Goal: Task Accomplishment & Management: Complete application form

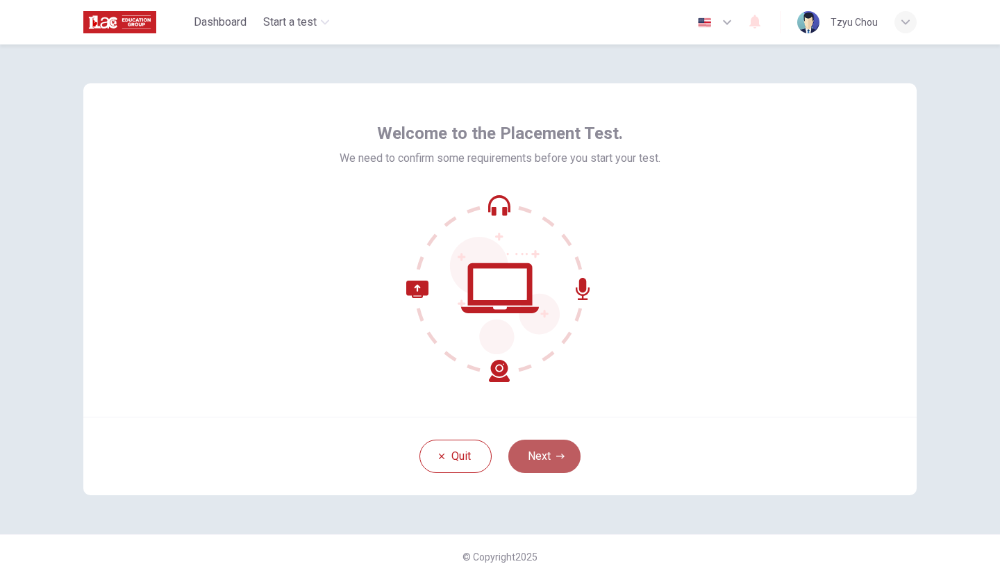
click at [557, 462] on button "Next" at bounding box center [544, 455] width 72 height 33
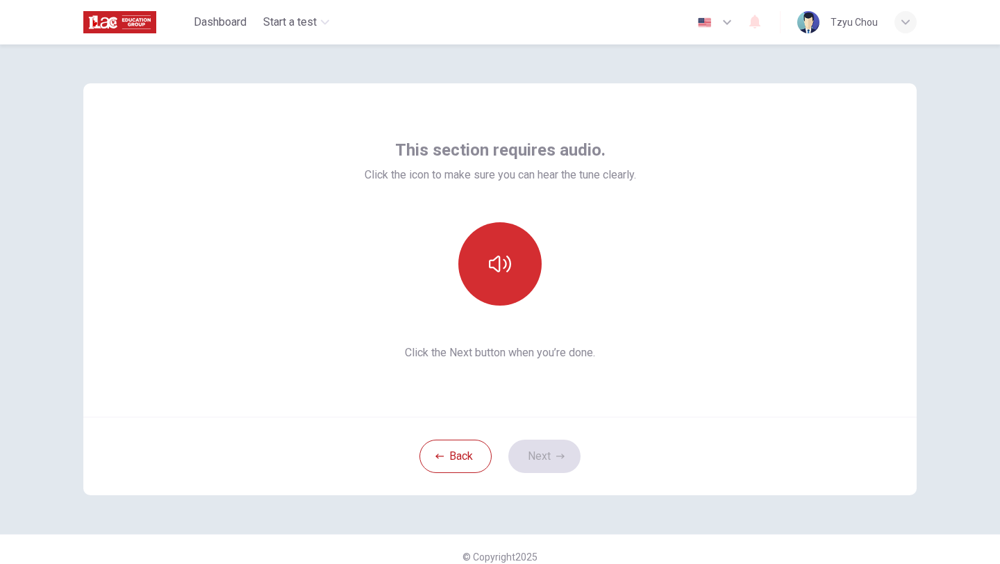
click at [507, 249] on button "button" at bounding box center [499, 263] width 83 height 83
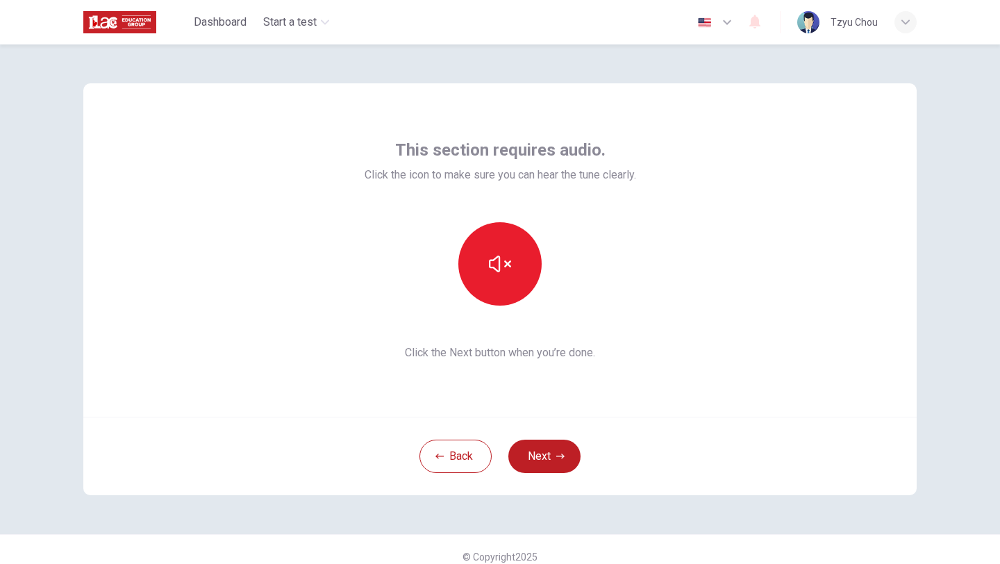
click at [560, 459] on icon "button" at bounding box center [560, 456] width 8 height 8
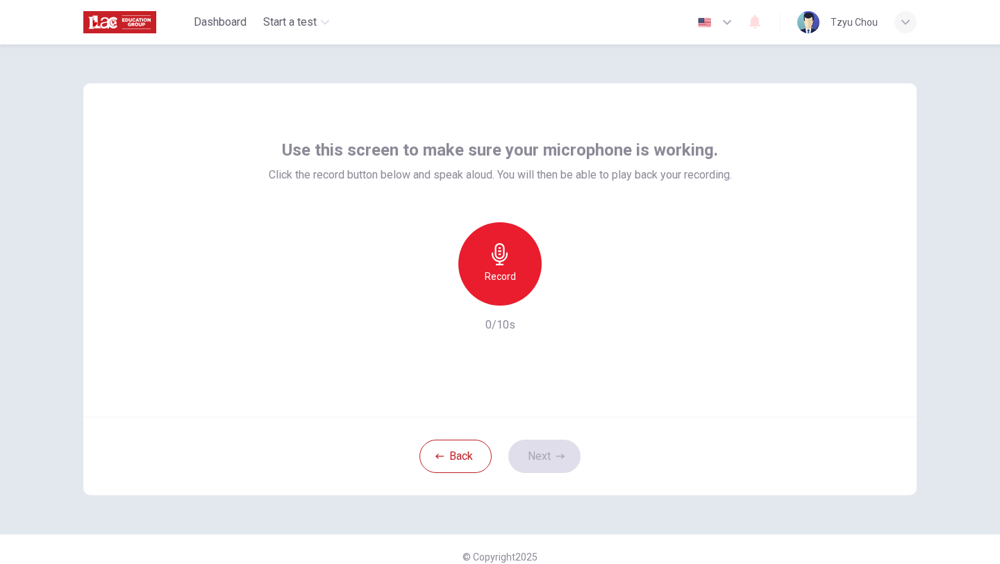
click at [508, 259] on icon "button" at bounding box center [500, 254] width 22 height 22
click at [508, 261] on icon "button" at bounding box center [500, 254] width 22 height 22
click at [569, 299] on icon "button" at bounding box center [564, 294] width 14 height 14
click at [545, 458] on button "Next" at bounding box center [544, 455] width 72 height 33
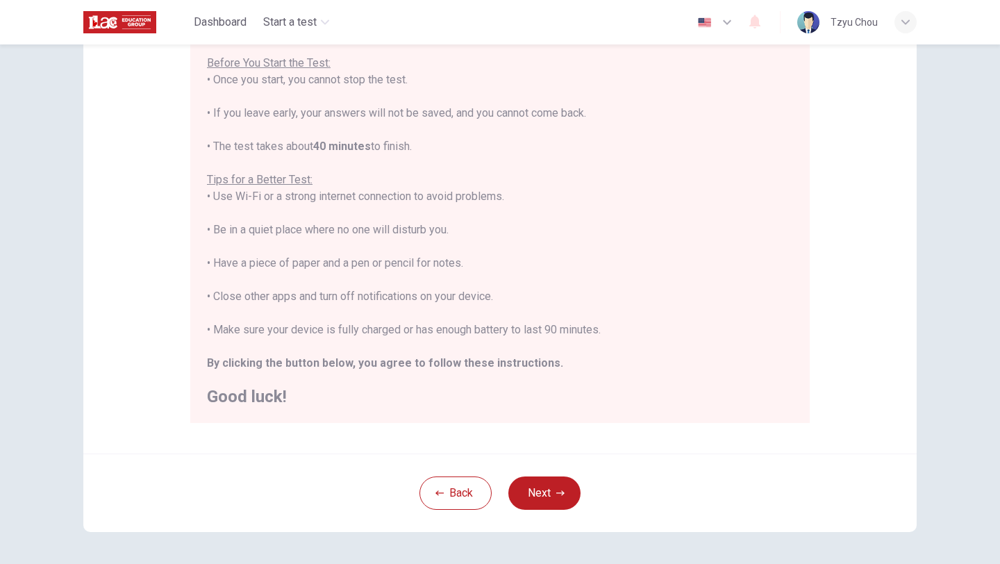
scroll to position [177, 0]
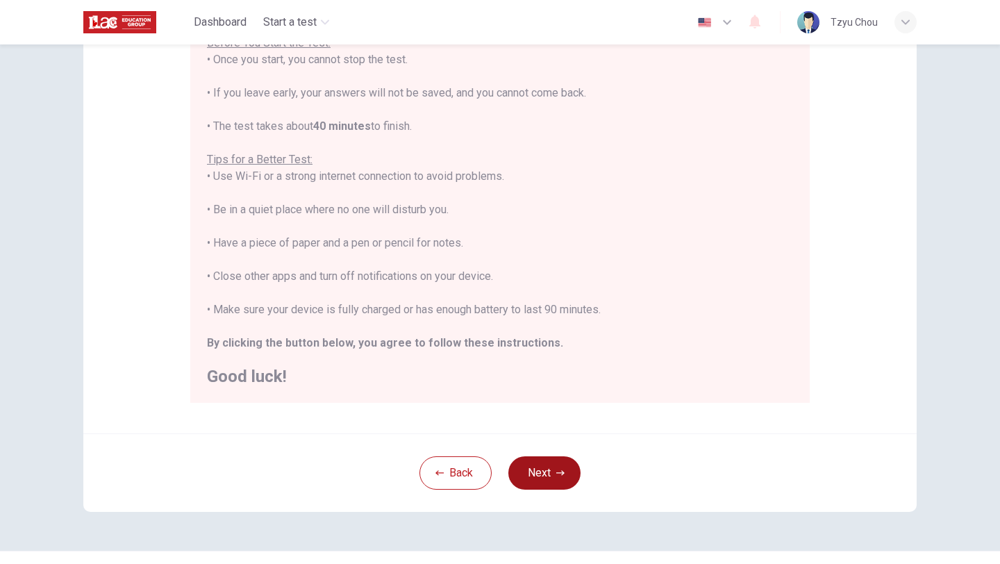
click at [556, 471] on icon "button" at bounding box center [560, 473] width 8 height 8
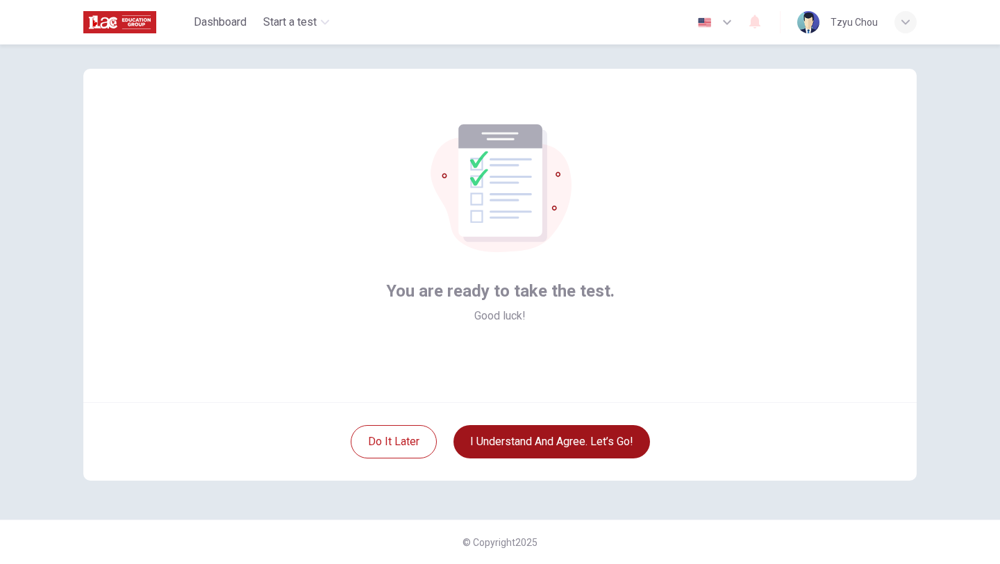
click at [544, 450] on button "I understand and agree. Let’s go!" at bounding box center [551, 441] width 196 height 33
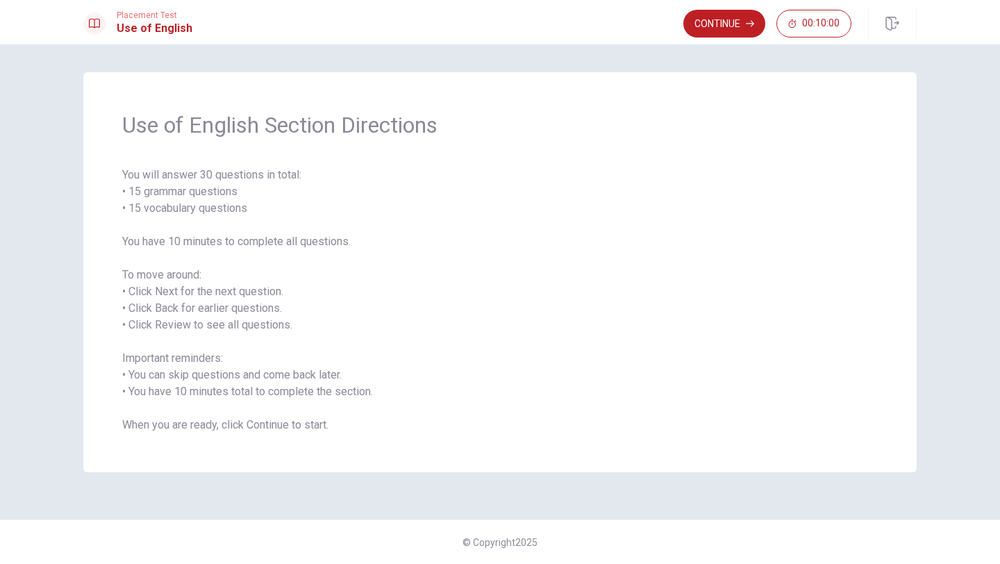
drag, startPoint x: 128, startPoint y: 328, endPoint x: 142, endPoint y: 330, distance: 14.2
click at [142, 330] on span "You will answer 30 questions in total: • 15 grammar questions • 15 vocabulary q…" at bounding box center [499, 300] width 755 height 267
click at [735, 19] on button "Continue" at bounding box center [724, 24] width 82 height 28
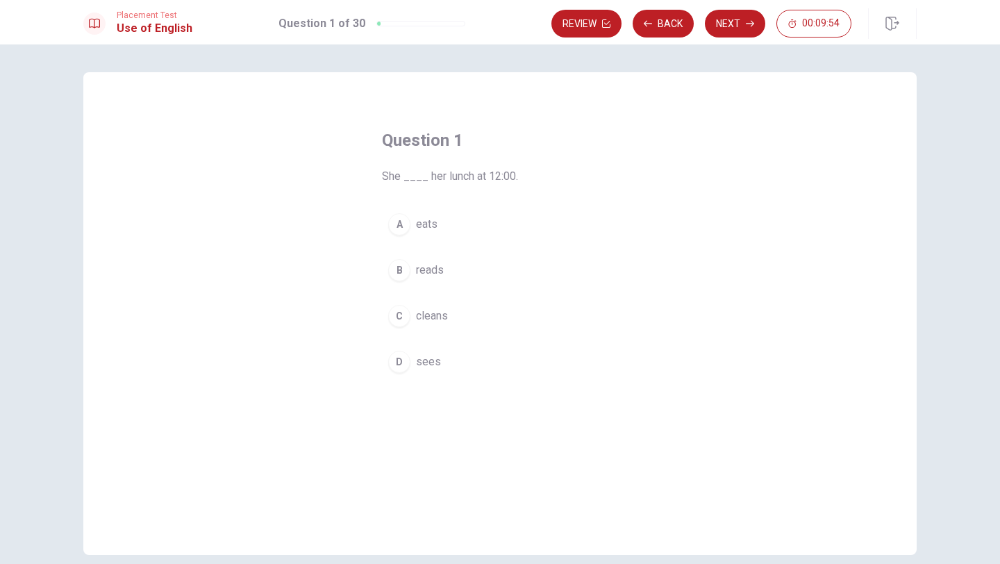
click at [399, 221] on div "A" at bounding box center [399, 224] width 22 height 22
click at [735, 19] on button "Next" at bounding box center [735, 24] width 60 height 28
click at [406, 270] on div "B" at bounding box center [399, 270] width 22 height 22
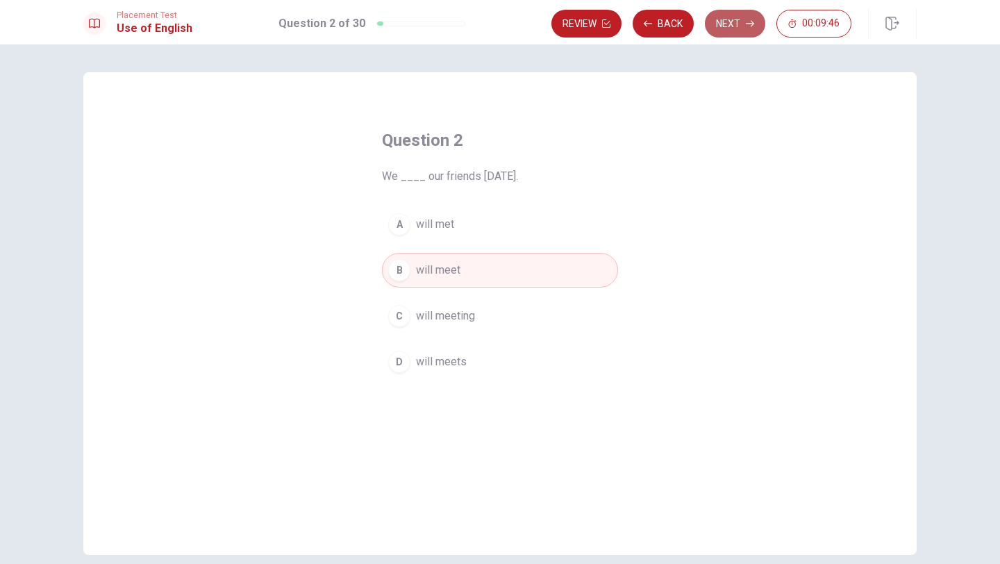
click at [740, 27] on button "Next" at bounding box center [735, 24] width 60 height 28
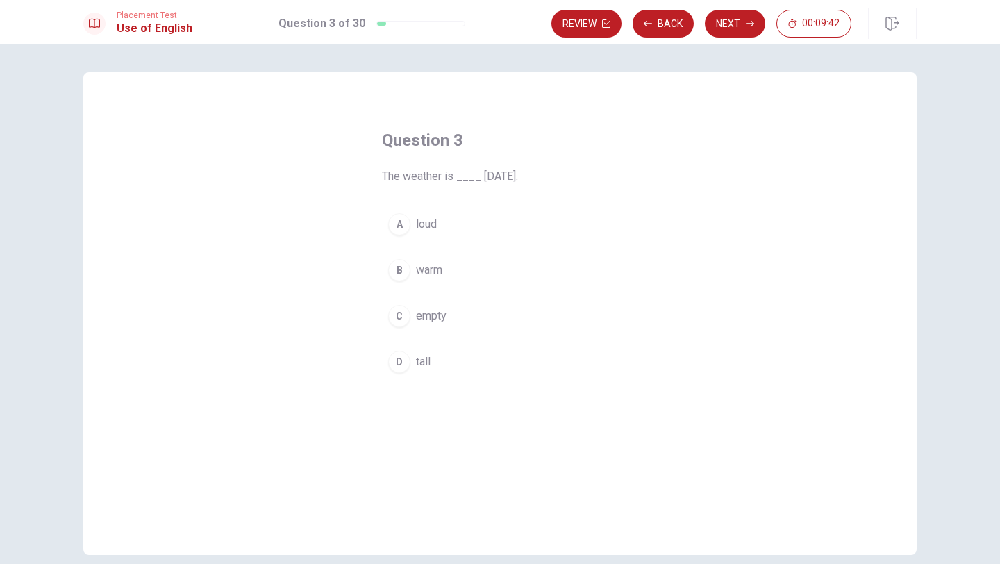
click at [399, 270] on div "B" at bounding box center [399, 270] width 22 height 22
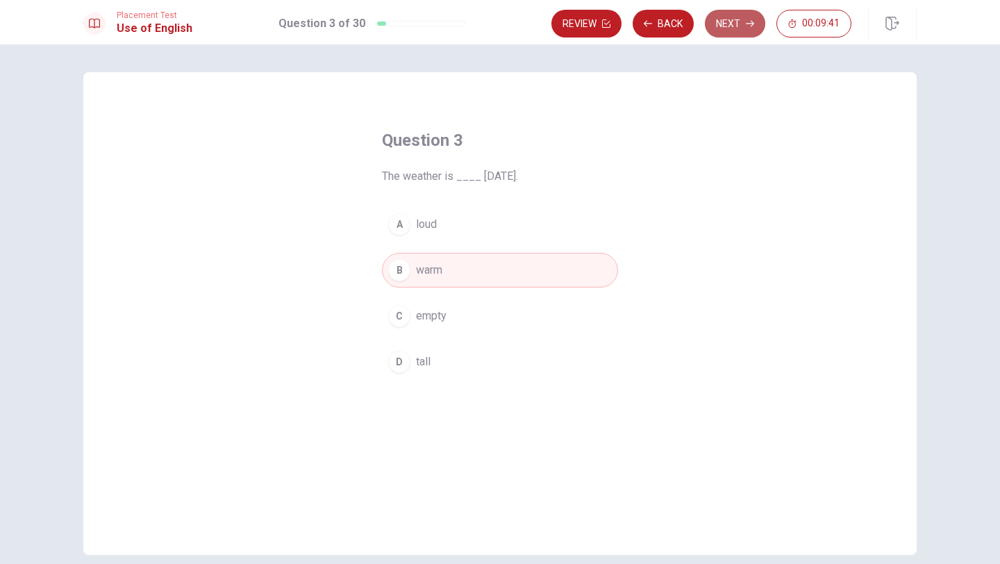
click at [740, 26] on button "Next" at bounding box center [735, 24] width 60 height 28
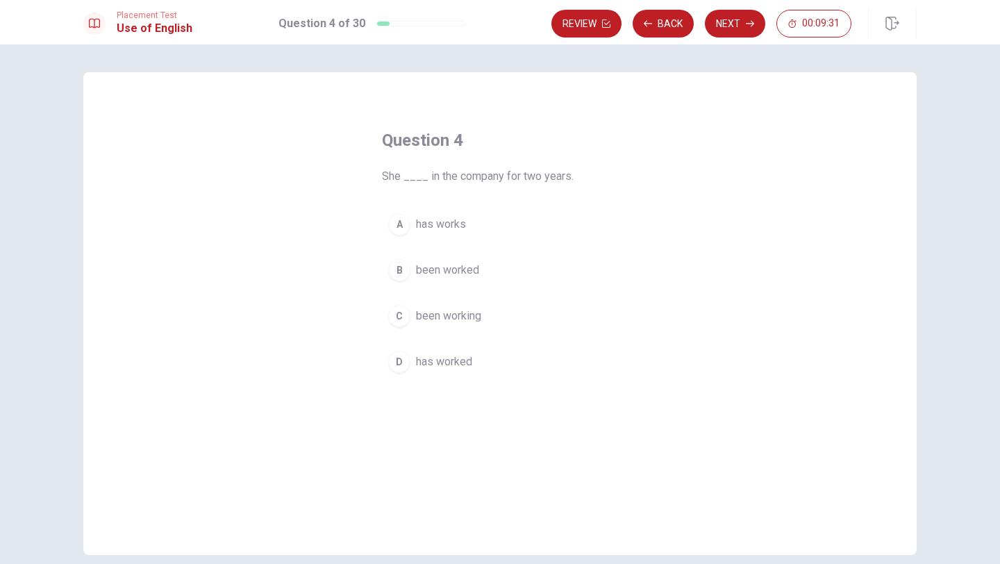
click at [401, 357] on div "D" at bounding box center [399, 362] width 22 height 22
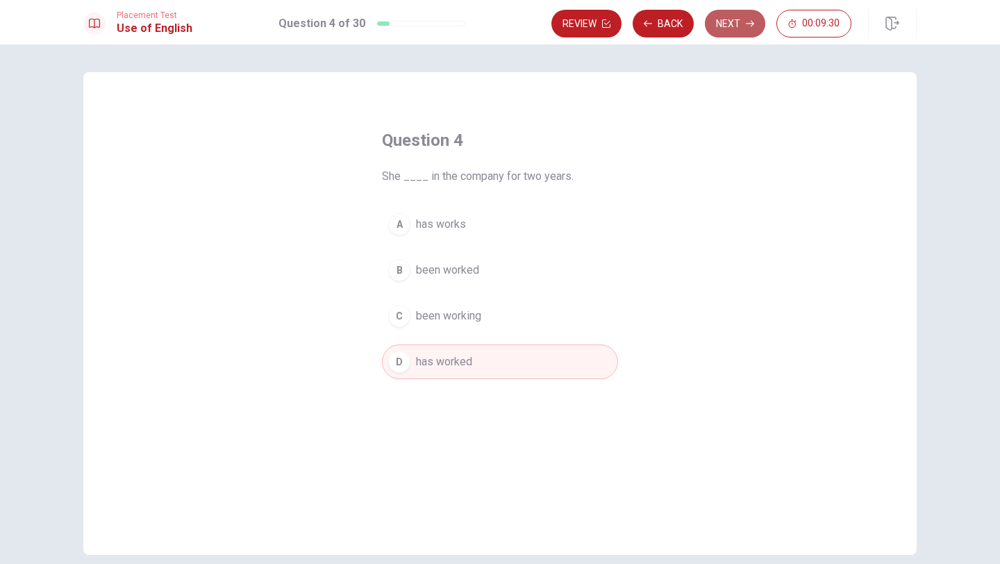
click at [732, 25] on button "Next" at bounding box center [735, 24] width 60 height 28
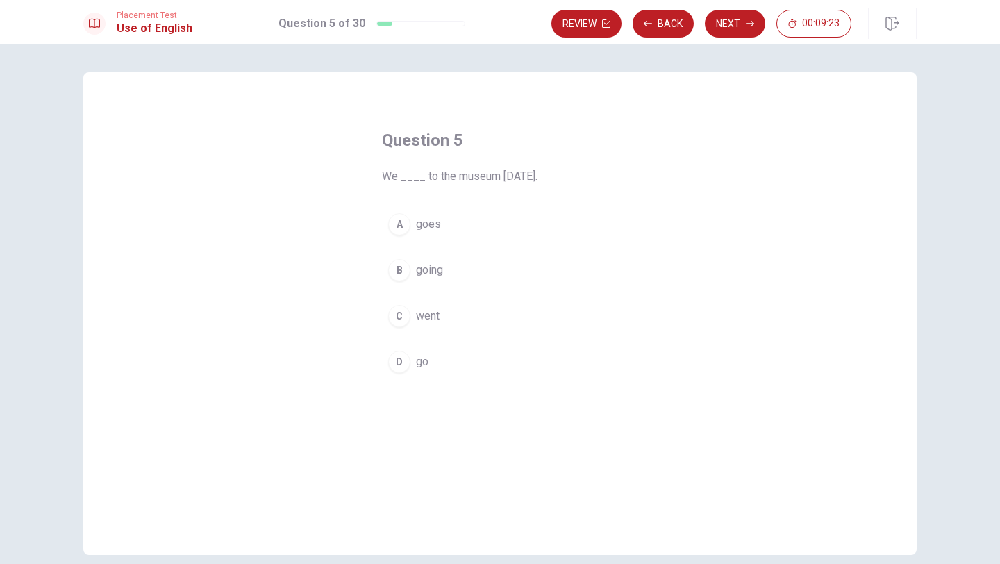
click at [399, 316] on div "C" at bounding box center [399, 316] width 22 height 22
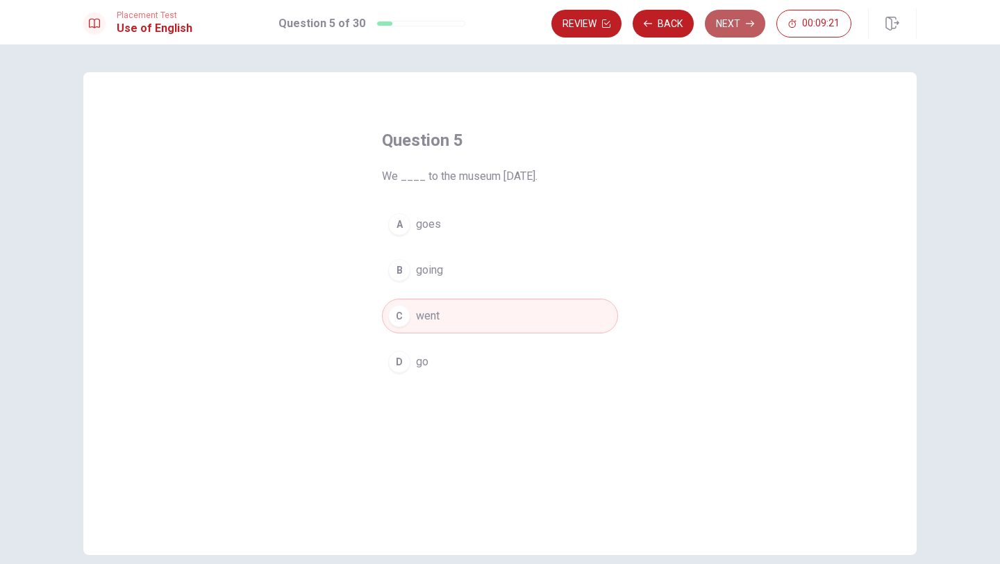
click at [732, 30] on button "Next" at bounding box center [735, 24] width 60 height 28
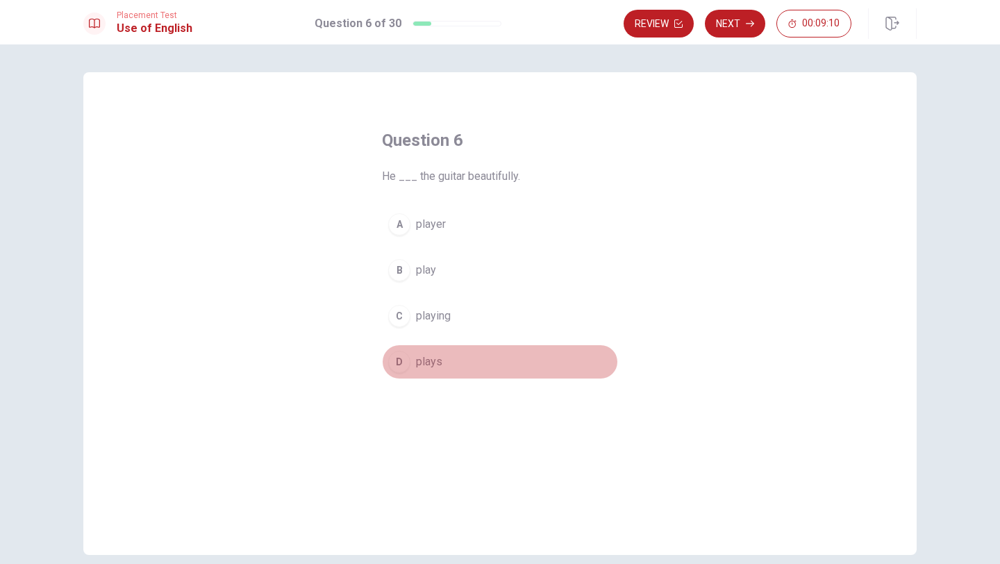
click at [415, 362] on button "D plays" at bounding box center [500, 361] width 236 height 35
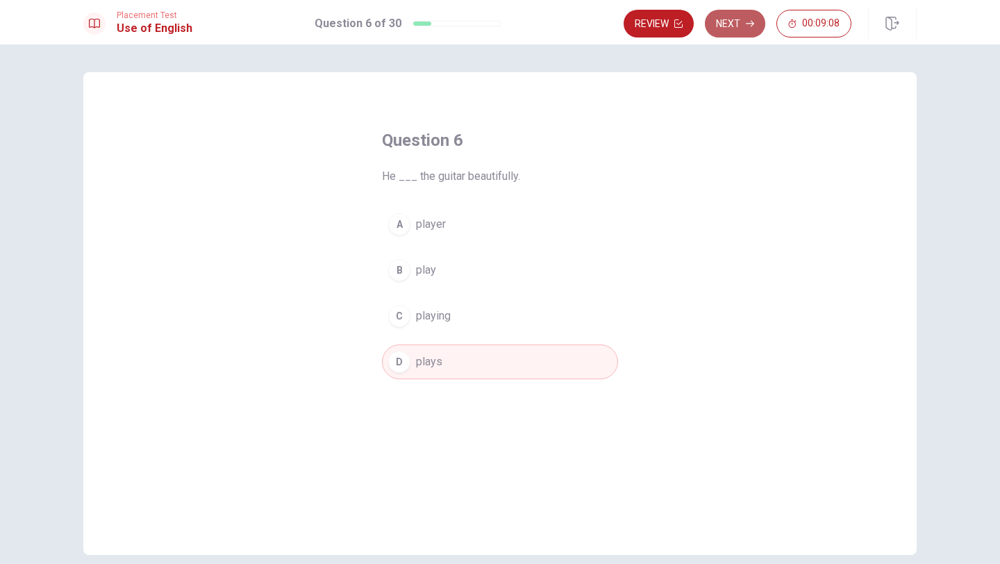
click at [747, 27] on icon "button" at bounding box center [750, 23] width 8 height 8
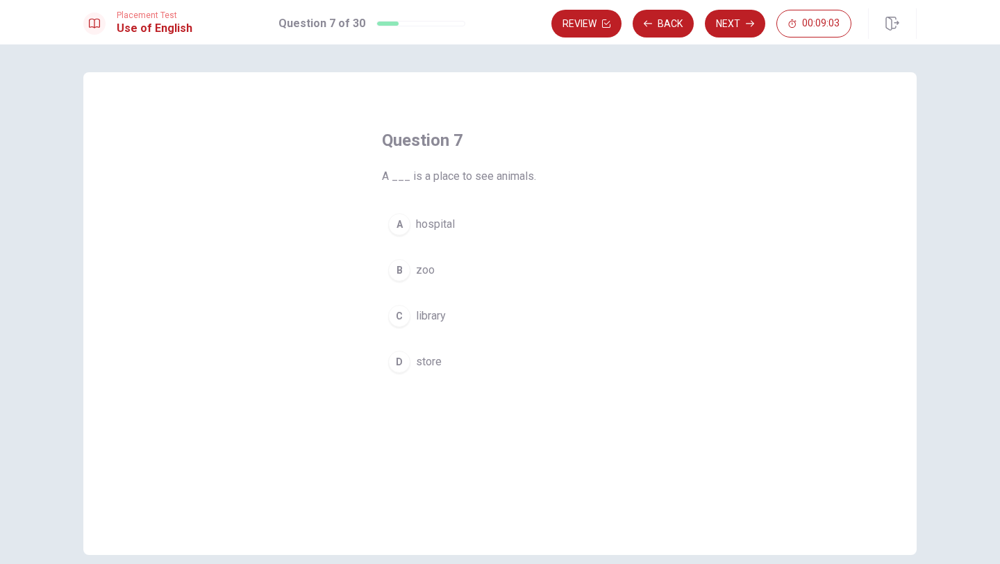
click at [394, 273] on div "B" at bounding box center [399, 270] width 22 height 22
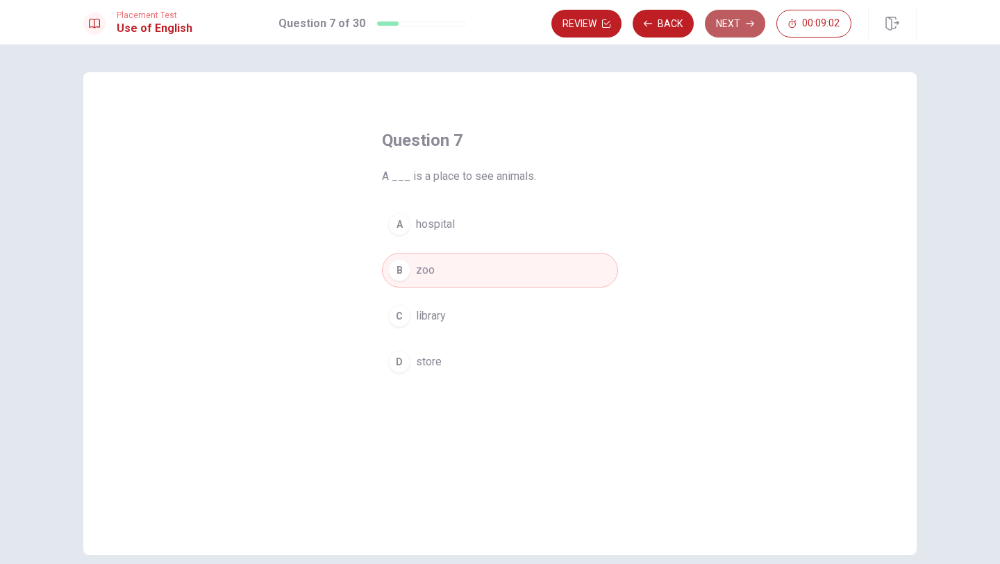
click at [732, 33] on button "Next" at bounding box center [735, 24] width 60 height 28
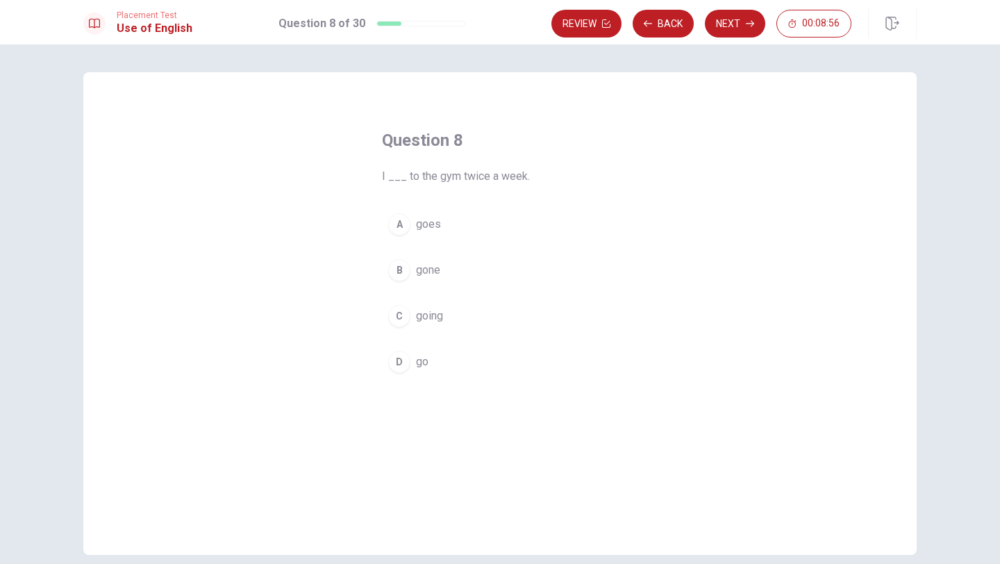
click at [396, 369] on div "D" at bounding box center [399, 362] width 22 height 22
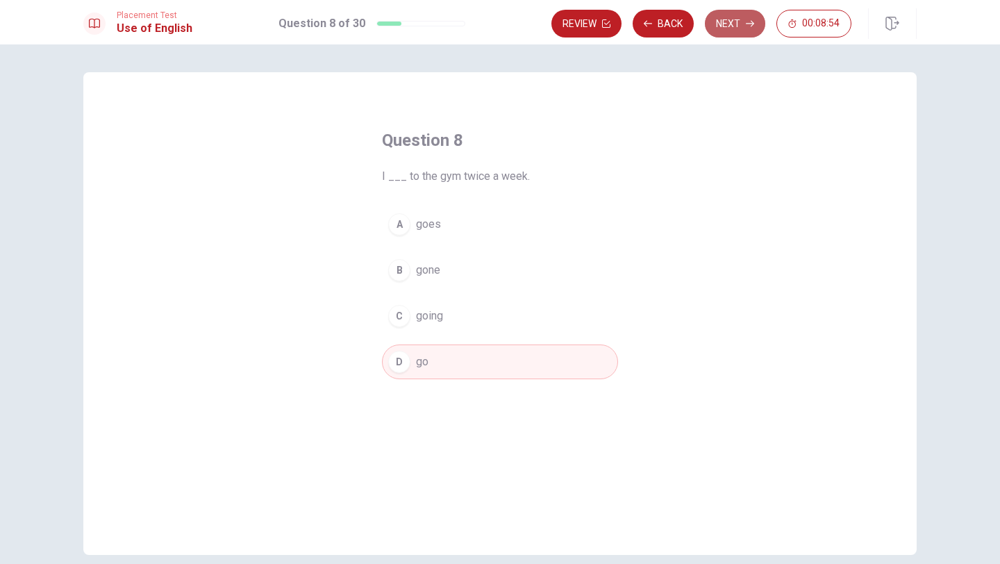
click at [735, 33] on button "Next" at bounding box center [735, 24] width 60 height 28
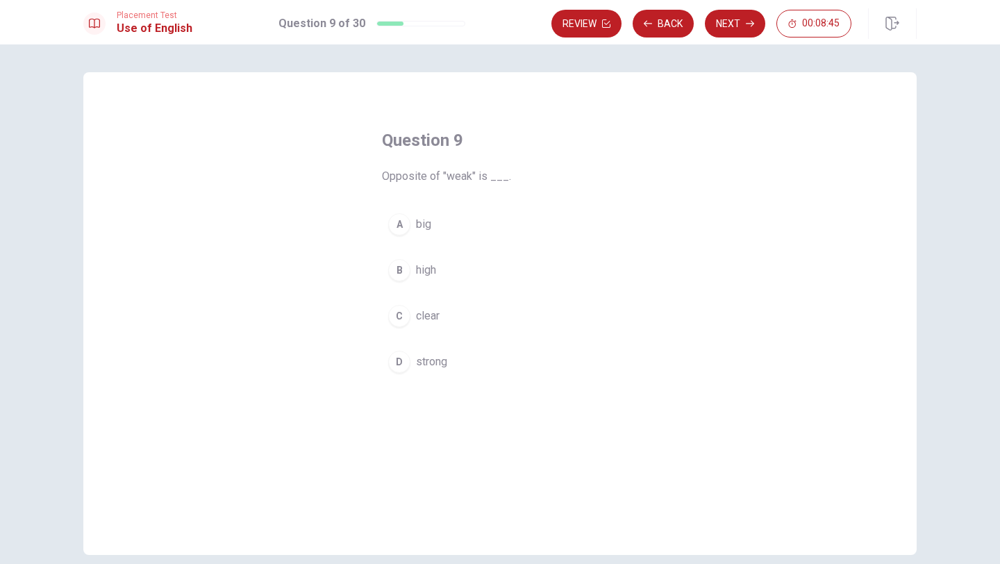
click at [396, 369] on div "D" at bounding box center [399, 362] width 22 height 22
click at [719, 31] on button "Next" at bounding box center [735, 24] width 60 height 28
click at [403, 361] on div "D" at bounding box center [399, 362] width 22 height 22
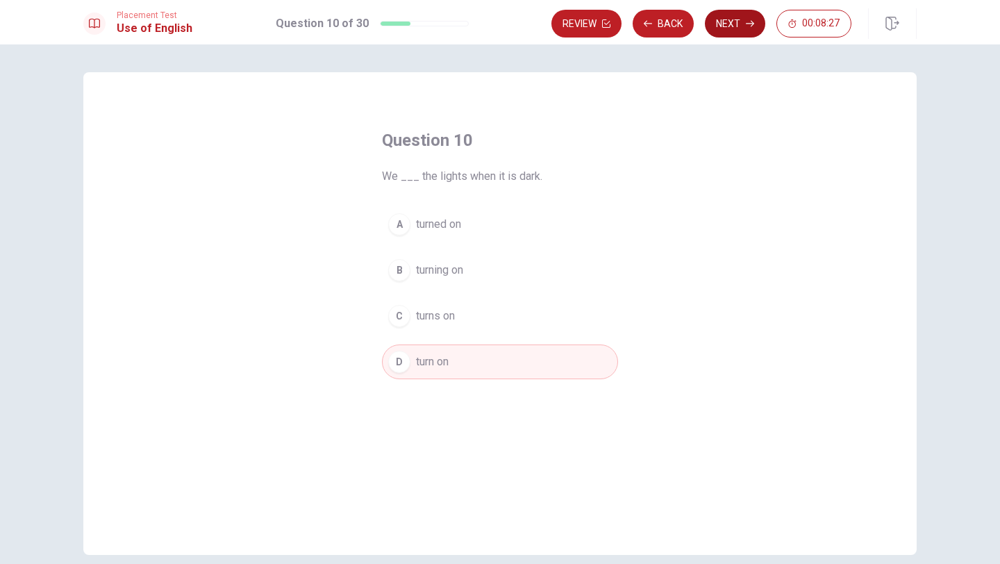
click at [723, 26] on button "Next" at bounding box center [735, 24] width 60 height 28
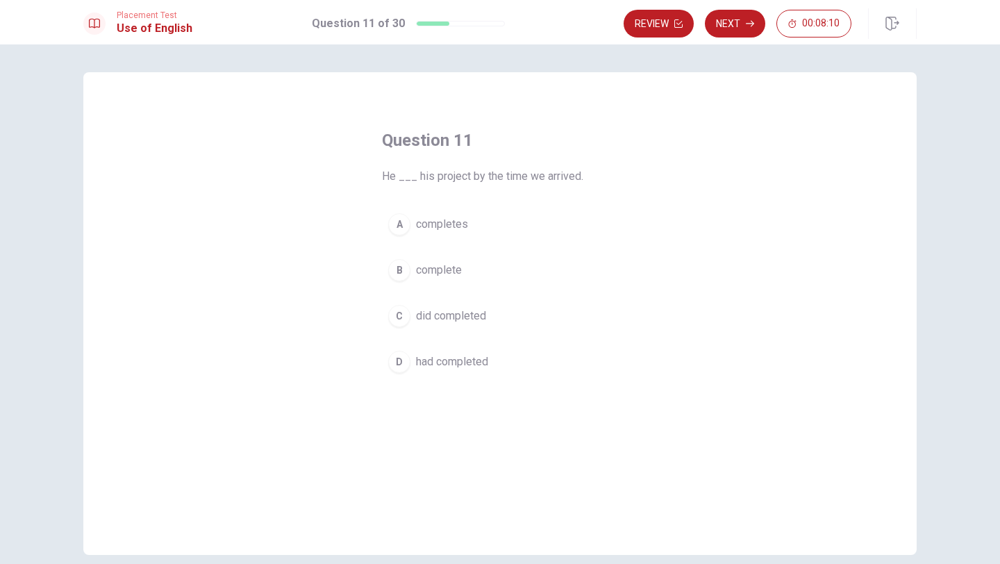
click at [449, 367] on span "had completed" at bounding box center [452, 361] width 72 height 17
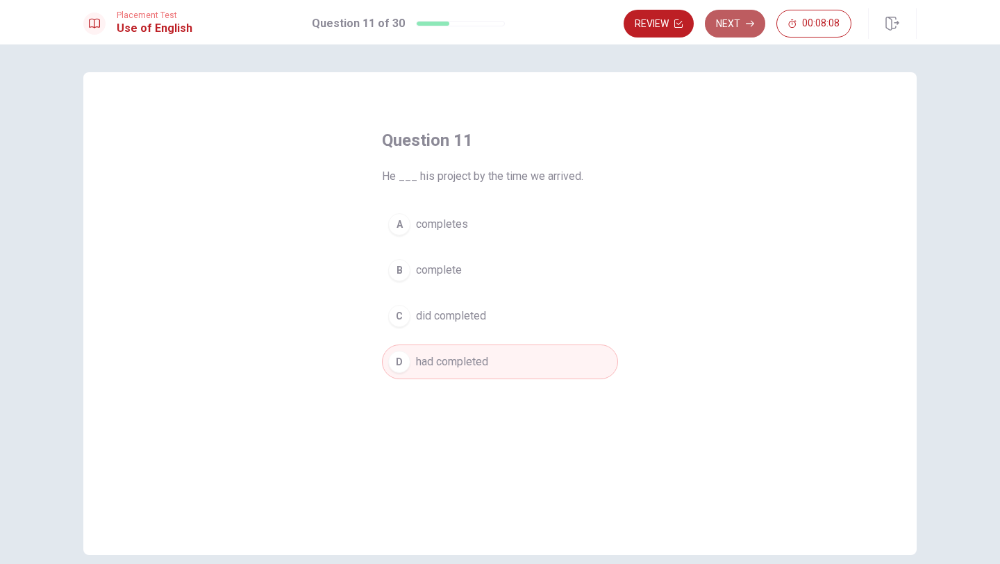
click at [732, 28] on button "Next" at bounding box center [735, 24] width 60 height 28
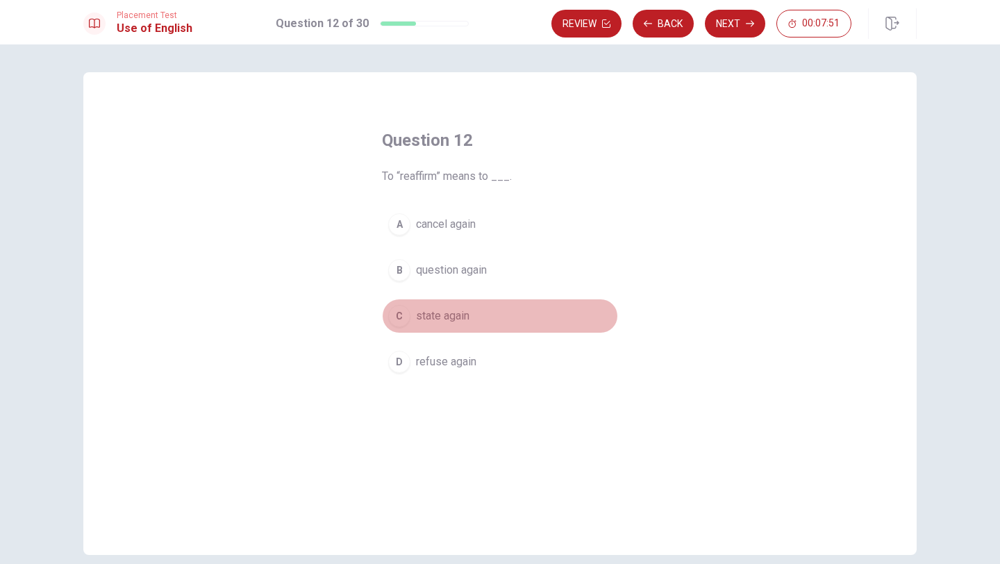
click at [405, 320] on div "C" at bounding box center [399, 316] width 22 height 22
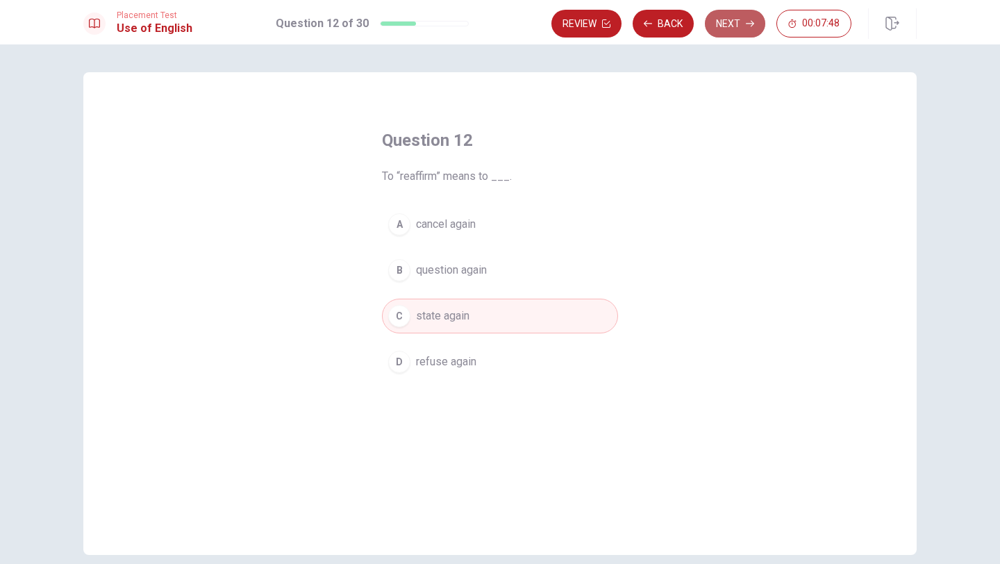
click at [725, 24] on button "Next" at bounding box center [735, 24] width 60 height 28
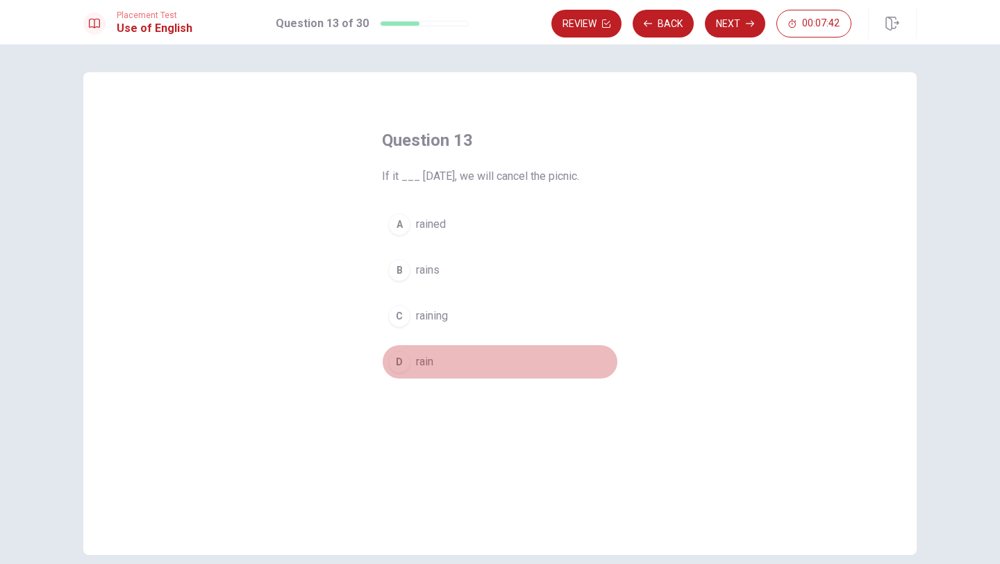
click at [405, 361] on div "D" at bounding box center [399, 362] width 22 height 22
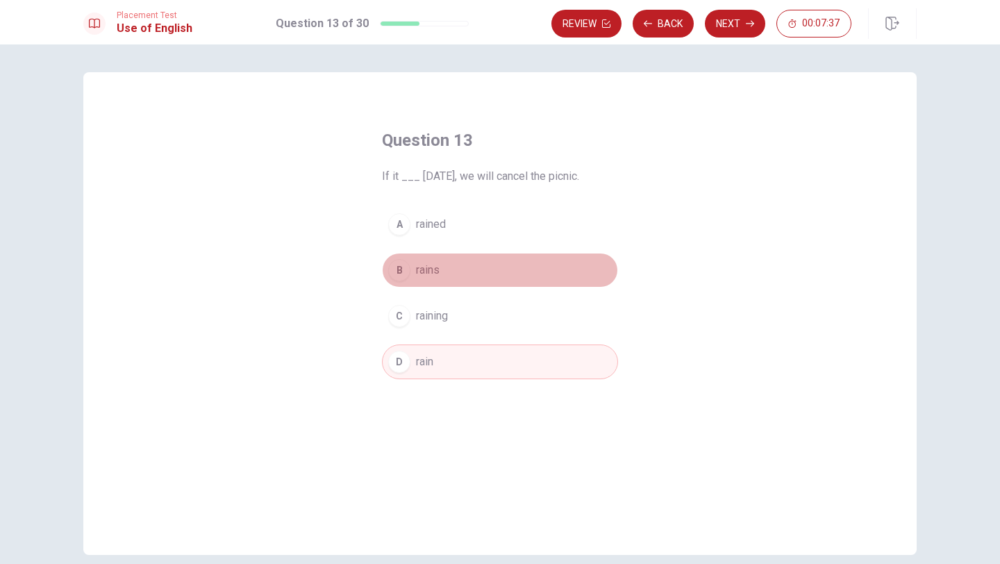
click at [399, 273] on div "B" at bounding box center [399, 270] width 22 height 22
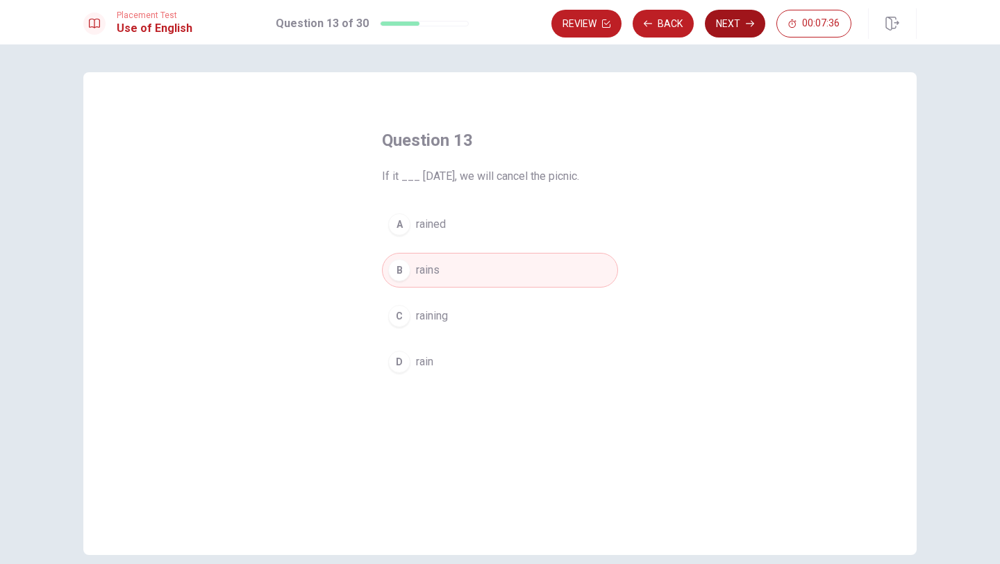
click at [721, 26] on button "Next" at bounding box center [735, 24] width 60 height 28
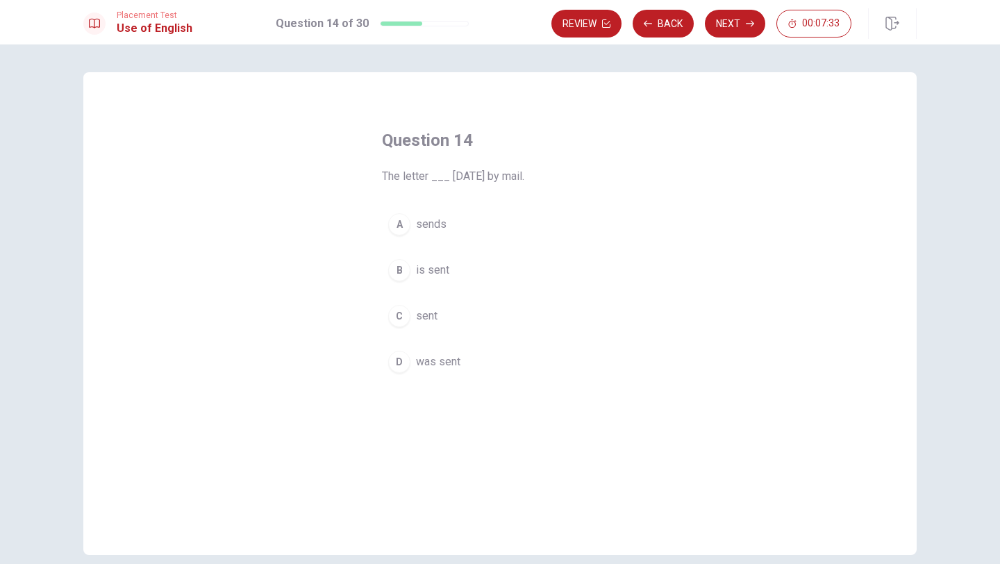
click at [419, 227] on span "sends" at bounding box center [431, 224] width 31 height 17
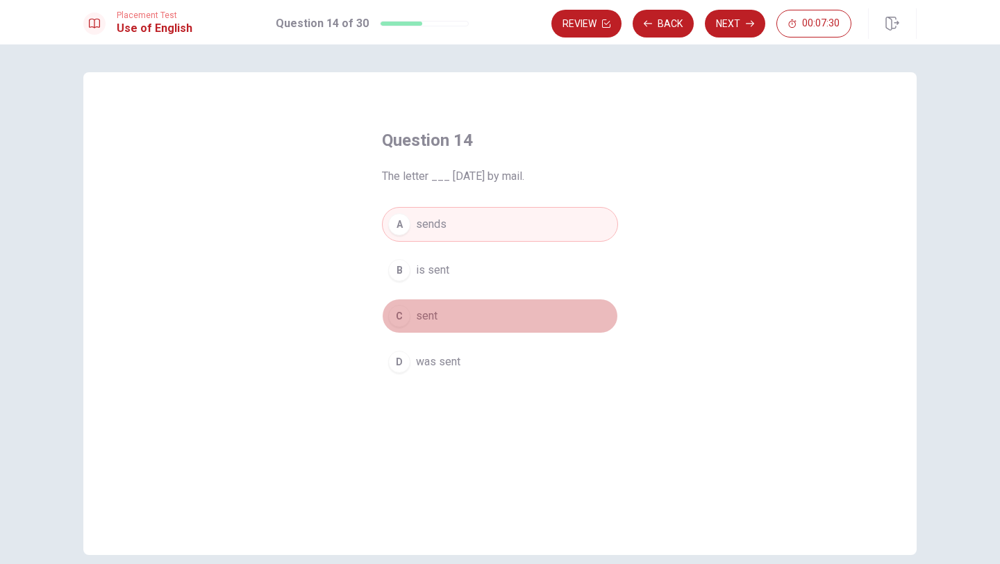
click at [430, 316] on span "sent" at bounding box center [427, 316] width 22 height 17
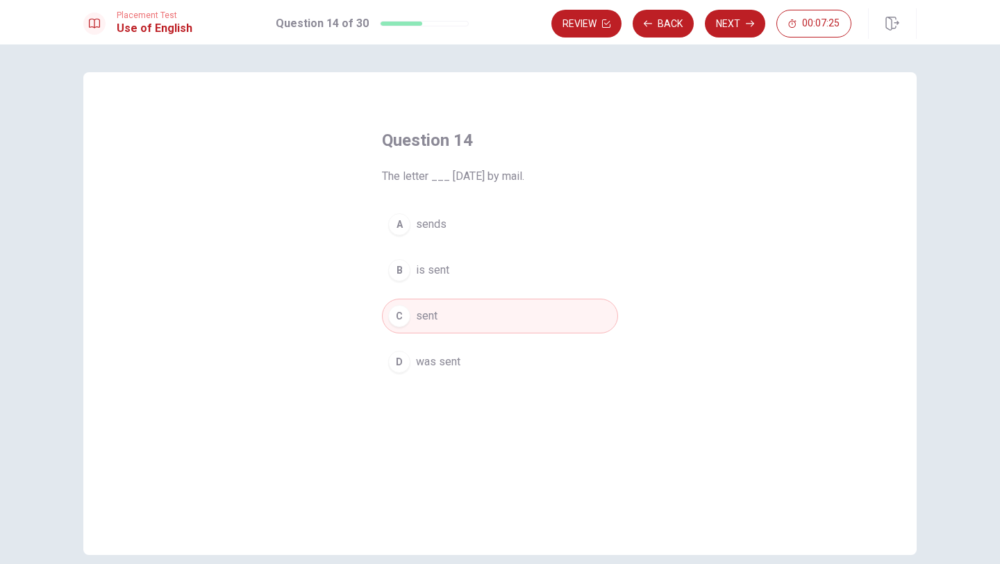
click at [497, 362] on button "D was sent" at bounding box center [500, 361] width 236 height 35
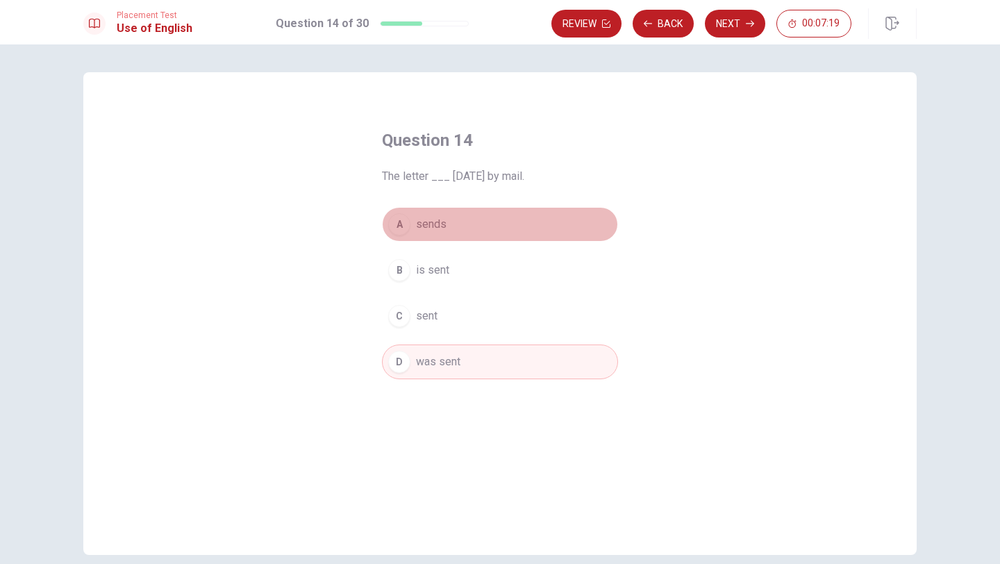
click at [519, 224] on button "A sends" at bounding box center [500, 224] width 236 height 35
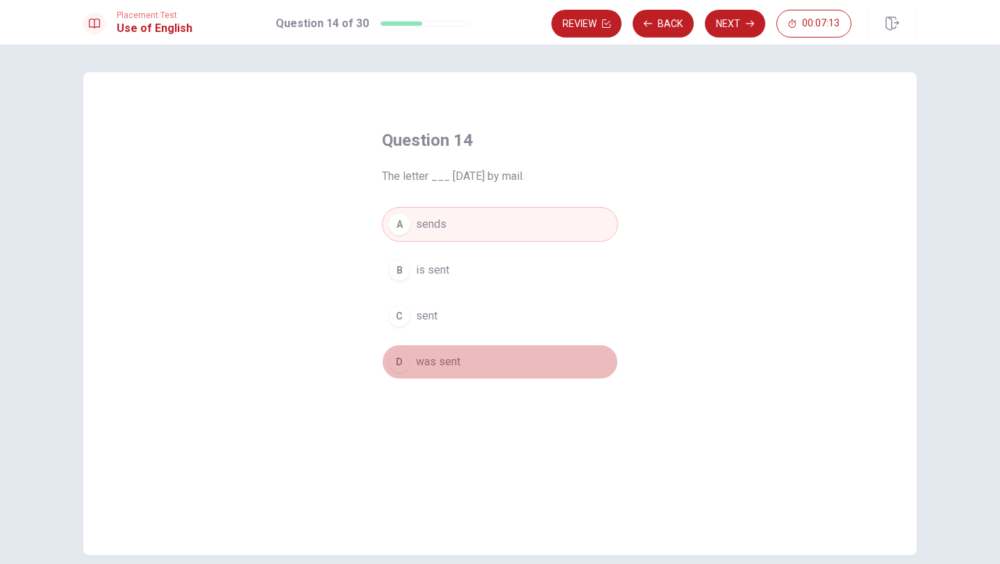
click at [502, 354] on button "D was sent" at bounding box center [500, 361] width 236 height 35
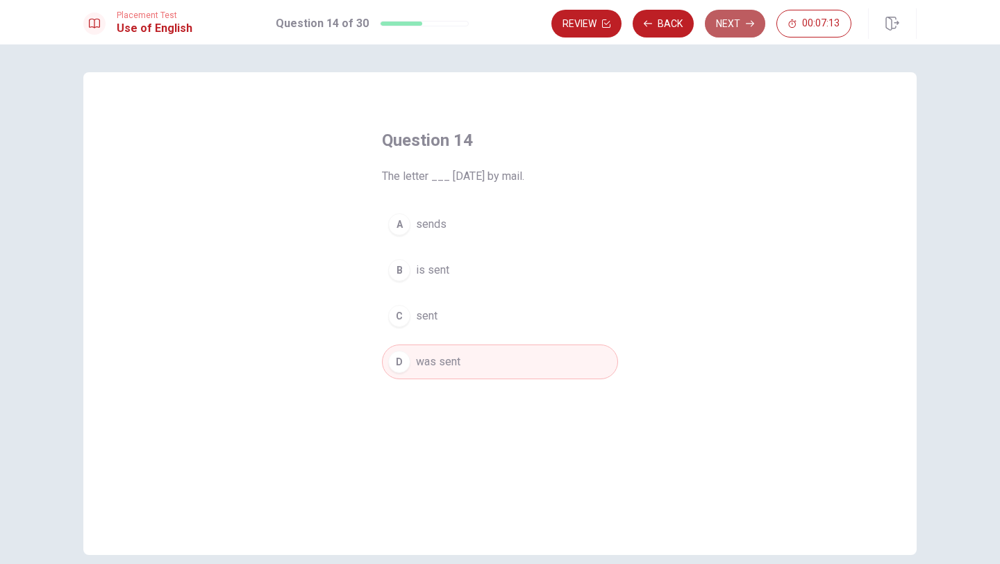
click at [751, 17] on button "Next" at bounding box center [735, 24] width 60 height 28
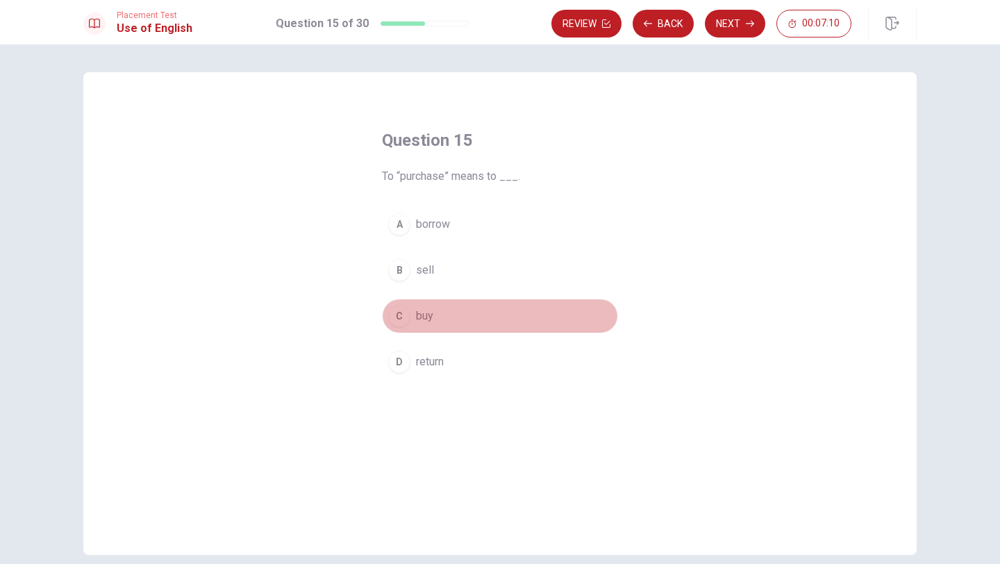
drag, startPoint x: 414, startPoint y: 317, endPoint x: 472, endPoint y: 260, distance: 80.5
click at [414, 317] on button "C buy" at bounding box center [500, 316] width 236 height 35
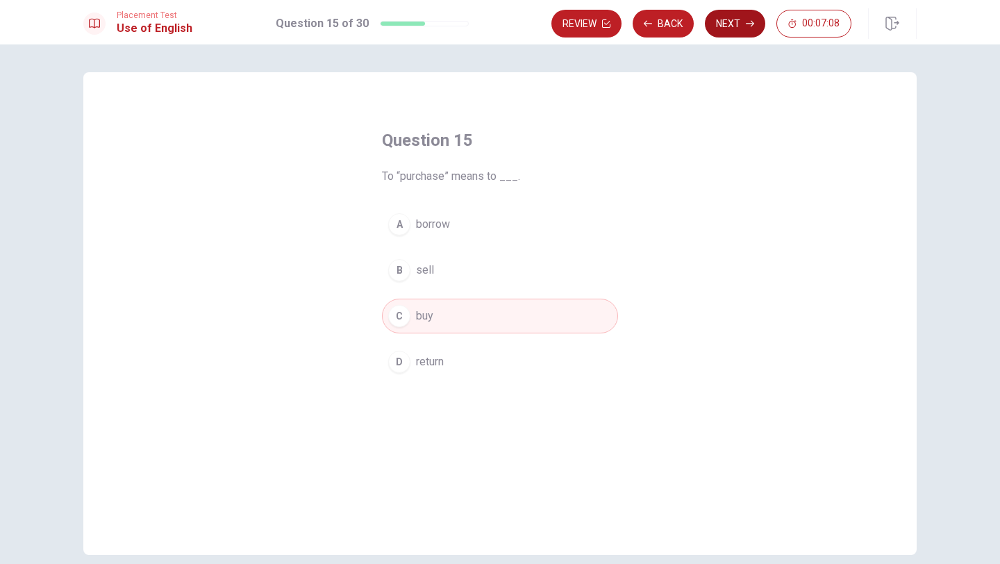
click at [732, 24] on button "Next" at bounding box center [735, 24] width 60 height 28
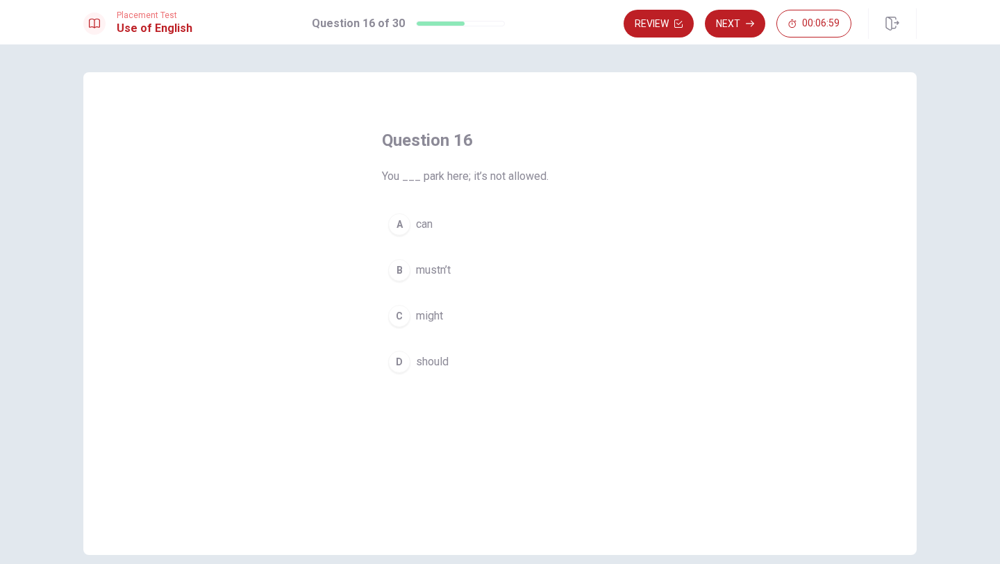
click at [407, 269] on div "B" at bounding box center [399, 270] width 22 height 22
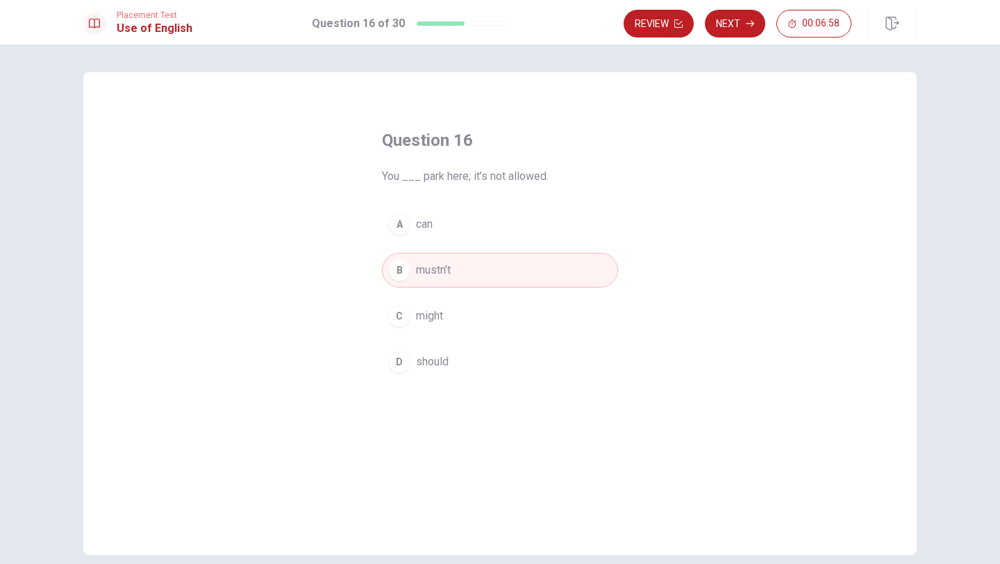
scroll to position [1, 0]
click at [728, 29] on button "Next" at bounding box center [735, 24] width 60 height 28
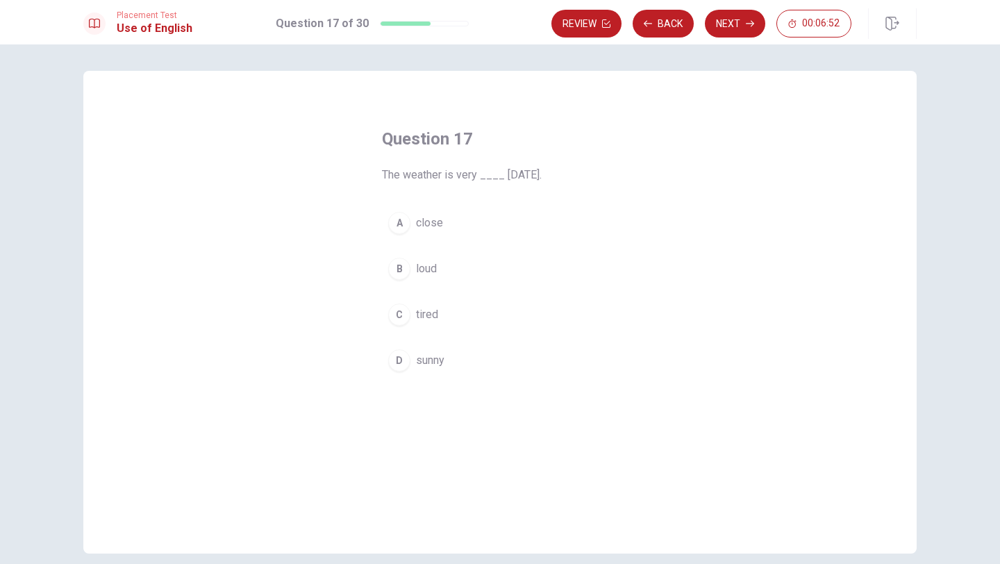
scroll to position [8, 0]
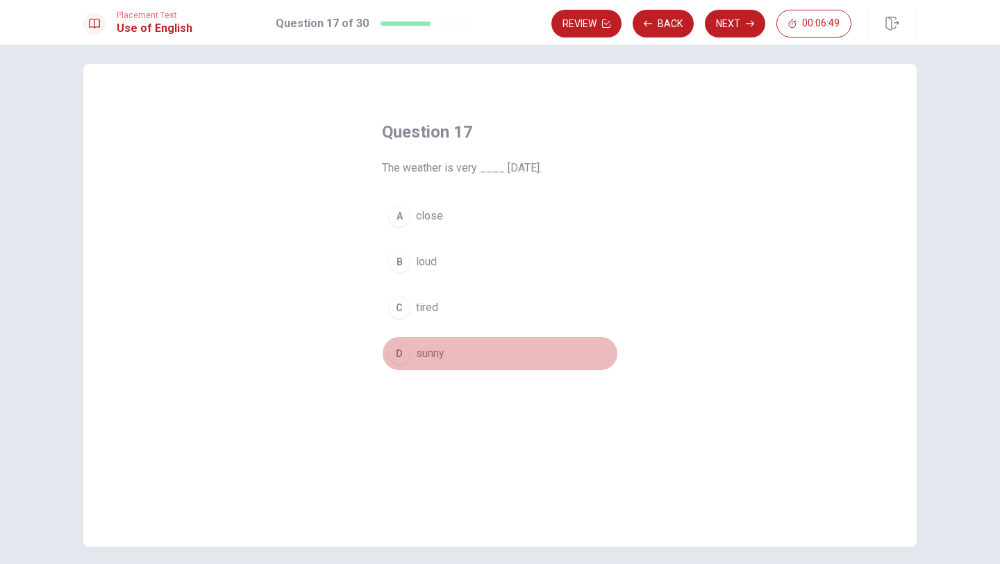
drag, startPoint x: 456, startPoint y: 364, endPoint x: 498, endPoint y: 331, distance: 53.3
click at [456, 364] on button "D sunny" at bounding box center [500, 353] width 236 height 35
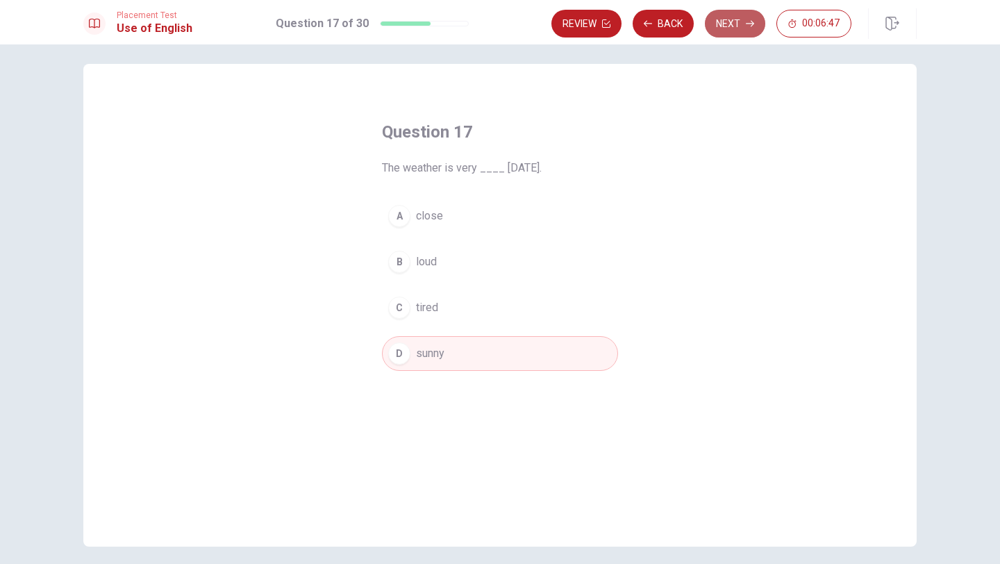
click at [711, 29] on button "Next" at bounding box center [735, 24] width 60 height 28
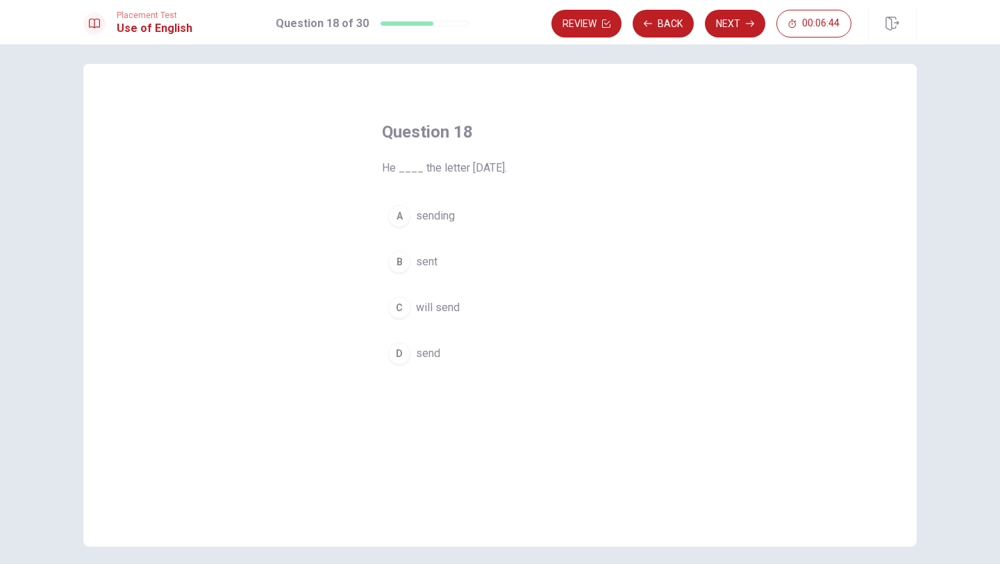
click at [453, 307] on span "will send" at bounding box center [438, 307] width 44 height 17
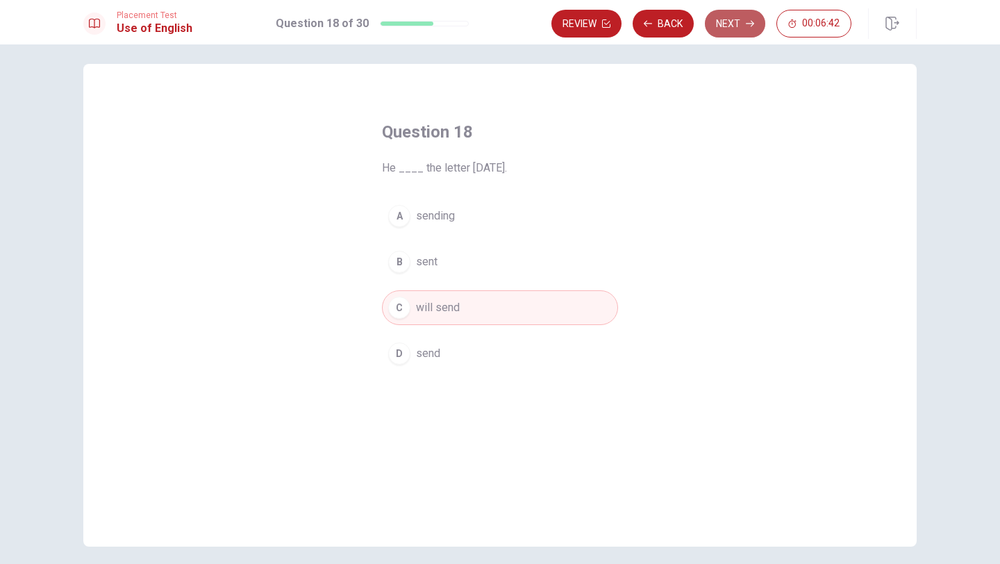
click at [726, 18] on button "Next" at bounding box center [735, 24] width 60 height 28
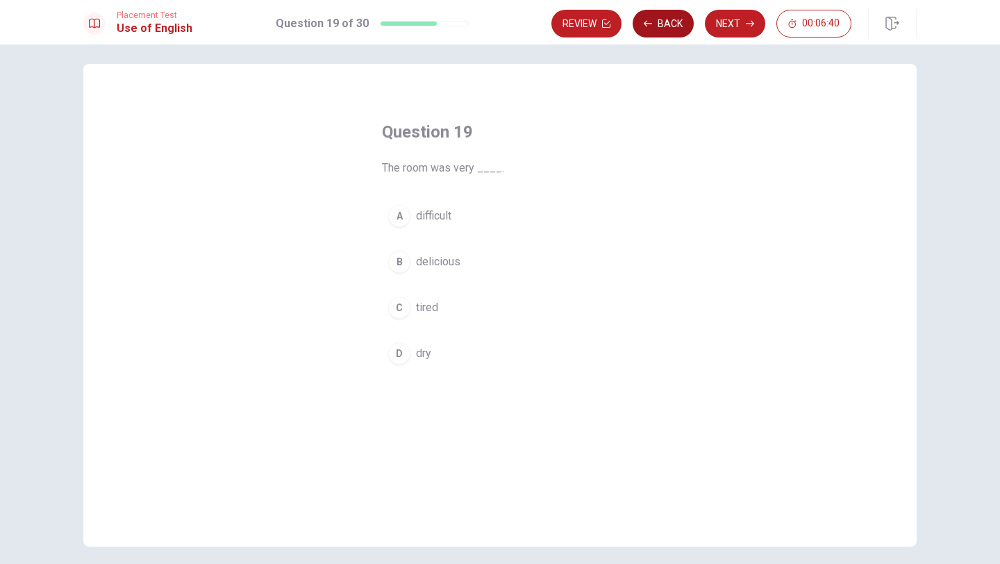
click at [653, 31] on button "Back" at bounding box center [662, 24] width 61 height 28
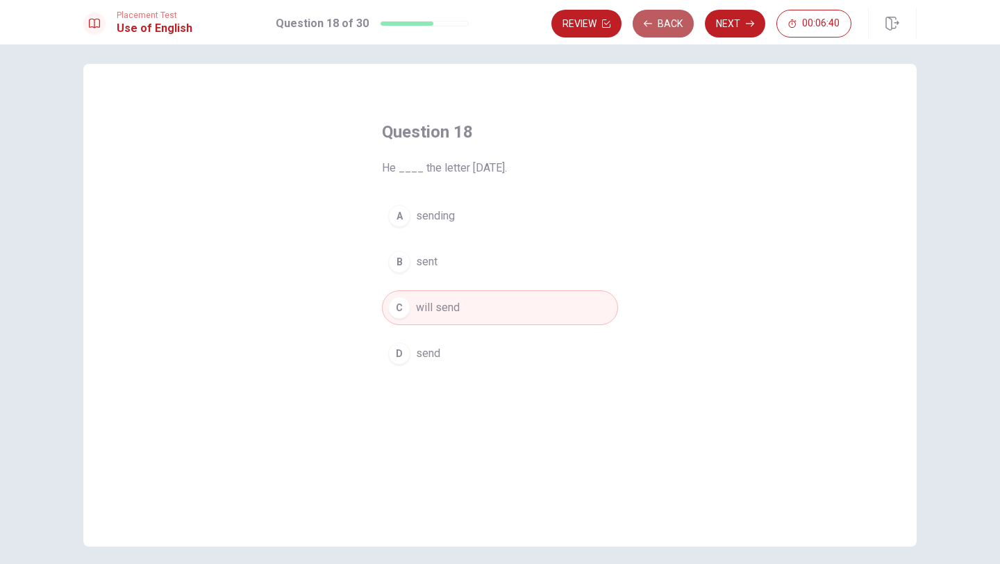
click at [653, 31] on button "Back" at bounding box center [662, 24] width 61 height 28
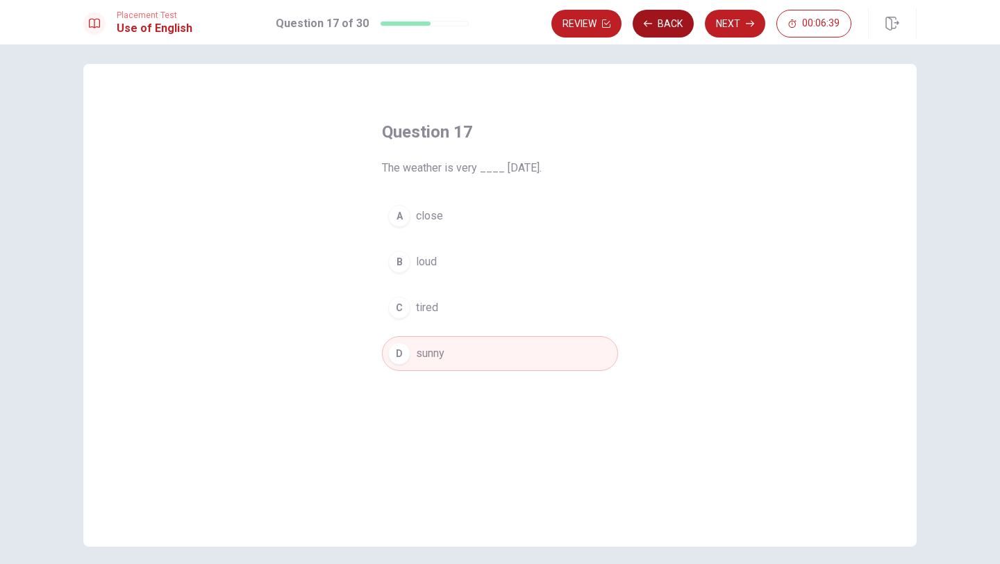
click at [653, 31] on button "Back" at bounding box center [662, 24] width 61 height 28
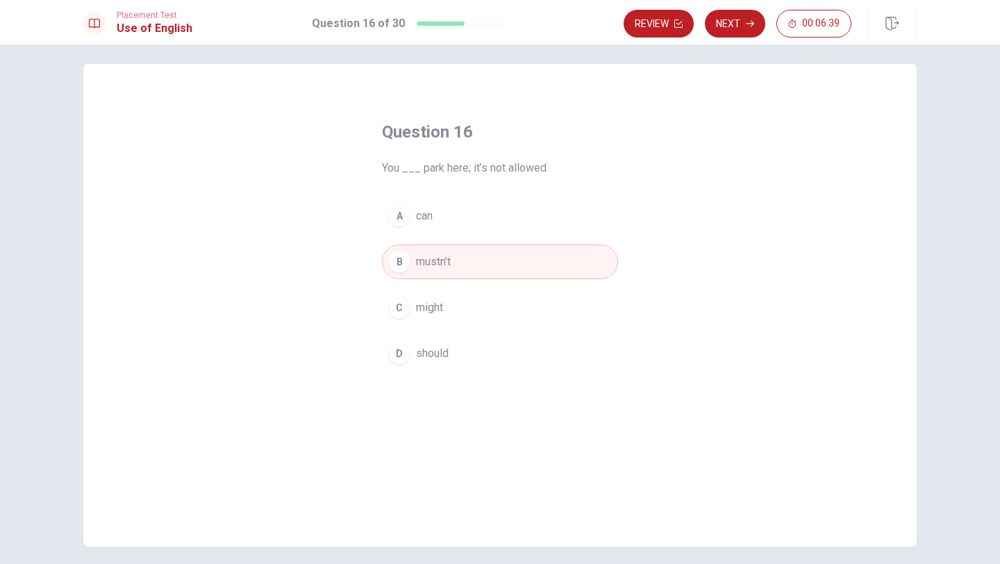
click at [653, 31] on button "Review" at bounding box center [658, 24] width 70 height 28
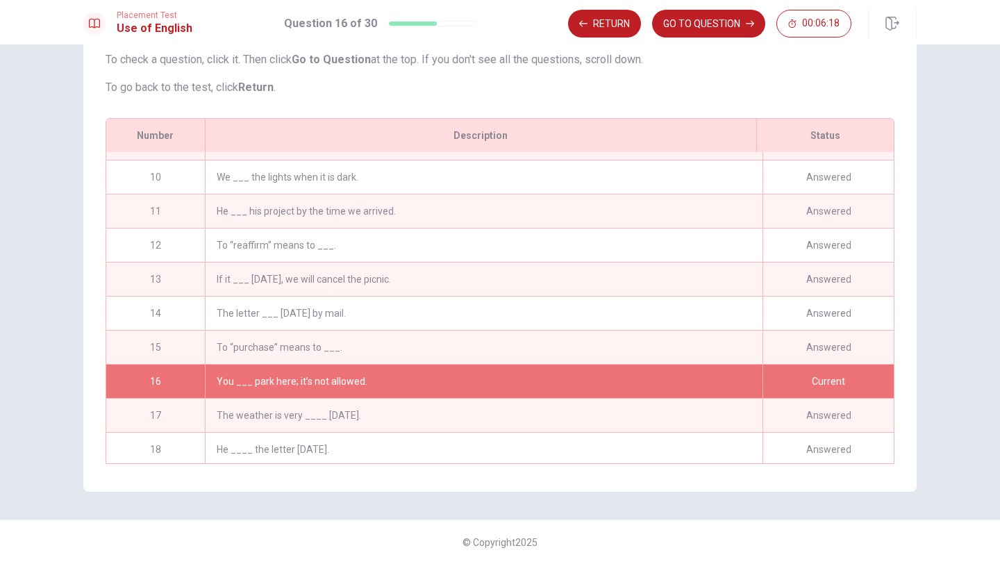
scroll to position [294, 0]
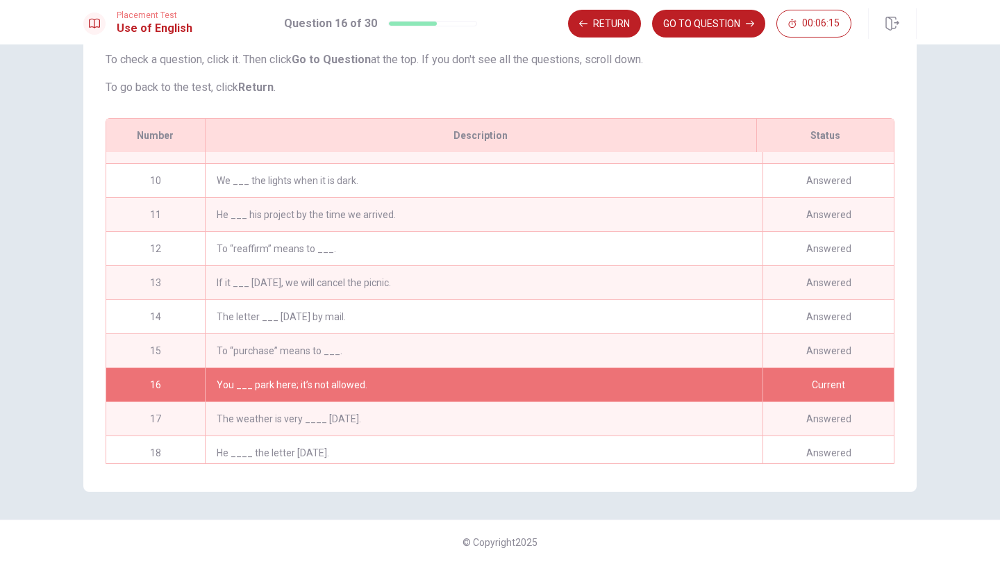
click at [381, 314] on div "The letter ___ [DATE] by mail." at bounding box center [483, 316] width 557 height 33
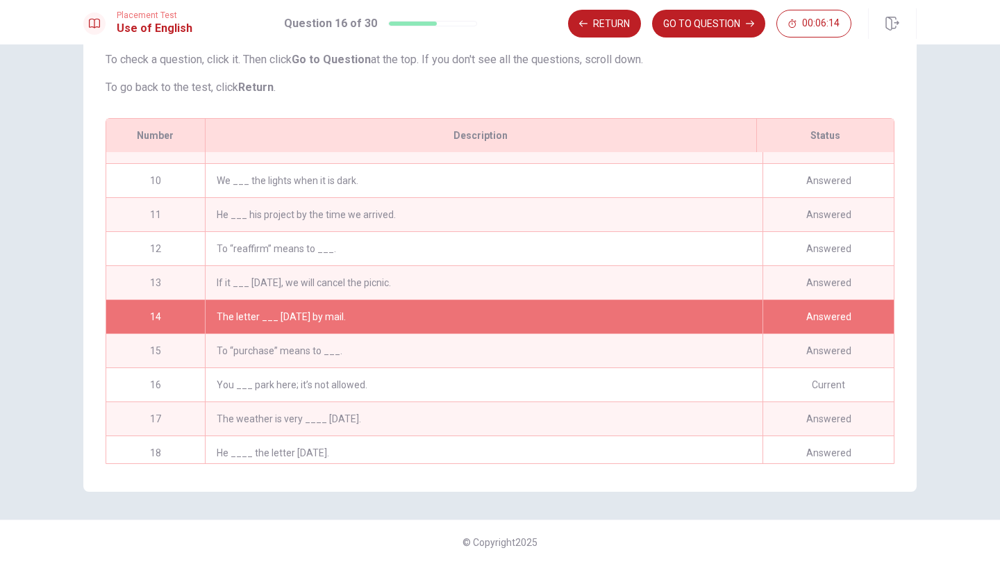
click at [381, 314] on div "The letter ___ [DATE] by mail." at bounding box center [483, 316] width 557 height 33
click at [153, 313] on div "14" at bounding box center [155, 316] width 99 height 33
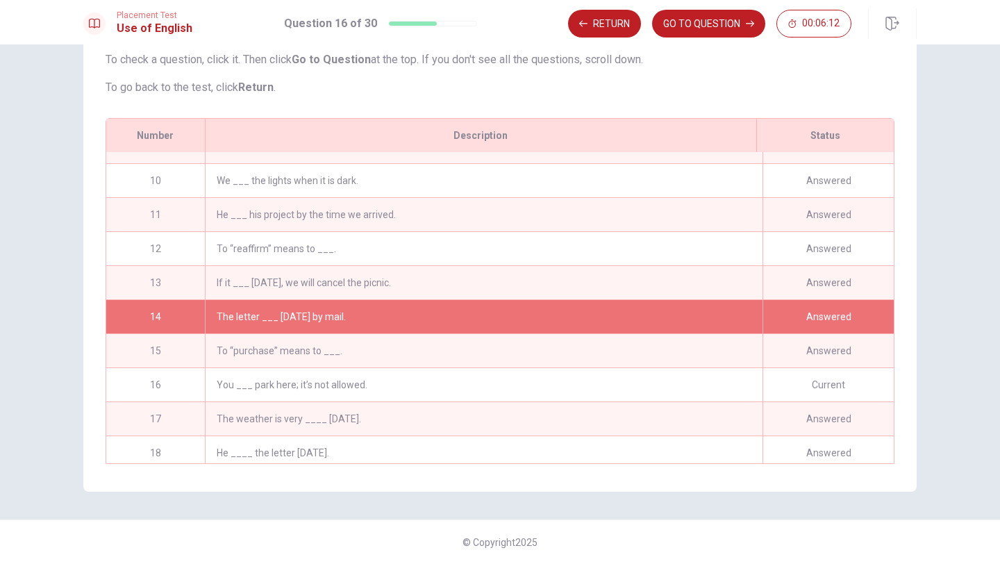
click at [816, 311] on div "Answered" at bounding box center [827, 316] width 131 height 33
click at [611, 30] on button "Return" at bounding box center [604, 24] width 73 height 28
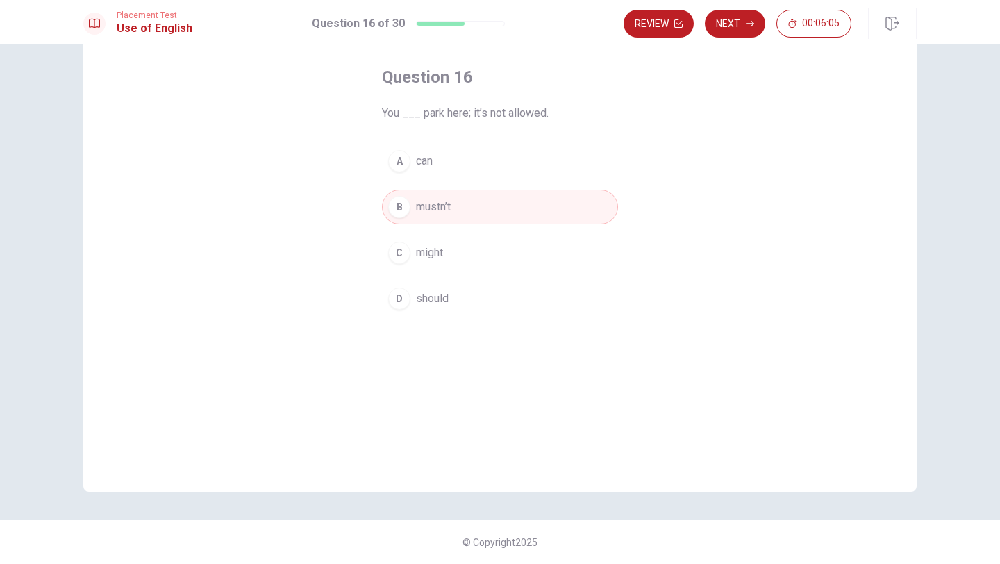
click at [533, 206] on button "B mustn’t" at bounding box center [500, 207] width 236 height 35
click at [728, 28] on button "Next" at bounding box center [735, 24] width 60 height 28
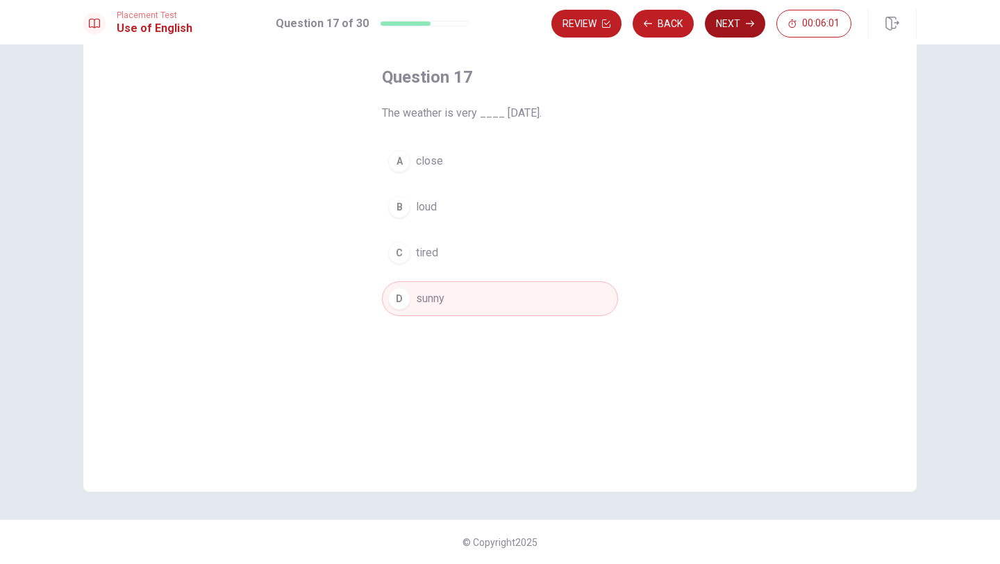
click at [752, 26] on icon "button" at bounding box center [750, 23] width 8 height 8
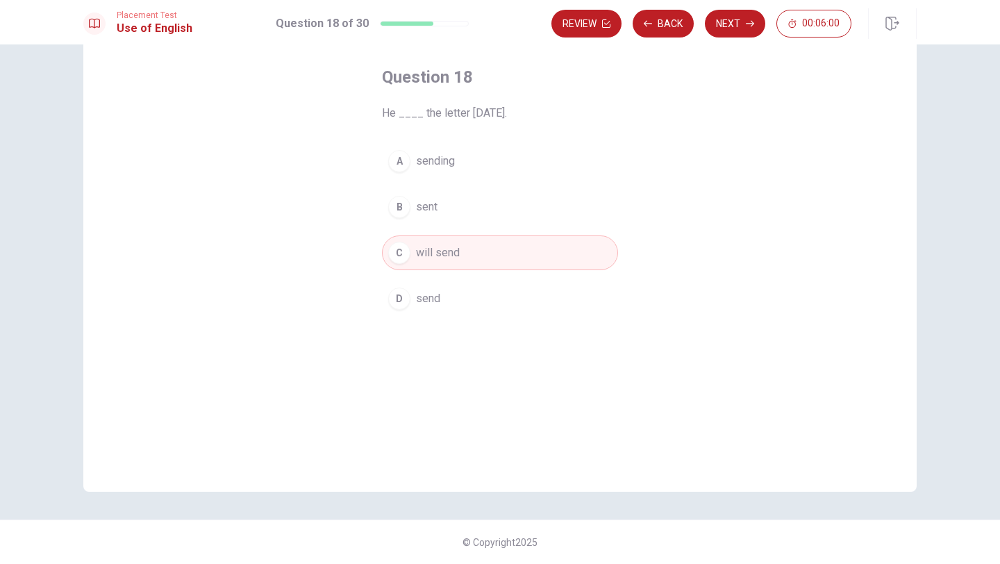
click at [500, 210] on button "B sent" at bounding box center [500, 207] width 236 height 35
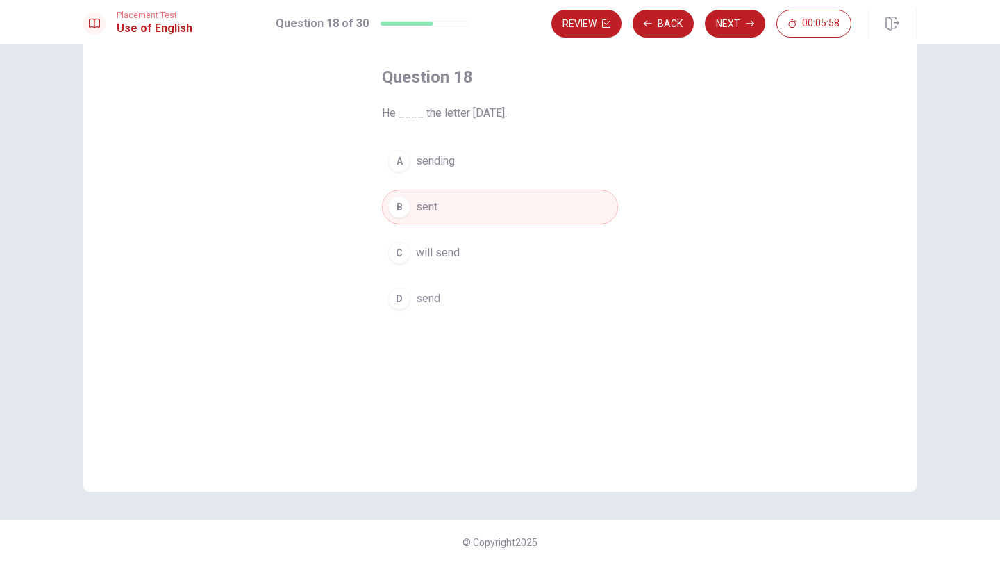
click at [523, 249] on button "C will send" at bounding box center [500, 252] width 236 height 35
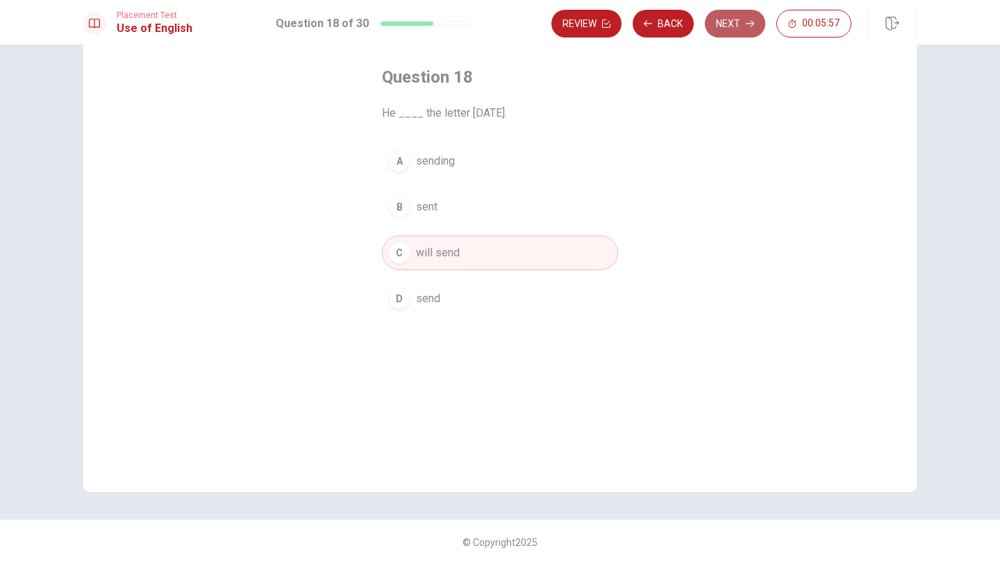
click at [731, 26] on button "Next" at bounding box center [735, 24] width 60 height 28
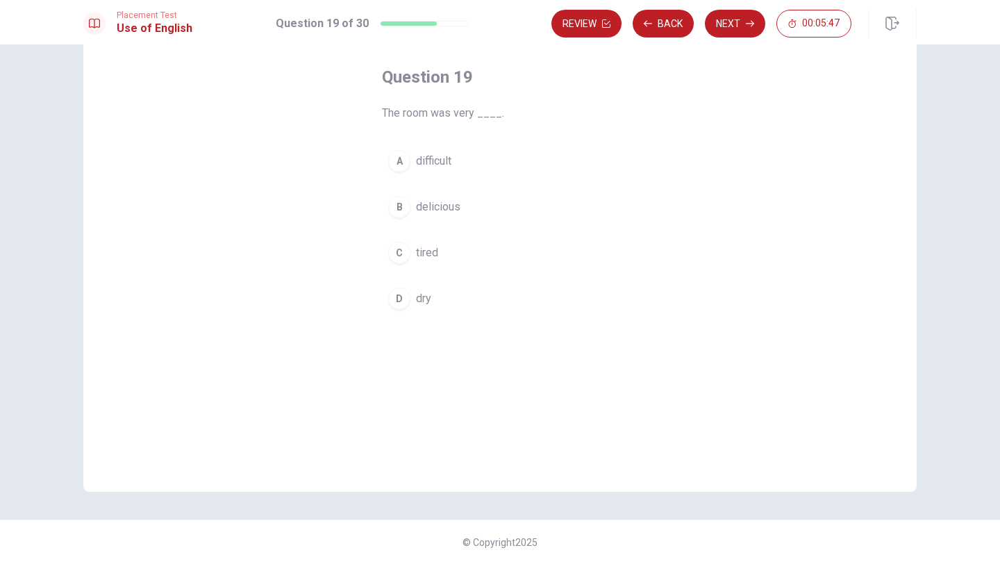
click at [448, 163] on span "difficult" at bounding box center [433, 161] width 35 height 17
click at [488, 292] on button "D dry" at bounding box center [500, 298] width 236 height 35
click at [735, 22] on button "Next" at bounding box center [735, 24] width 60 height 28
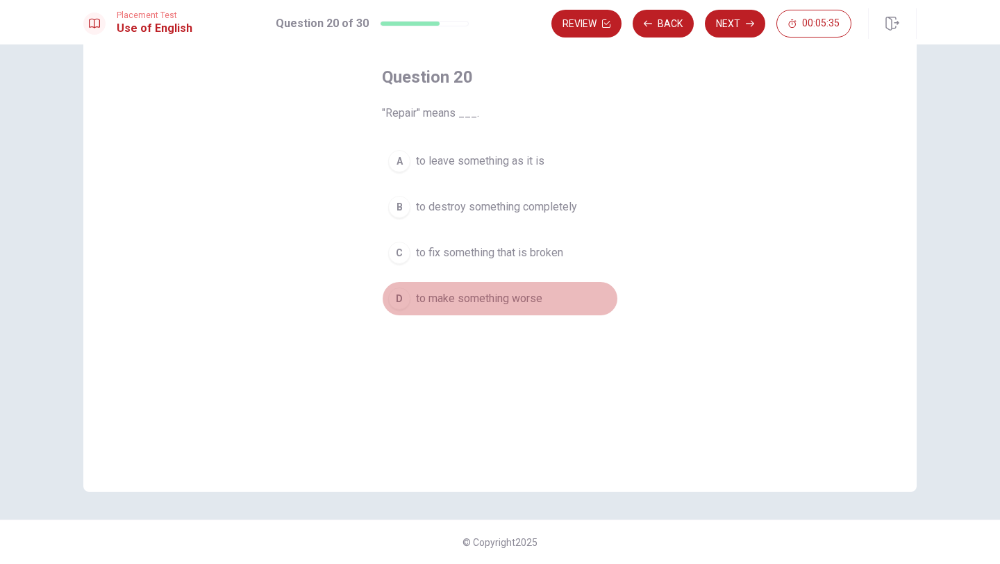
click at [498, 301] on span "to make something worse" at bounding box center [479, 298] width 126 height 17
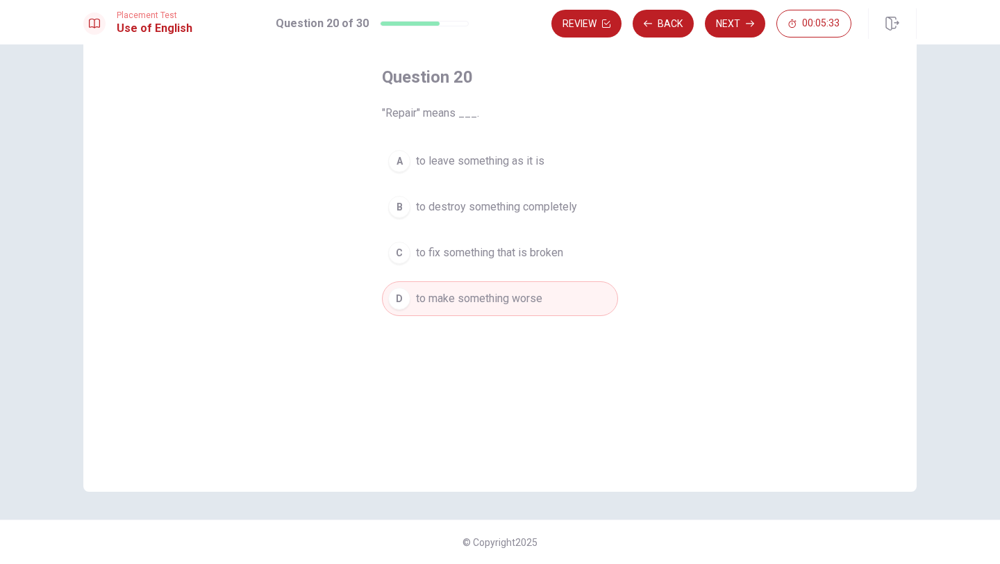
click at [495, 167] on span "to leave something as it is" at bounding box center [480, 161] width 128 height 17
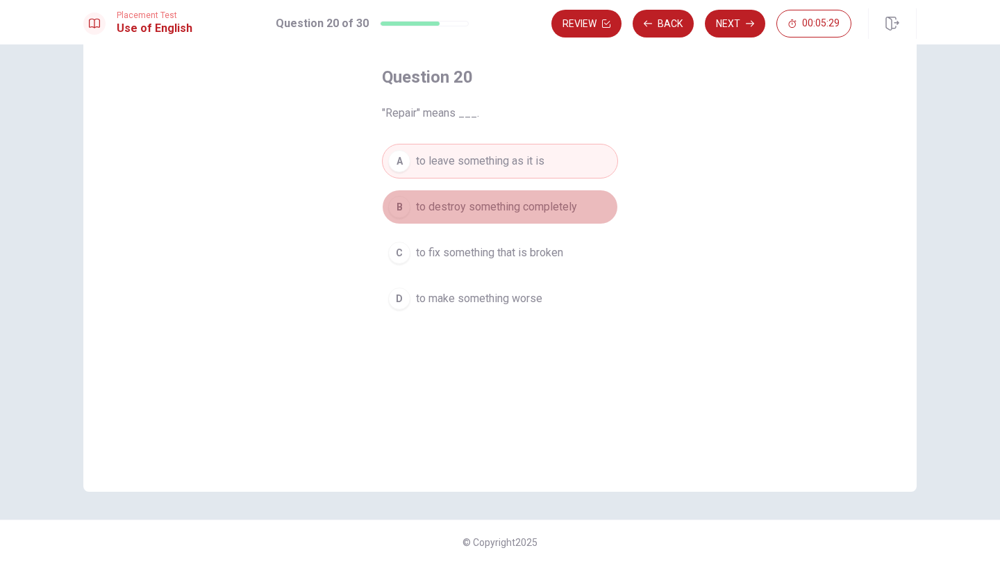
click at [494, 212] on span "to destroy something completely" at bounding box center [496, 207] width 161 height 17
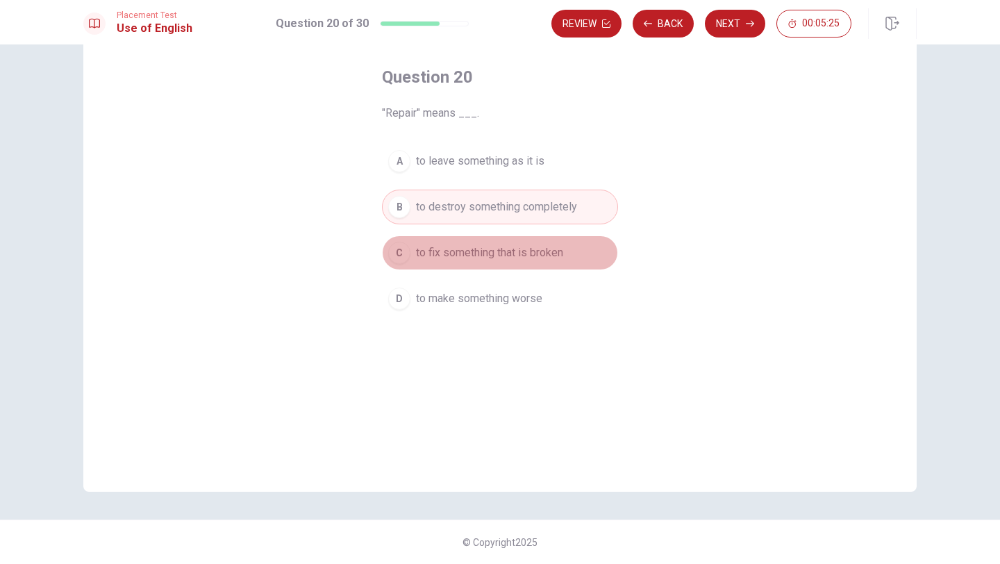
click at [483, 251] on span "to fix something that is broken" at bounding box center [489, 252] width 147 height 17
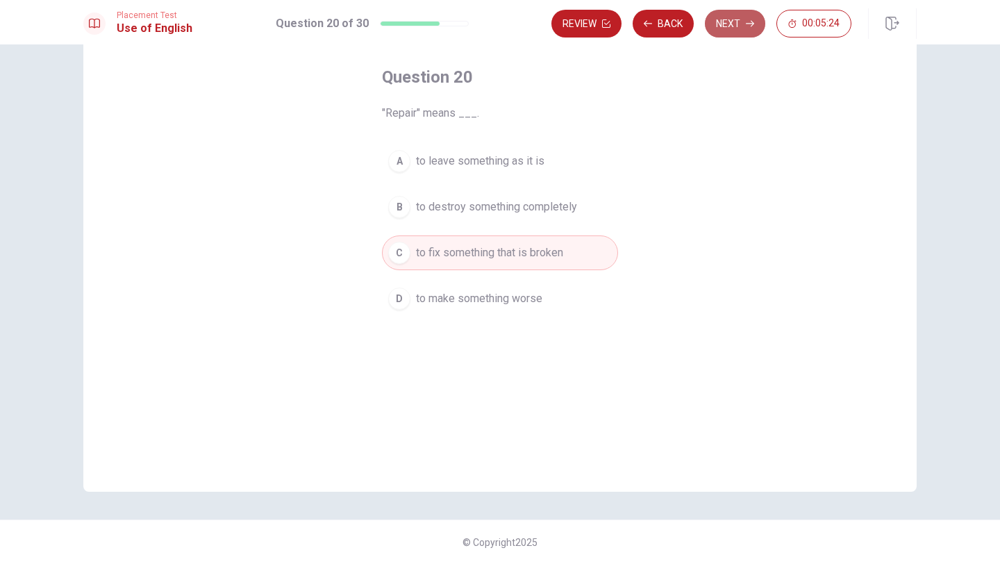
click at [726, 29] on button "Next" at bounding box center [735, 24] width 60 height 28
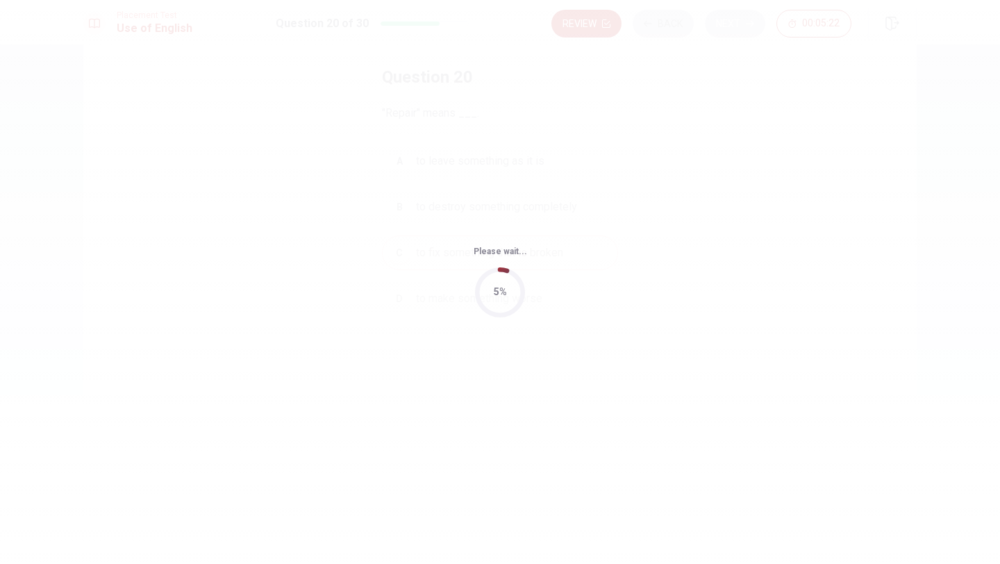
scroll to position [0, 0]
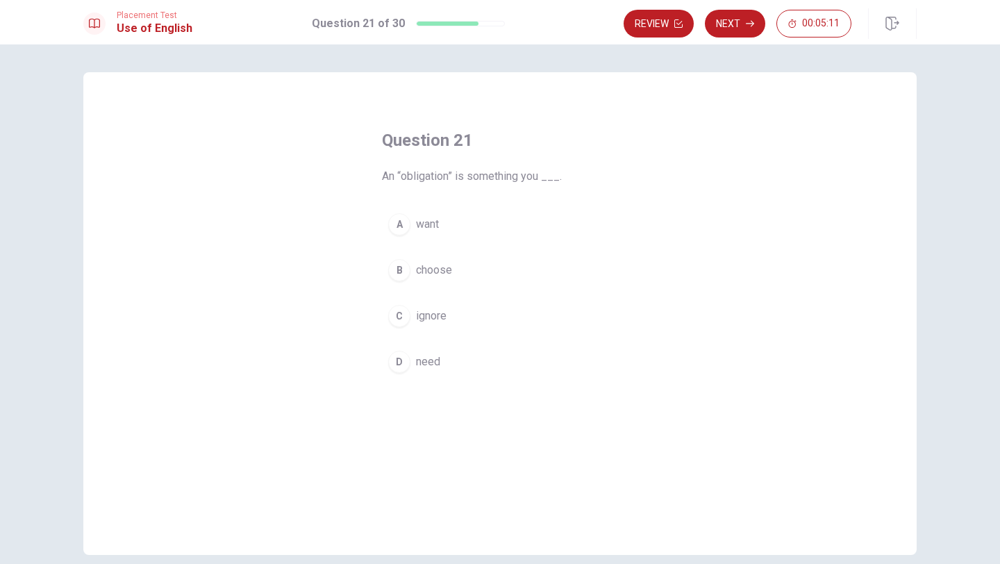
click at [442, 274] on span "choose" at bounding box center [434, 270] width 36 height 17
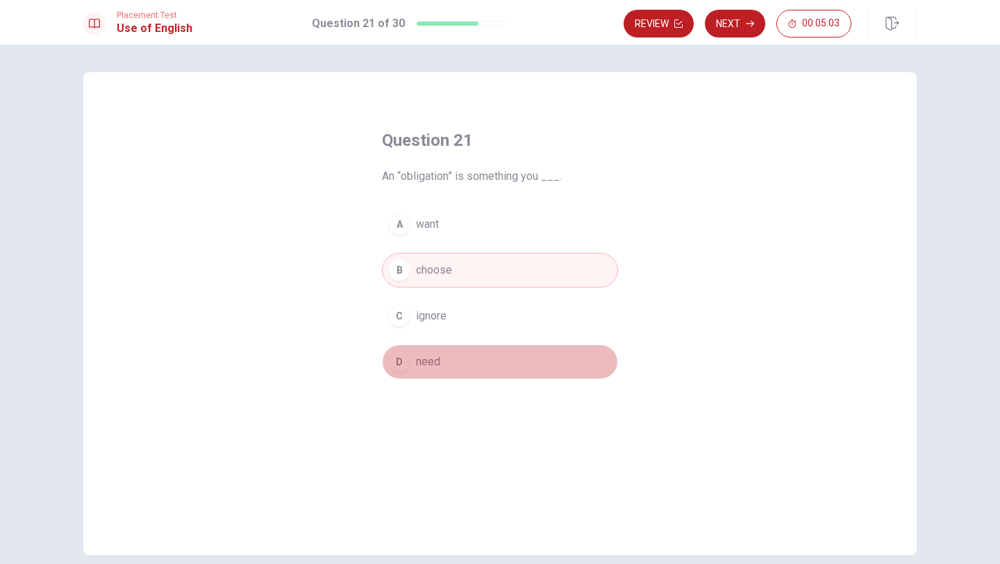
click at [491, 358] on button "D need" at bounding box center [500, 361] width 236 height 35
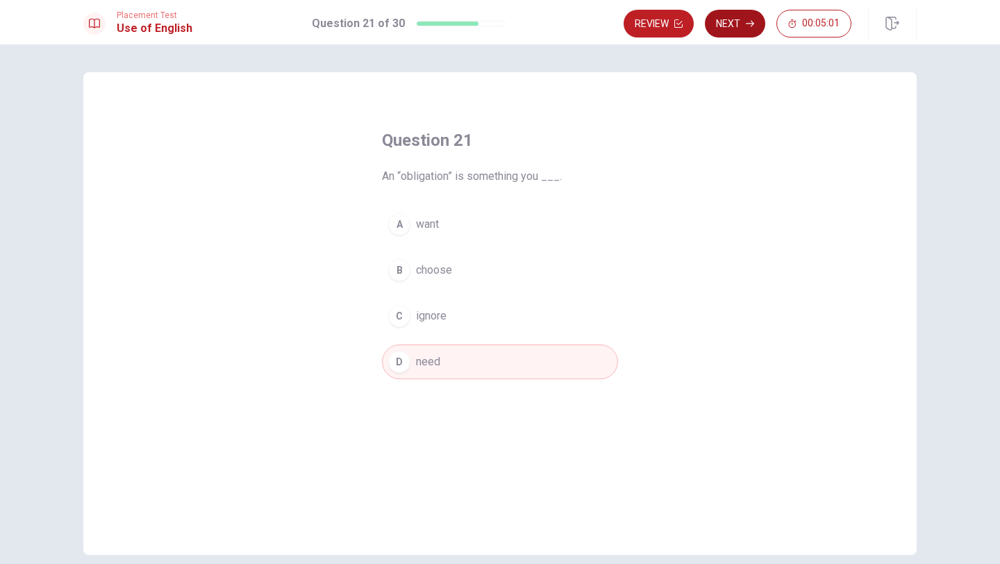
click at [730, 26] on button "Next" at bounding box center [735, 24] width 60 height 28
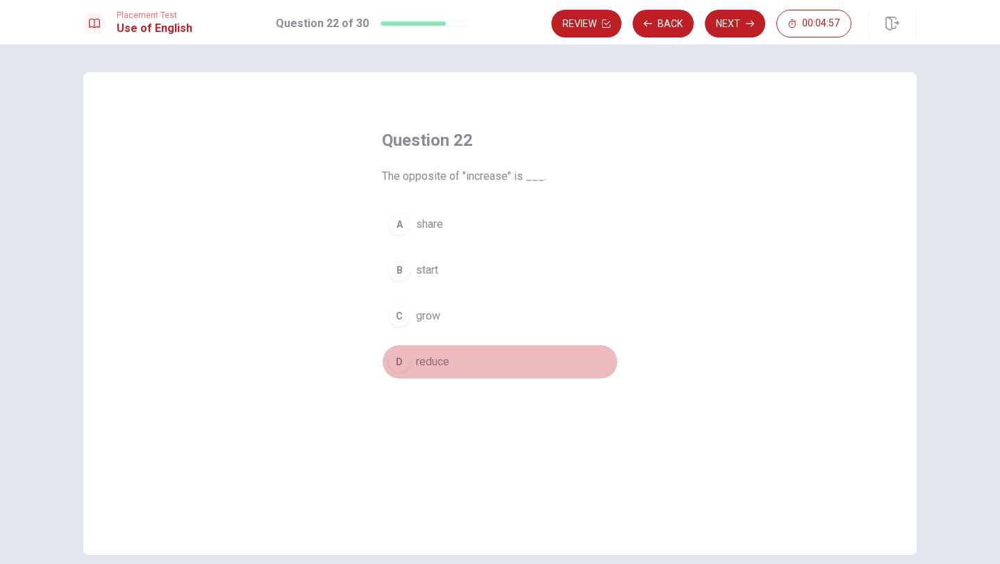
click at [453, 363] on button "D reduce" at bounding box center [500, 361] width 236 height 35
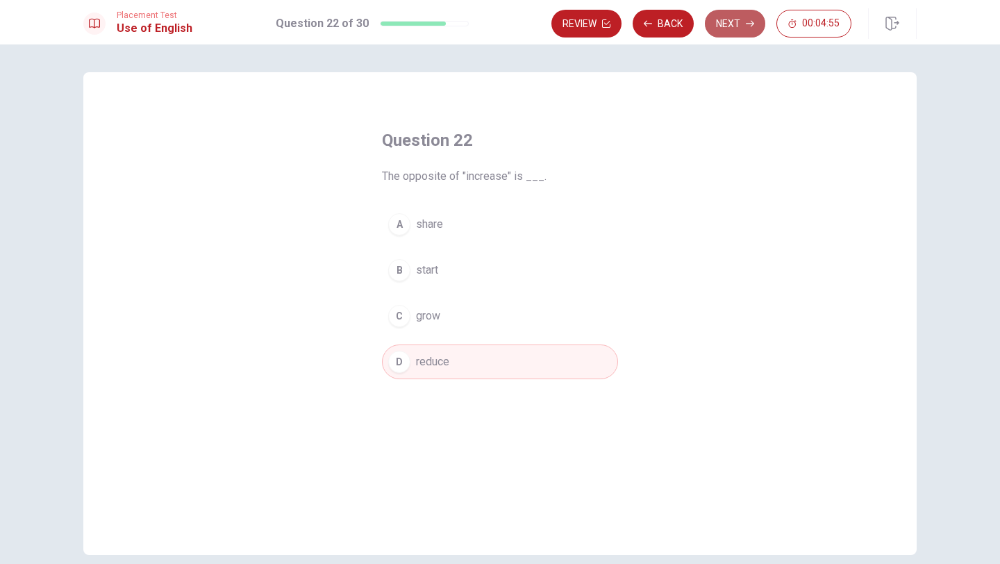
click at [726, 24] on button "Next" at bounding box center [735, 24] width 60 height 28
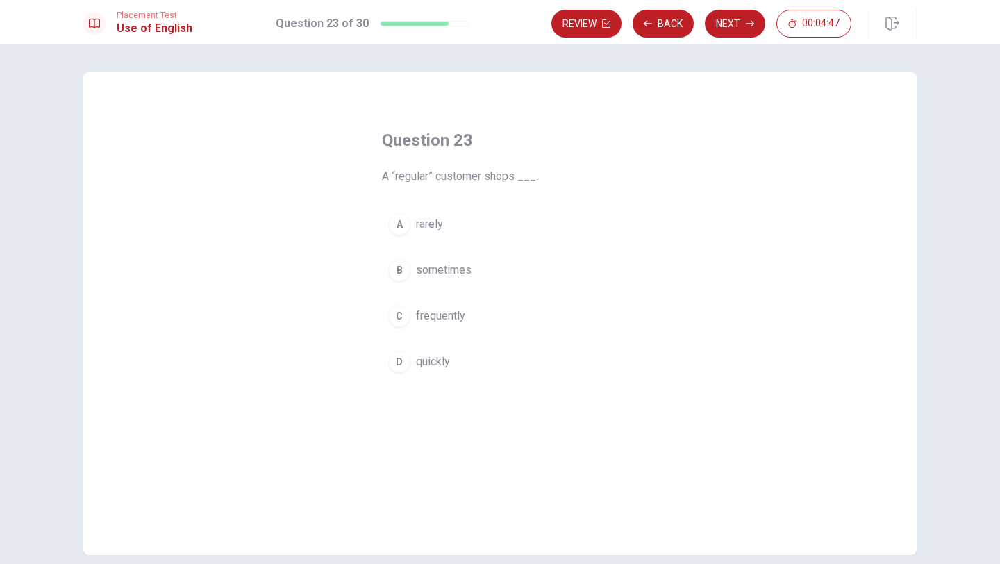
click at [441, 226] on span "rarely" at bounding box center [429, 224] width 27 height 17
click at [455, 268] on span "sometimes" at bounding box center [444, 270] width 56 height 17
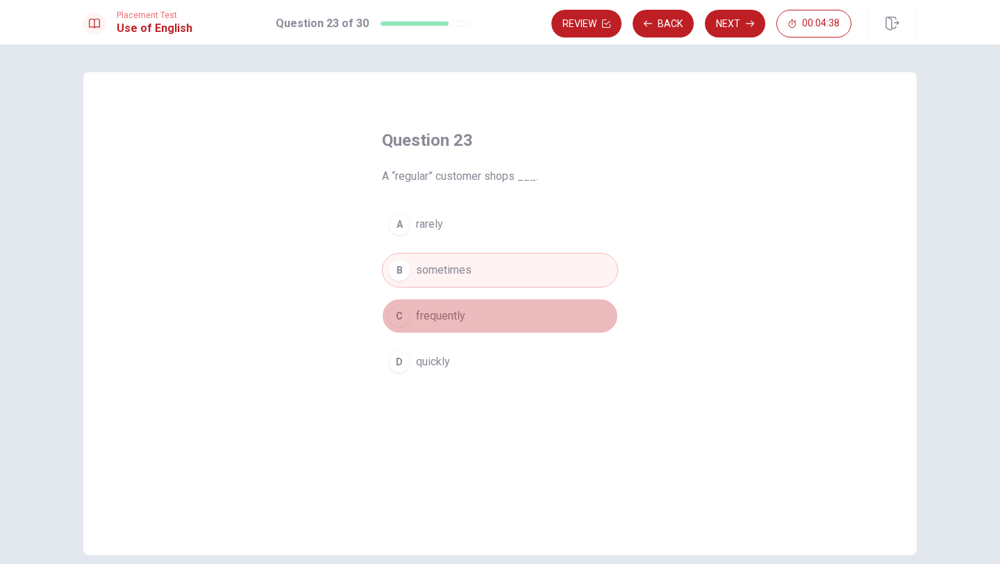
click at [453, 323] on span "frequently" at bounding box center [440, 316] width 49 height 17
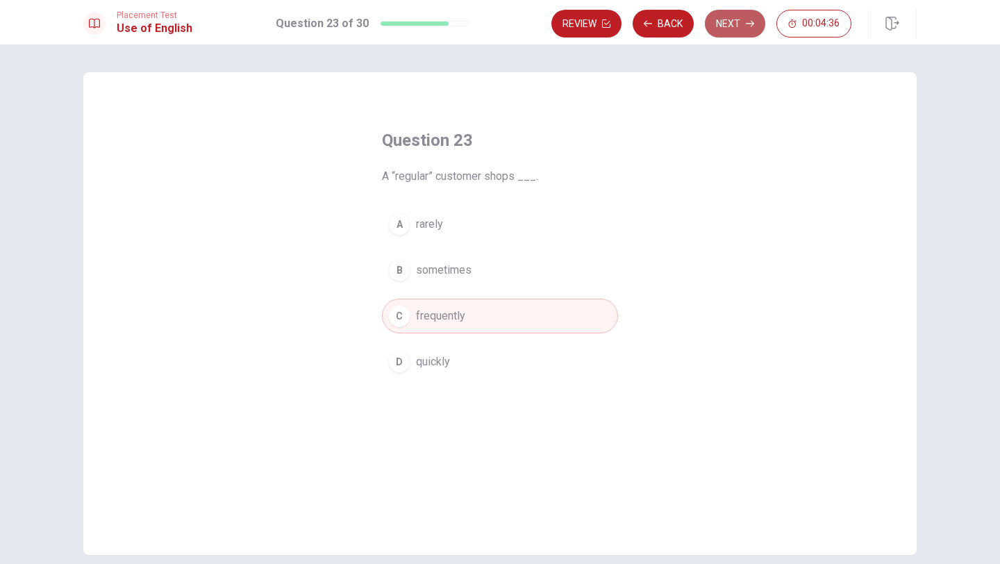
click at [721, 27] on button "Next" at bounding box center [735, 24] width 60 height 28
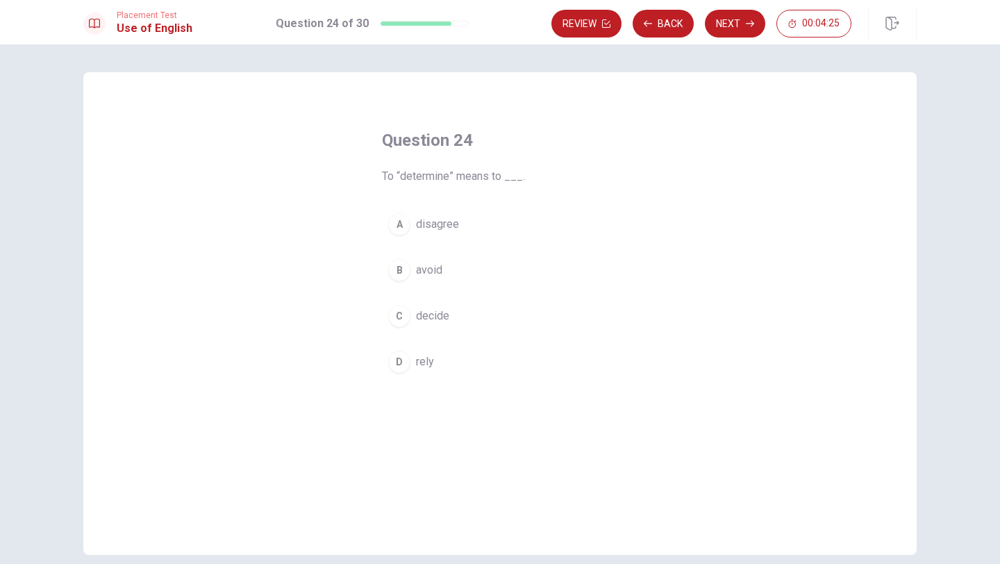
click at [423, 364] on span "rely" at bounding box center [425, 361] width 18 height 17
click at [725, 28] on button "Next" at bounding box center [735, 24] width 60 height 28
click at [430, 364] on span "since" at bounding box center [429, 361] width 26 height 17
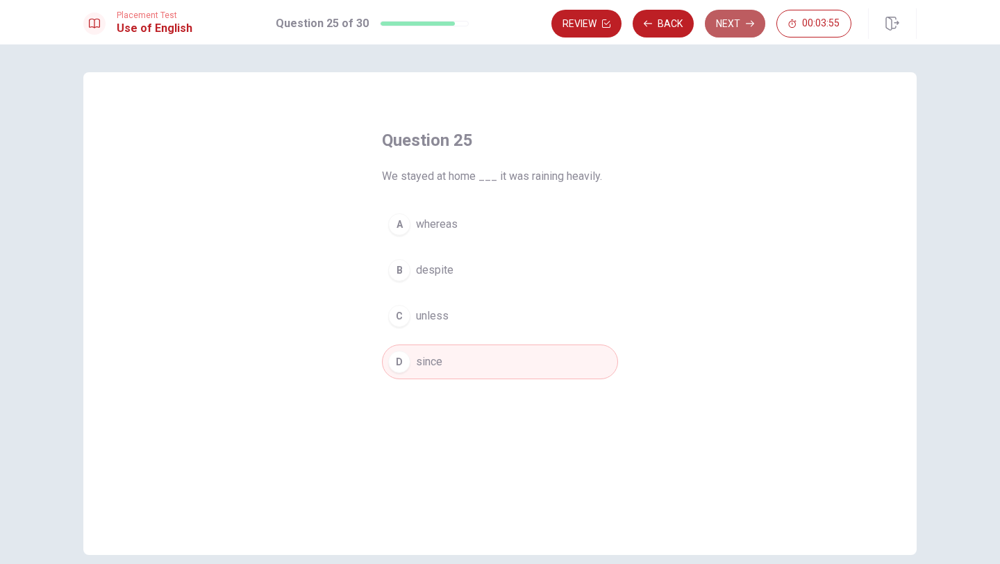
click at [730, 21] on button "Next" at bounding box center [735, 24] width 60 height 28
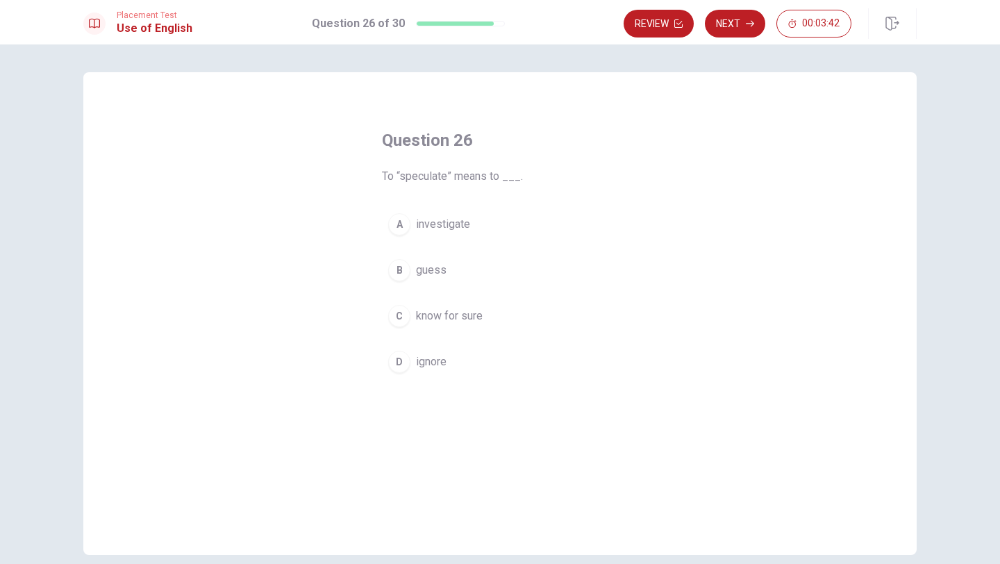
click at [467, 318] on span "know for sure" at bounding box center [449, 316] width 67 height 17
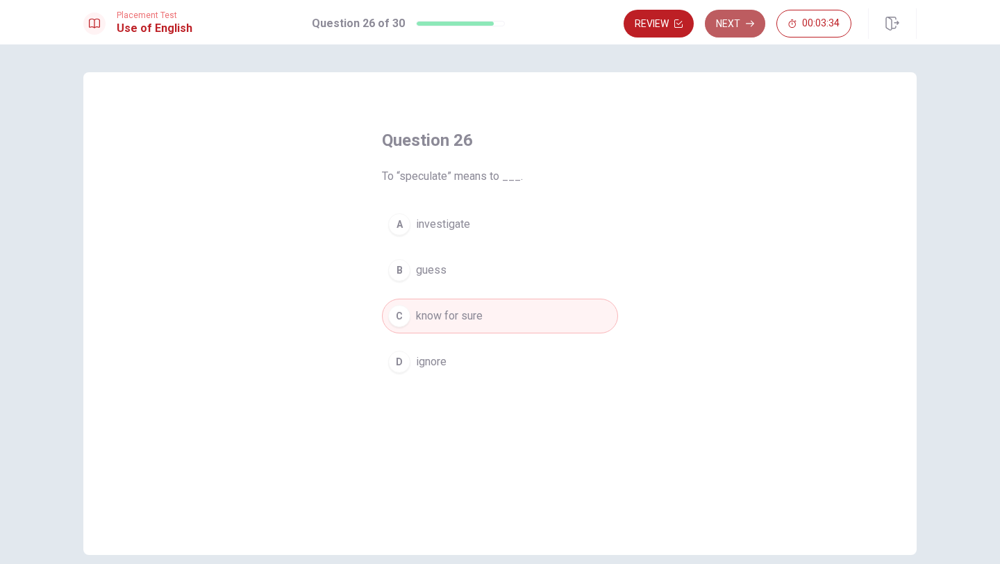
click at [730, 28] on button "Next" at bounding box center [735, 24] width 60 height 28
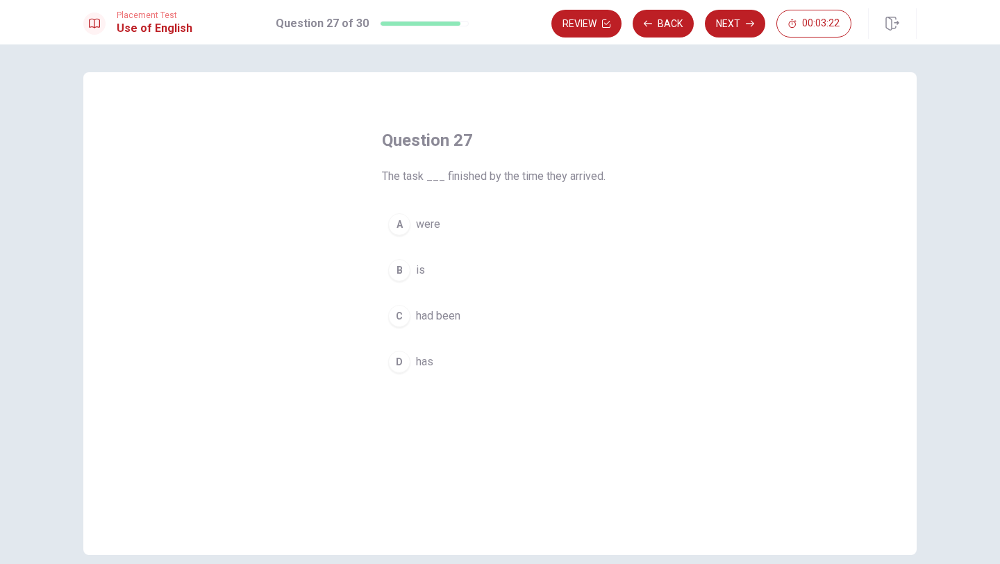
click at [400, 367] on div "D" at bounding box center [399, 362] width 22 height 22
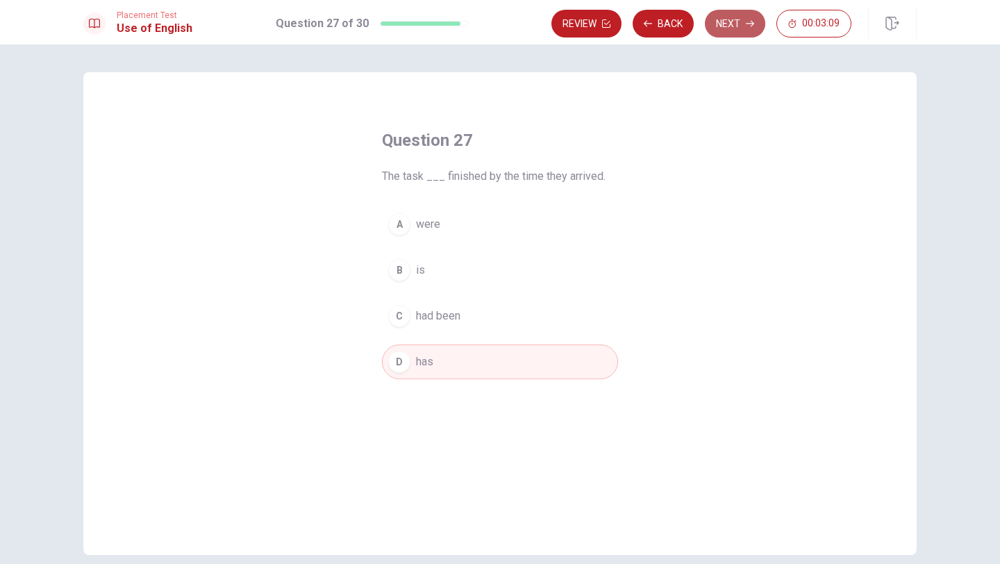
click at [744, 27] on button "Next" at bounding box center [735, 24] width 60 height 28
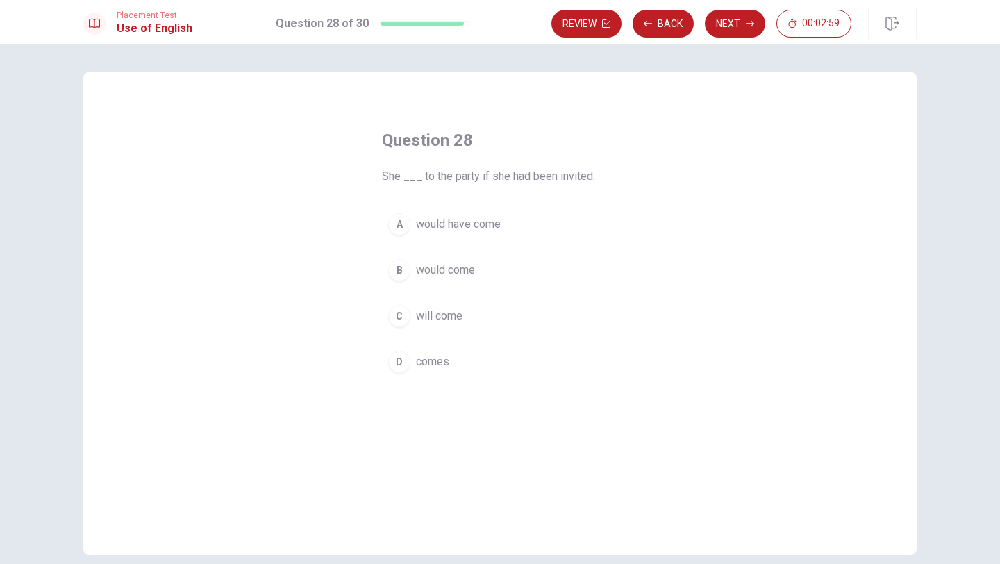
click at [473, 269] on span "would come" at bounding box center [445, 270] width 59 height 17
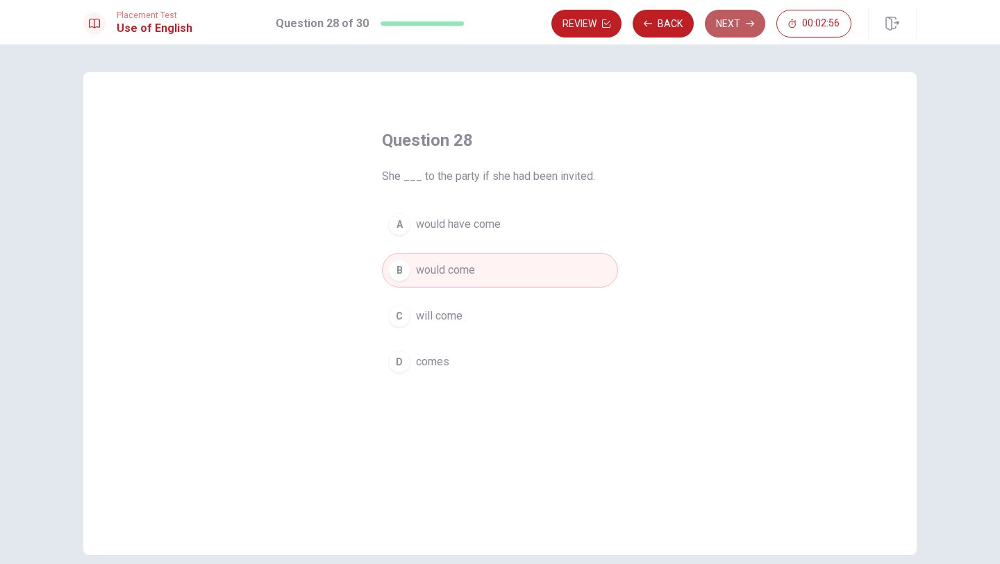
click at [729, 26] on button "Next" at bounding box center [735, 24] width 60 height 28
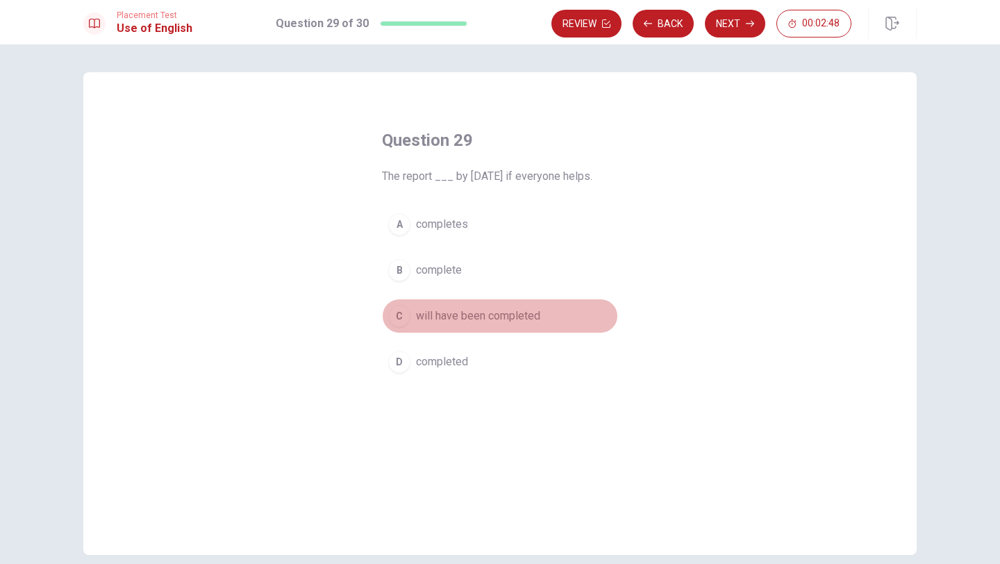
click at [458, 320] on span "will have been completed" at bounding box center [478, 316] width 124 height 17
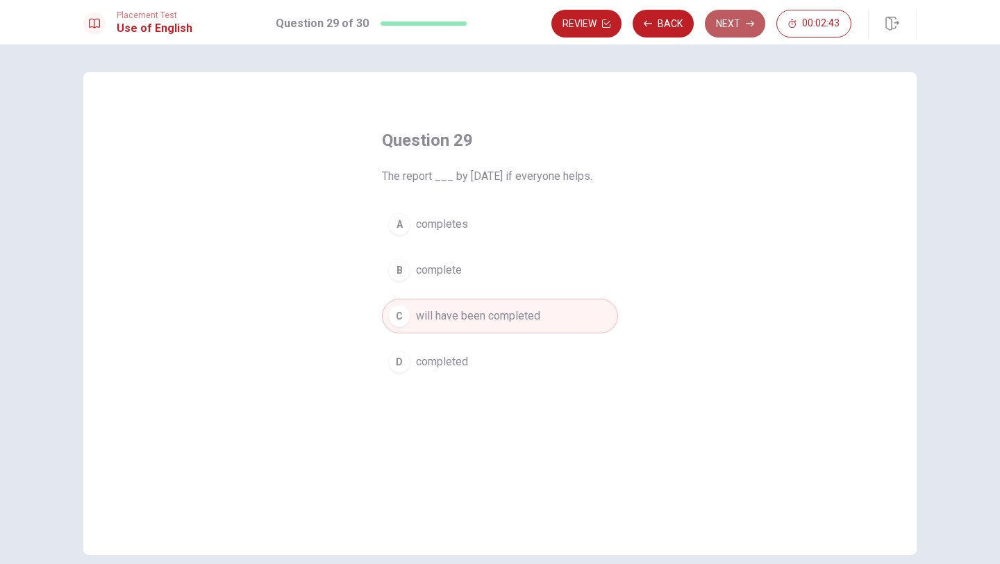
click at [721, 23] on button "Next" at bounding box center [735, 24] width 60 height 28
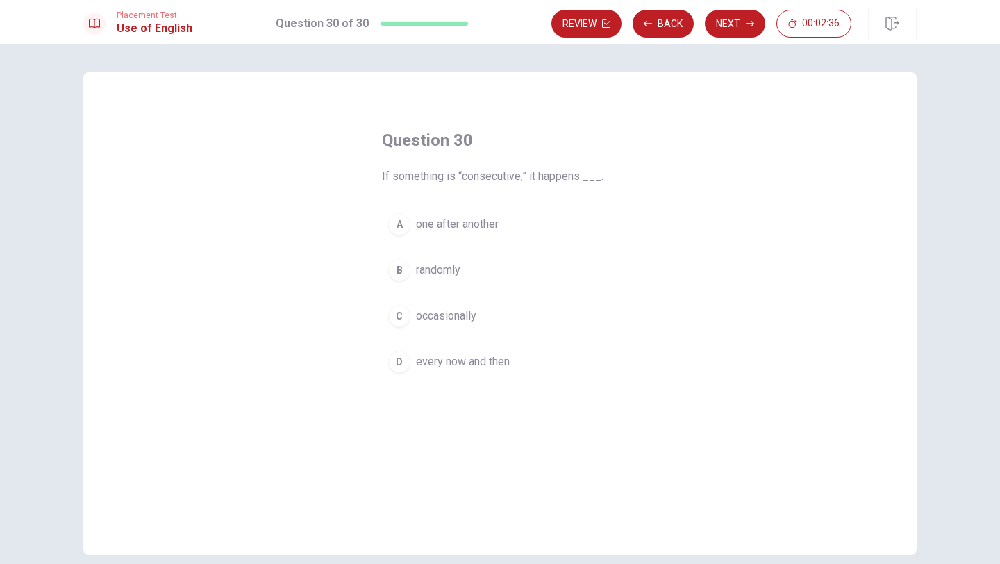
click at [492, 228] on span "one after another" at bounding box center [457, 224] width 83 height 17
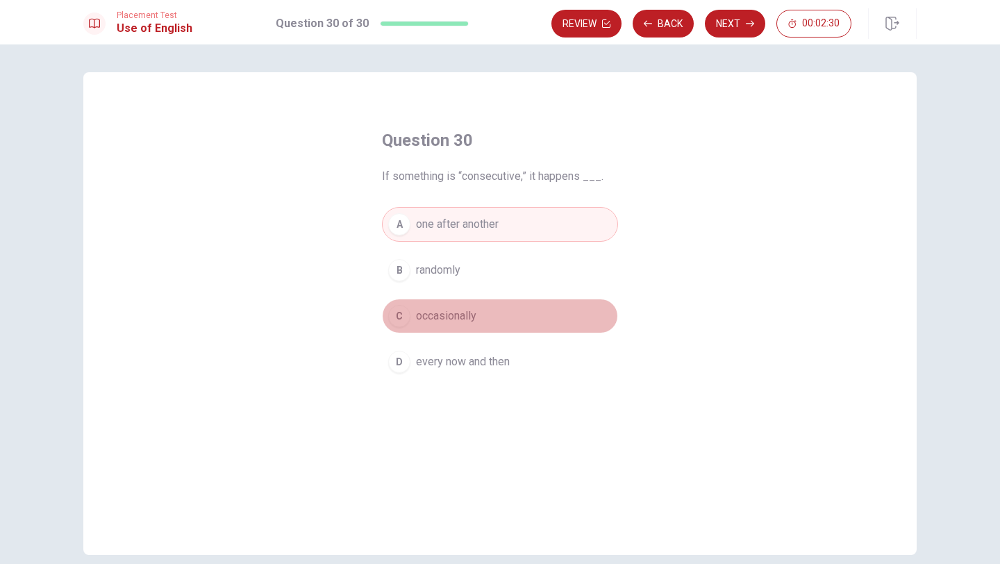
click at [449, 319] on span "occasionally" at bounding box center [446, 316] width 60 height 17
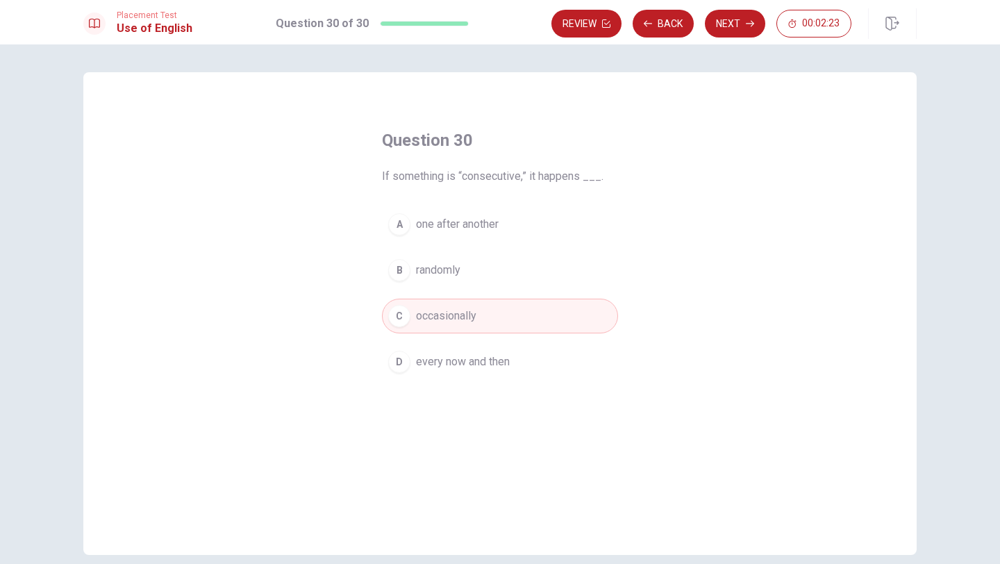
click at [526, 224] on button "A one after another" at bounding box center [500, 224] width 236 height 35
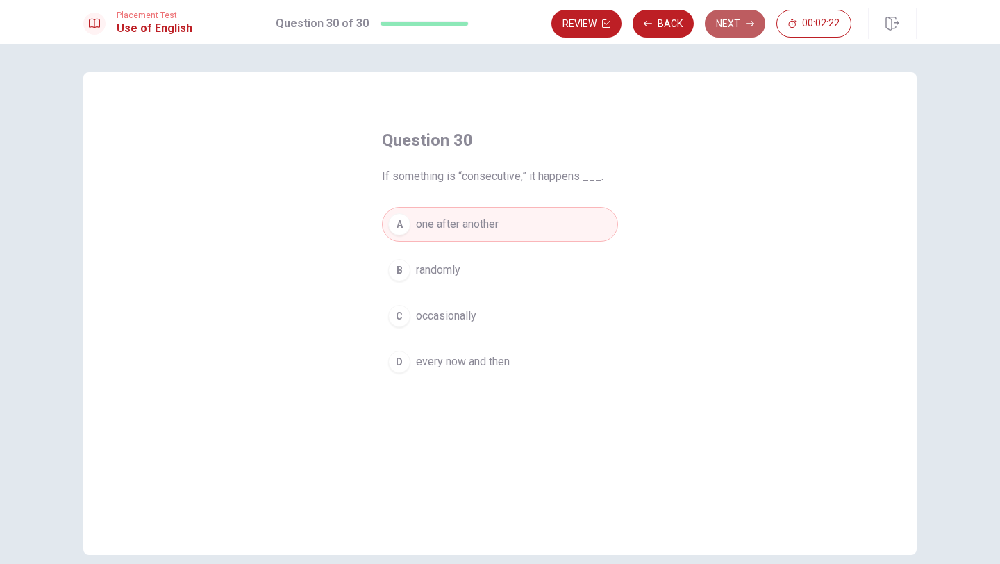
click at [731, 19] on button "Next" at bounding box center [735, 24] width 60 height 28
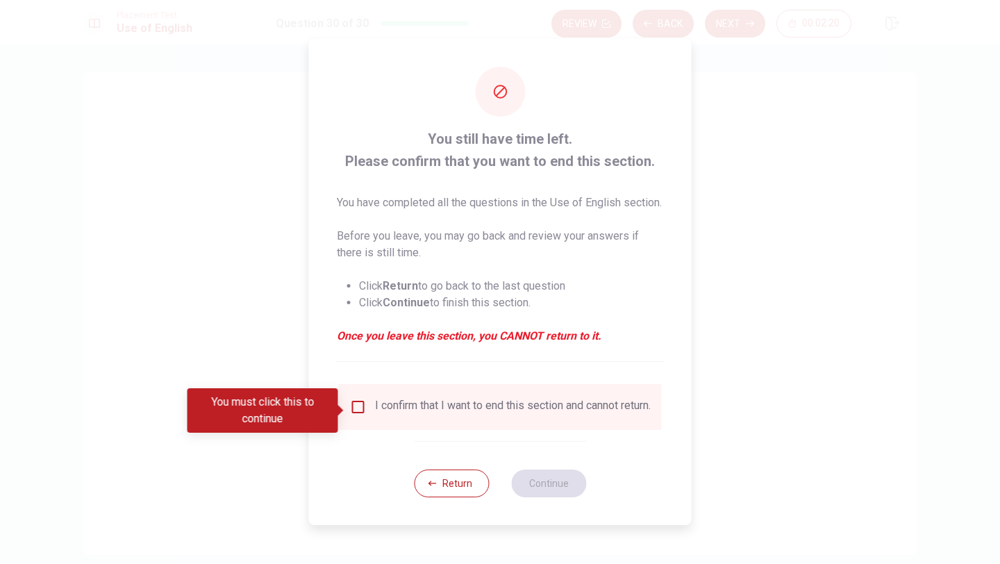
click at [387, 410] on div "I confirm that I want to end this section and cannot return." at bounding box center [513, 407] width 276 height 17
click at [360, 414] on input "You must click this to continue" at bounding box center [358, 407] width 17 height 17
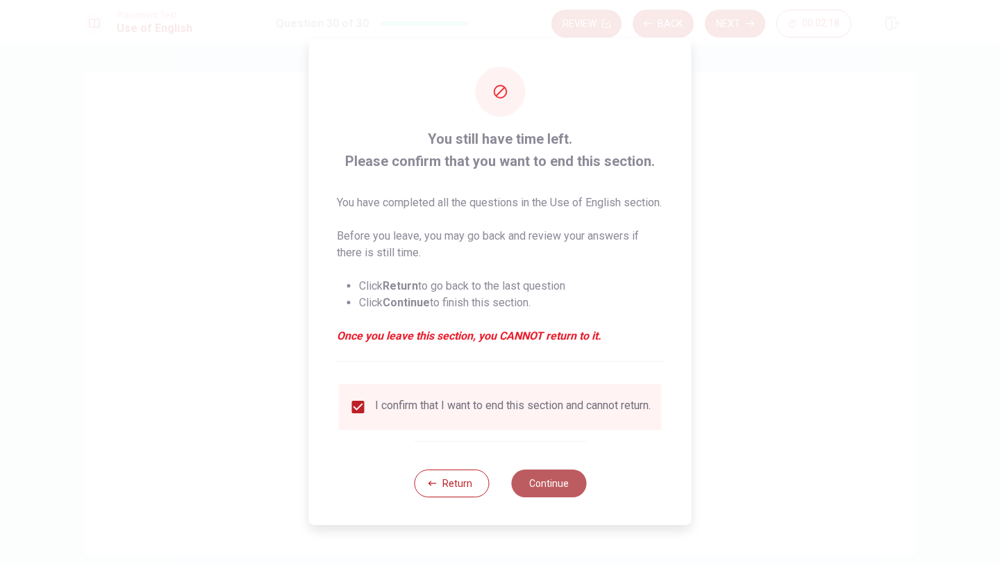
click at [553, 492] on button "Continue" at bounding box center [548, 483] width 75 height 28
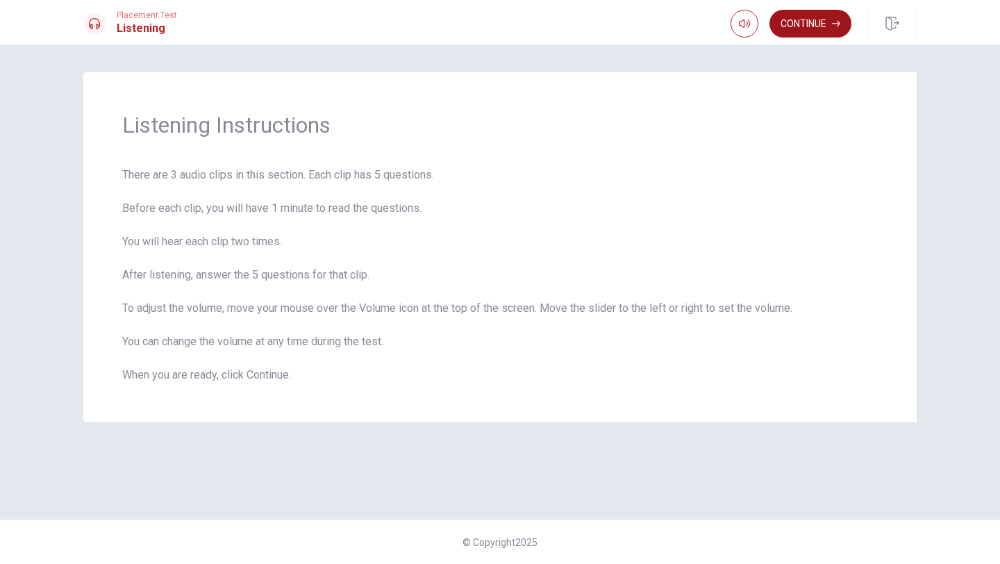
click at [791, 27] on button "Continue" at bounding box center [810, 24] width 82 height 28
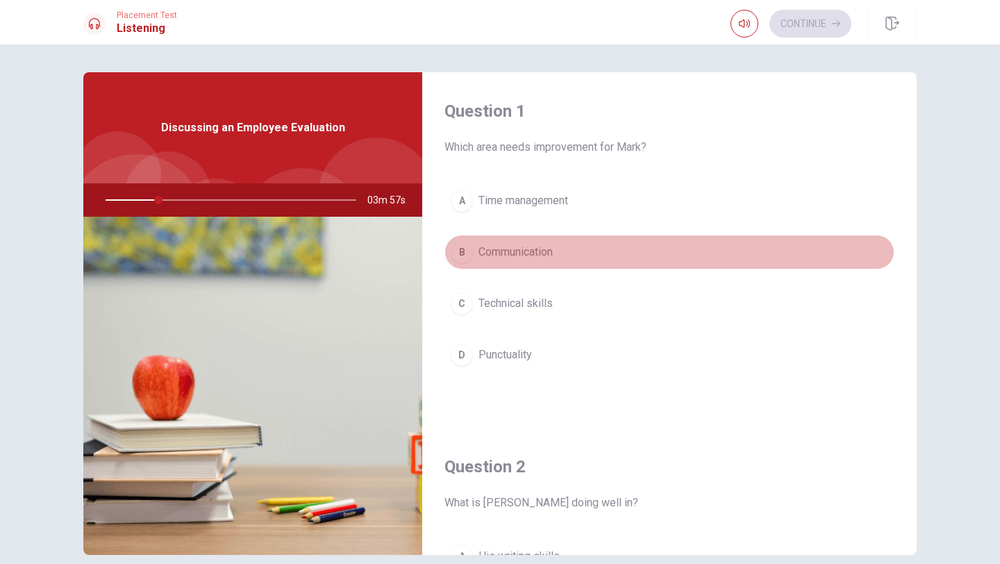
click at [510, 248] on span "Communication" at bounding box center [515, 252] width 74 height 17
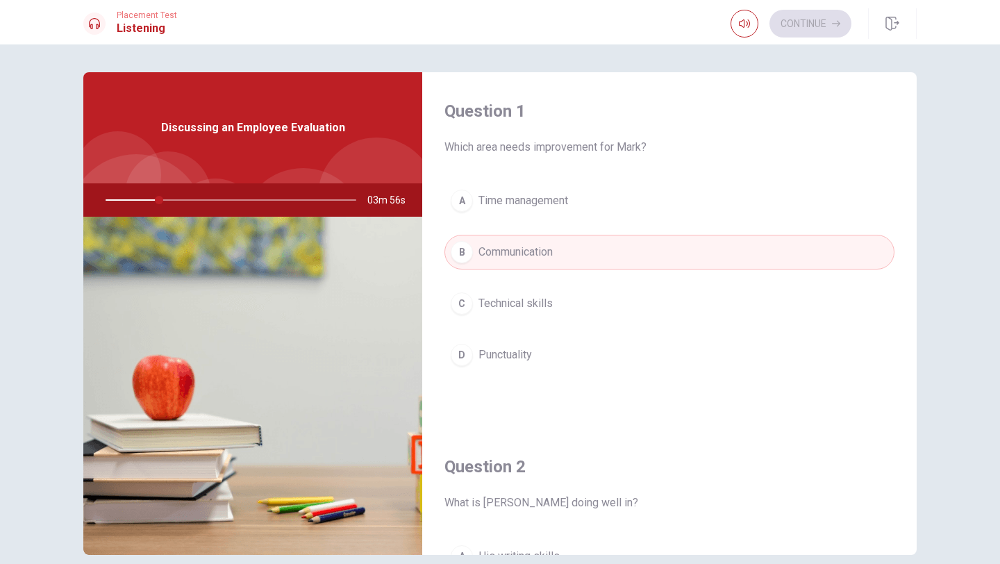
click at [510, 248] on span "Communication" at bounding box center [515, 252] width 74 height 17
click at [523, 150] on span "Which area needs improvement for Mark?" at bounding box center [669, 147] width 450 height 17
click at [745, 27] on icon "button" at bounding box center [744, 23] width 11 height 11
click at [228, 196] on div at bounding box center [228, 199] width 278 height 33
click at [226, 200] on div at bounding box center [228, 199] width 278 height 33
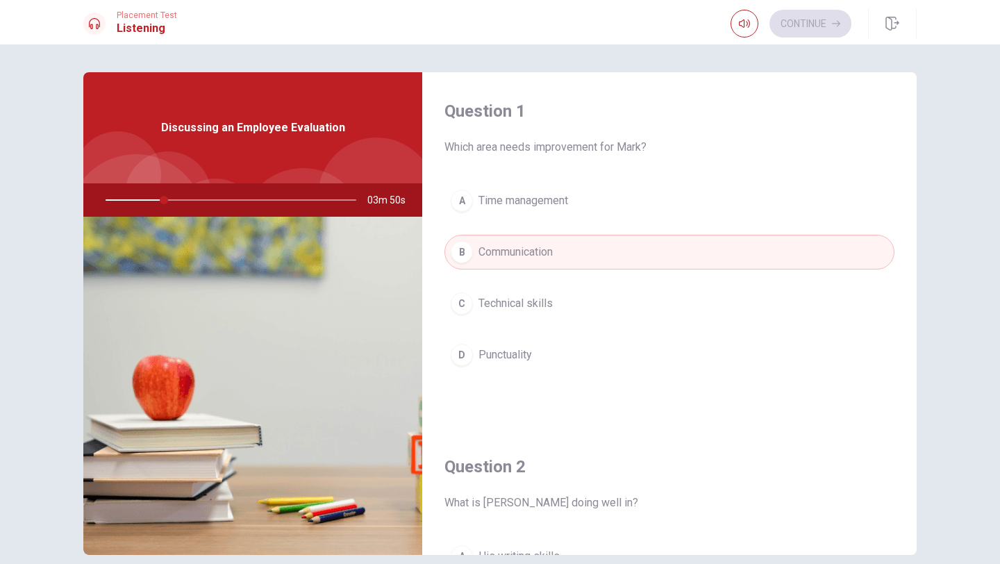
drag, startPoint x: 226, startPoint y: 200, endPoint x: 231, endPoint y: 217, distance: 17.6
click at [226, 200] on div at bounding box center [228, 199] width 278 height 33
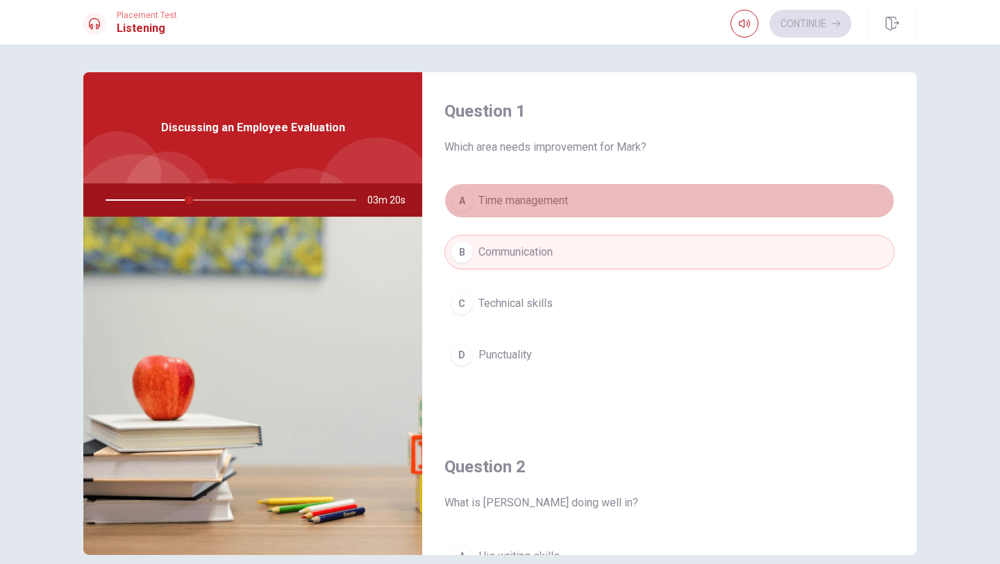
click at [592, 199] on button "A Time management" at bounding box center [669, 200] width 450 height 35
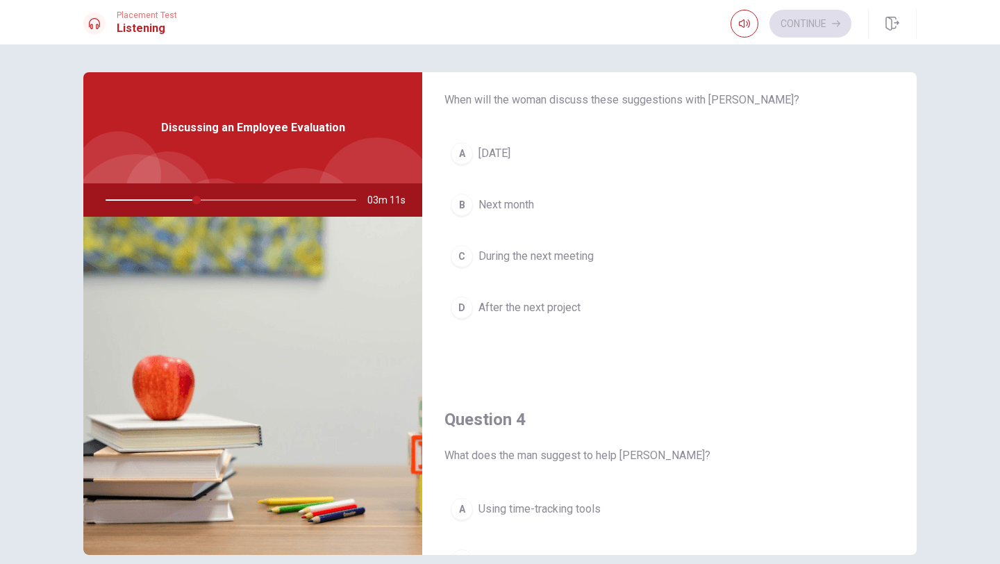
scroll to position [751, 0]
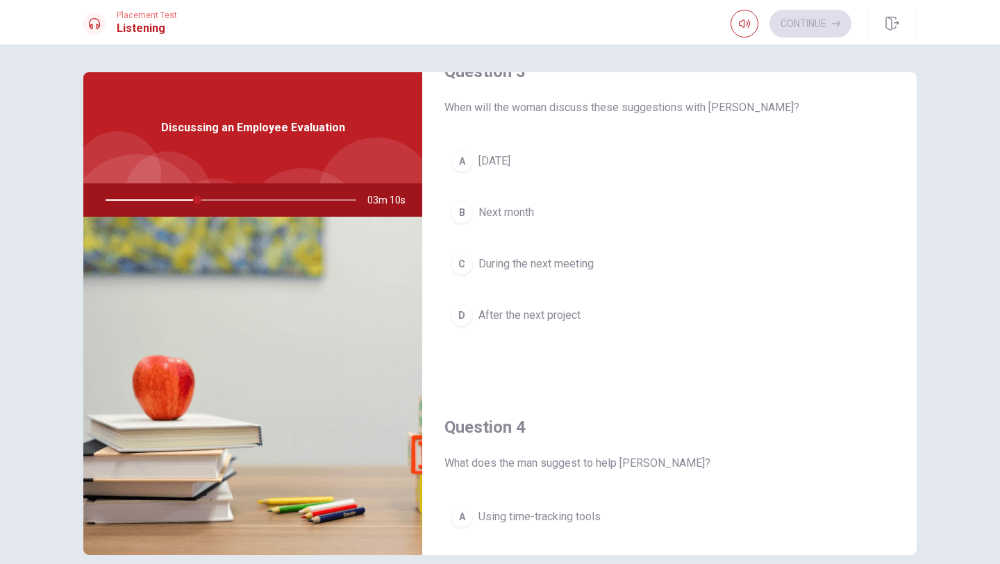
click at [563, 314] on span "After the next project" at bounding box center [529, 315] width 102 height 17
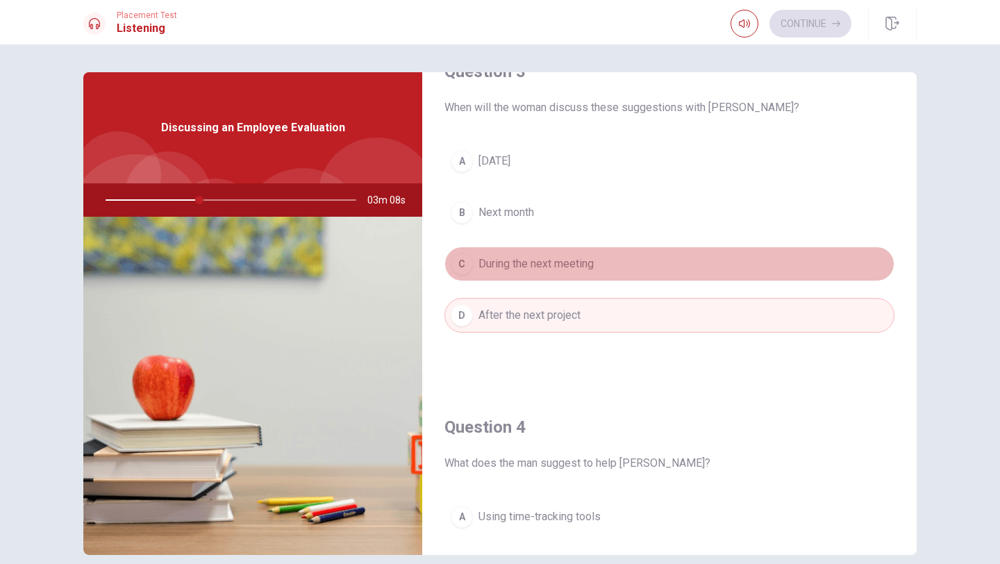
click at [583, 258] on span "During the next meeting" at bounding box center [535, 263] width 115 height 17
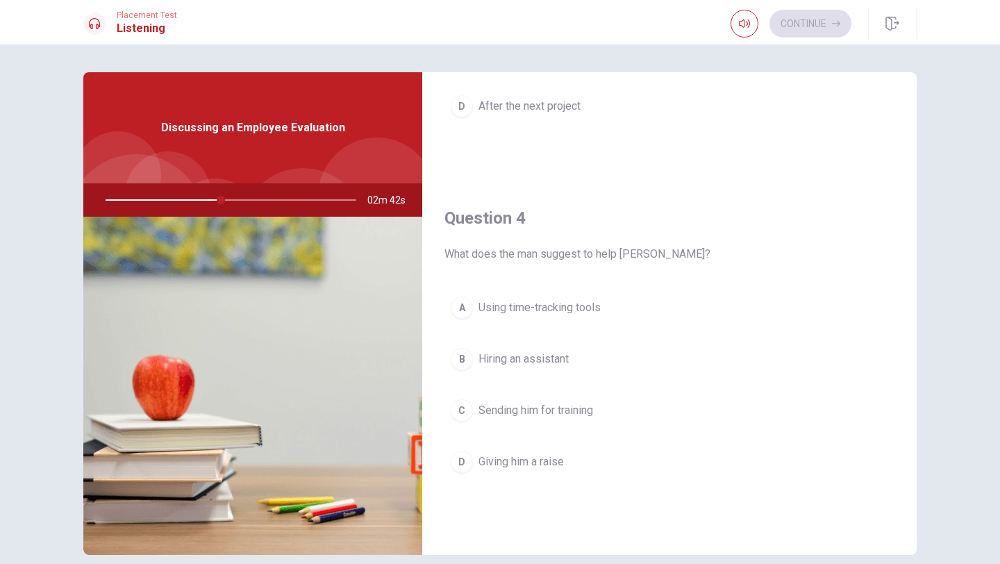
scroll to position [962, 0]
click at [574, 310] on span "Using time-tracking tools" at bounding box center [539, 305] width 122 height 17
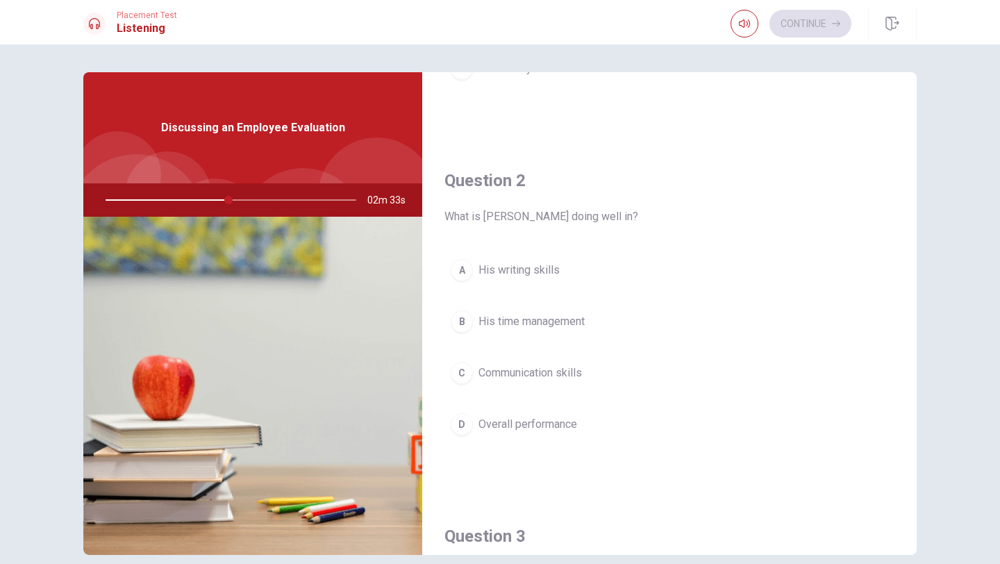
scroll to position [288, 0]
click at [564, 326] on span "His time management" at bounding box center [531, 319] width 106 height 17
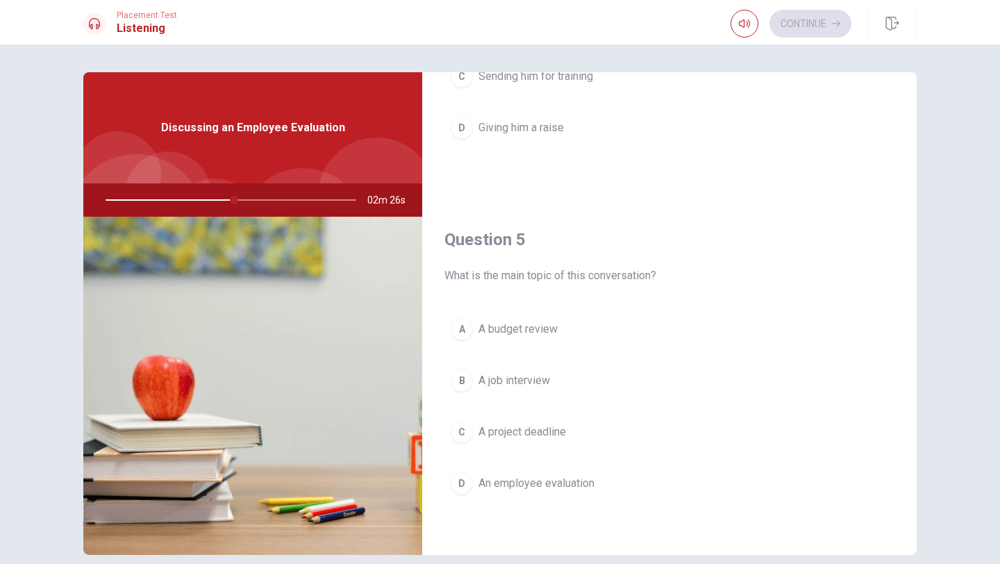
scroll to position [1295, 0]
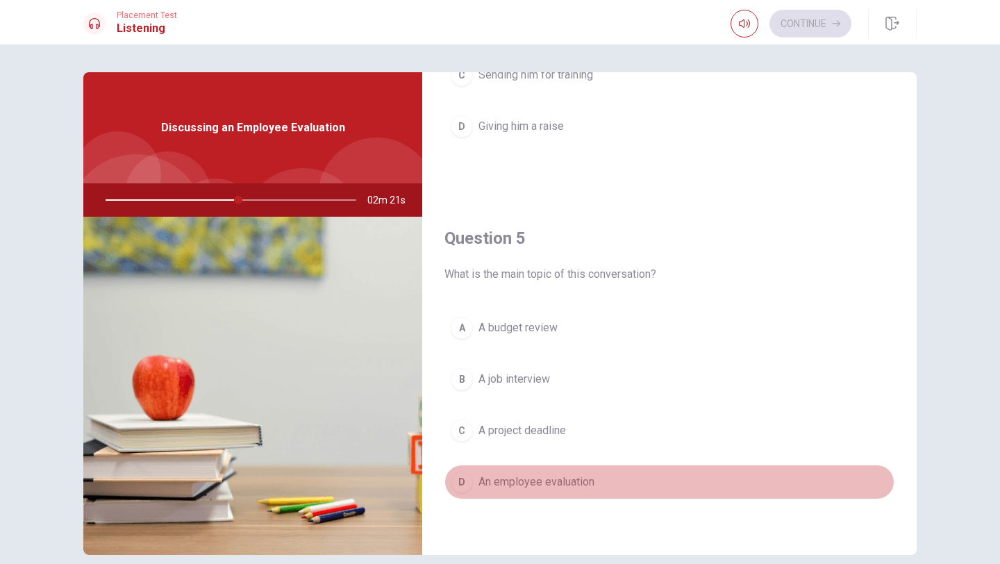
click at [572, 479] on span "An employee evaluation" at bounding box center [536, 481] width 116 height 17
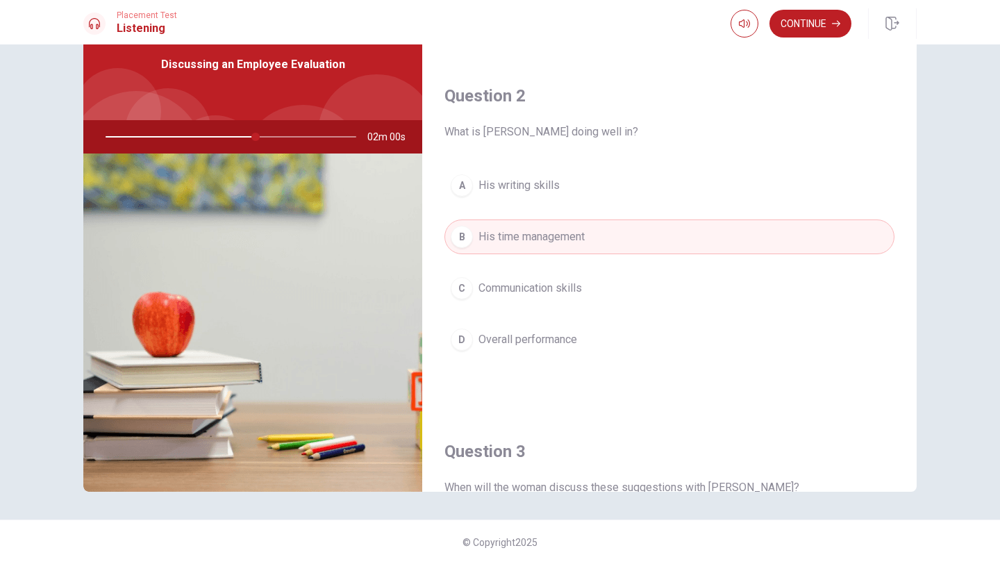
scroll to position [320, 0]
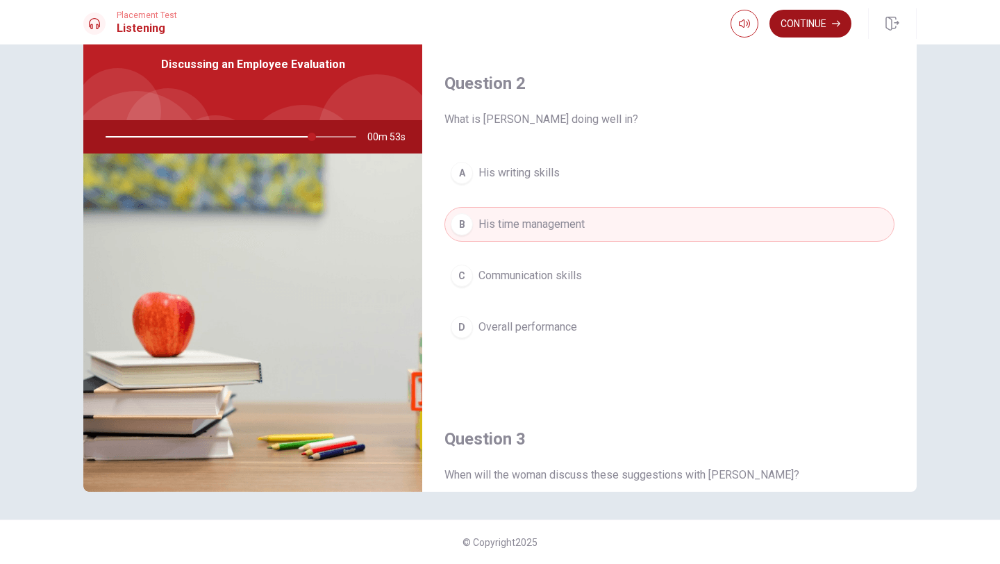
click at [805, 32] on button "Continue" at bounding box center [810, 24] width 82 height 28
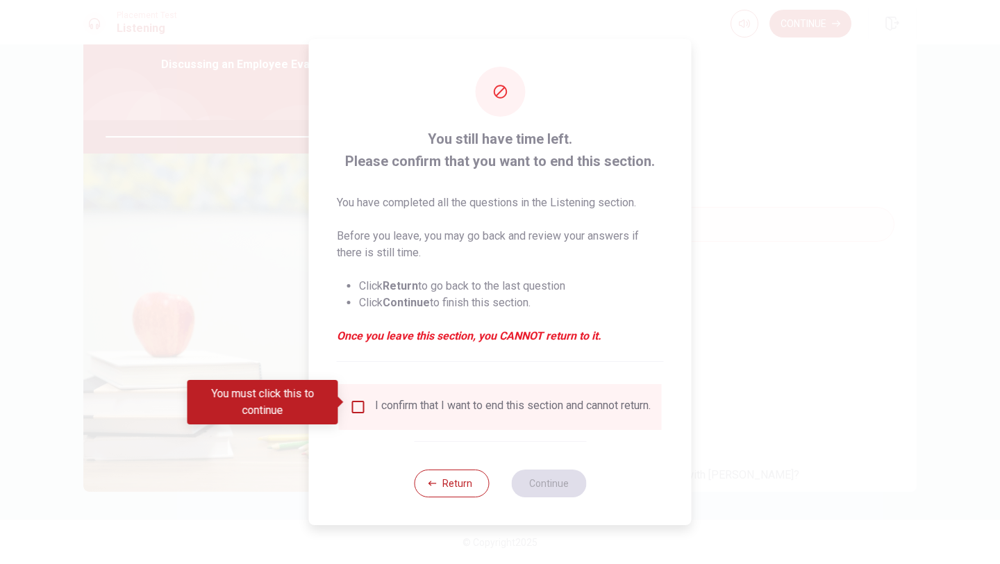
click at [444, 490] on button "Return" at bounding box center [451, 483] width 75 height 28
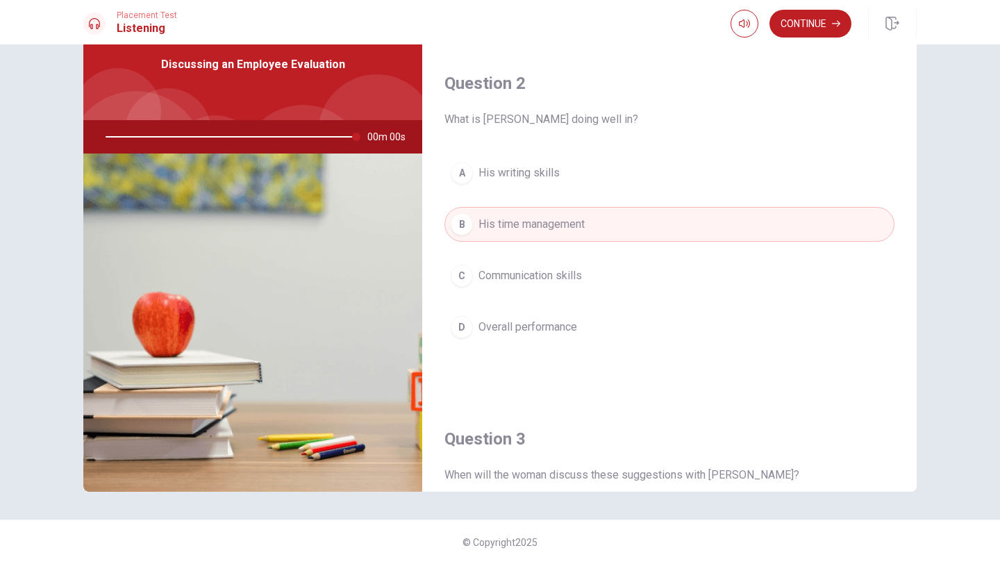
type input "0"
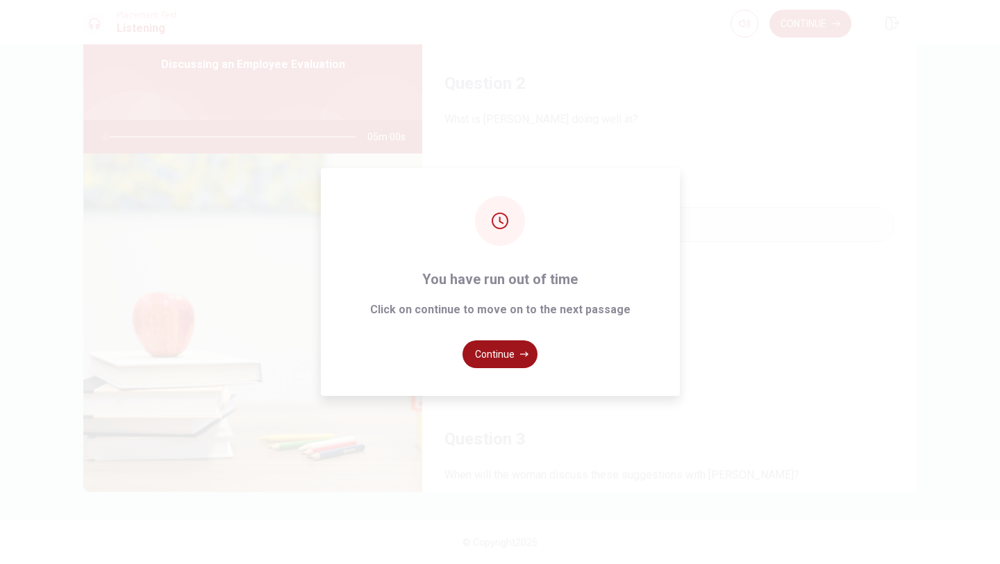
click at [484, 348] on button "Continue" at bounding box center [499, 354] width 75 height 28
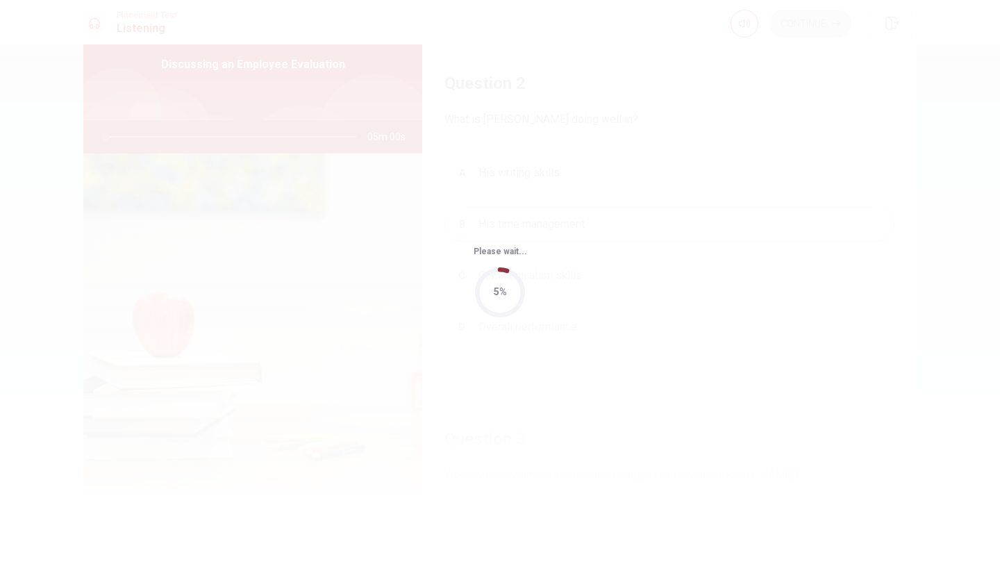
scroll to position [0, 0]
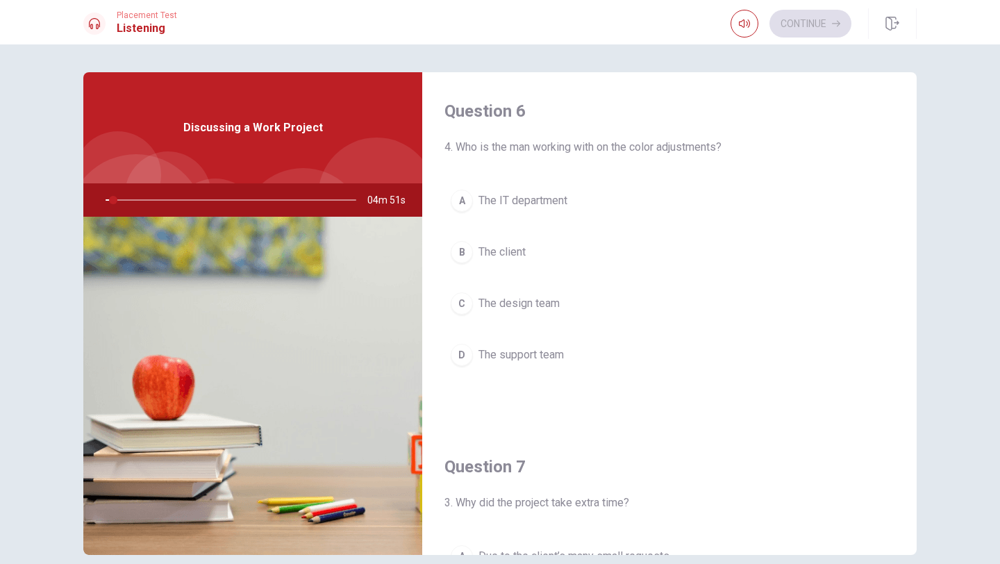
drag, startPoint x: 455, startPoint y: 146, endPoint x: 534, endPoint y: 148, distance: 78.5
click at [534, 148] on span "4. Who is the man working with on the color adjustments?" at bounding box center [669, 147] width 450 height 17
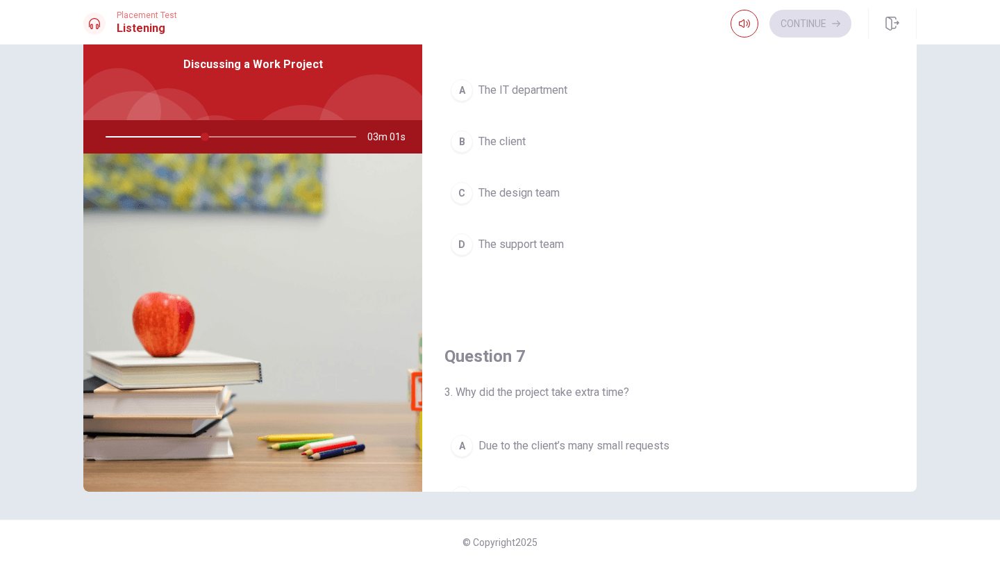
scroll to position [45, 0]
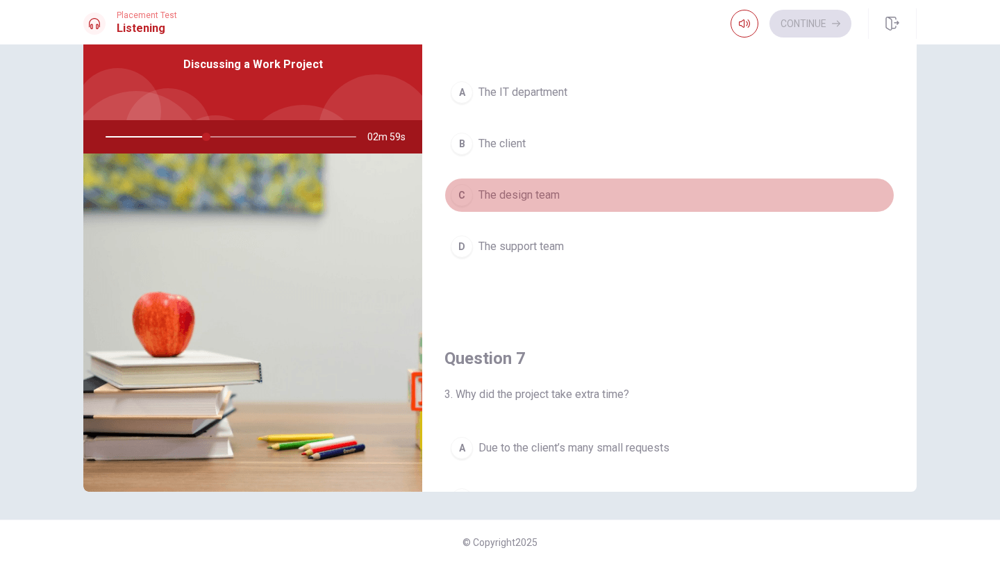
click at [477, 194] on button "C The design team" at bounding box center [669, 195] width 450 height 35
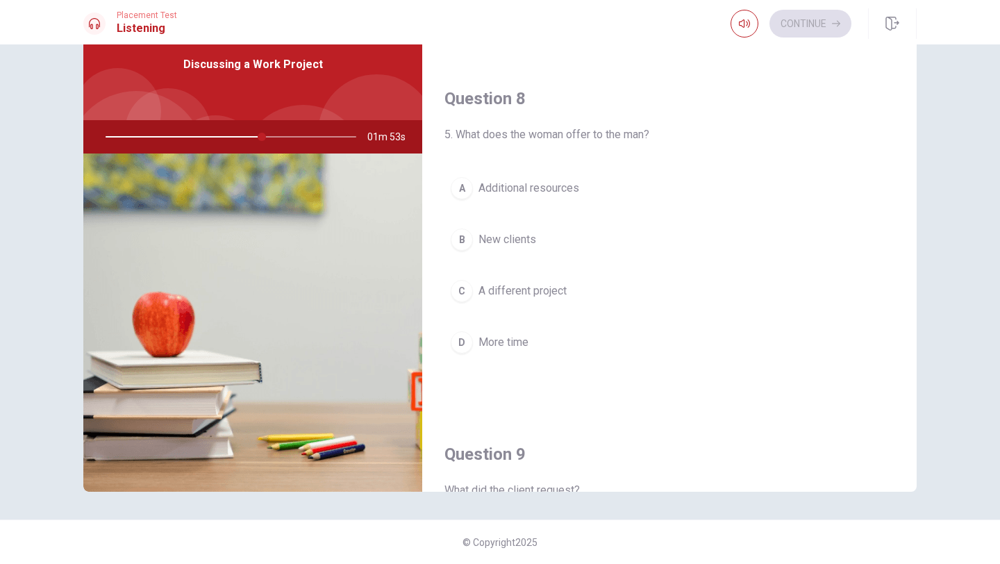
scroll to position [663, 0]
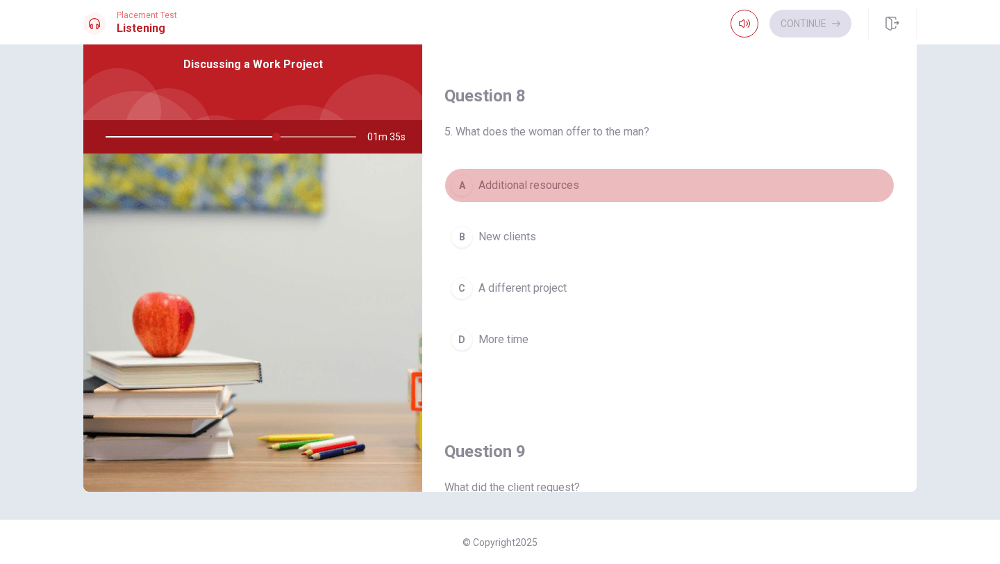
click at [542, 187] on span "Additional resources" at bounding box center [528, 185] width 101 height 17
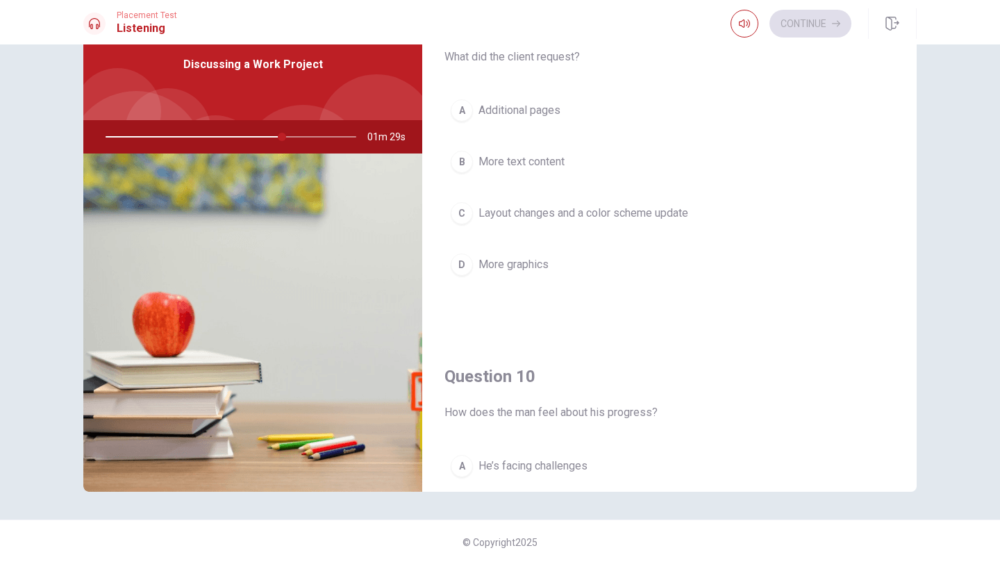
scroll to position [1092, 0]
click at [539, 215] on span "Layout changes and a color scheme update" at bounding box center [583, 214] width 210 height 17
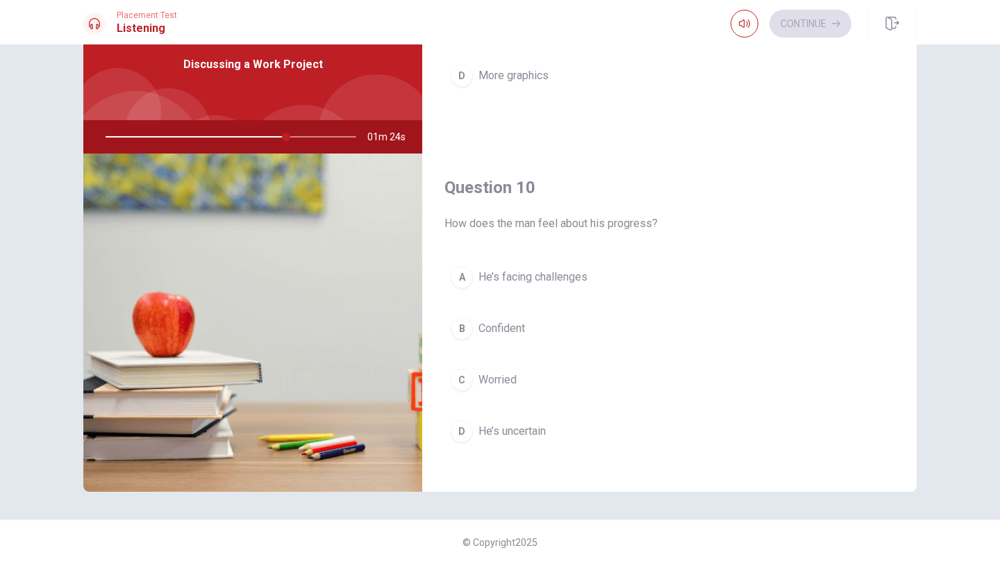
scroll to position [1295, 0]
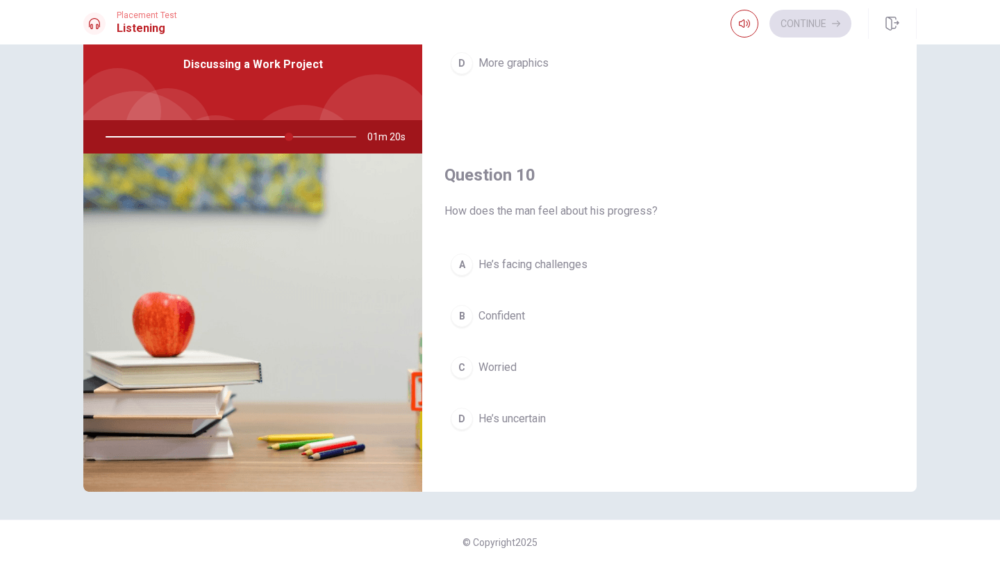
click at [521, 256] on span "He’s facing challenges" at bounding box center [532, 264] width 109 height 17
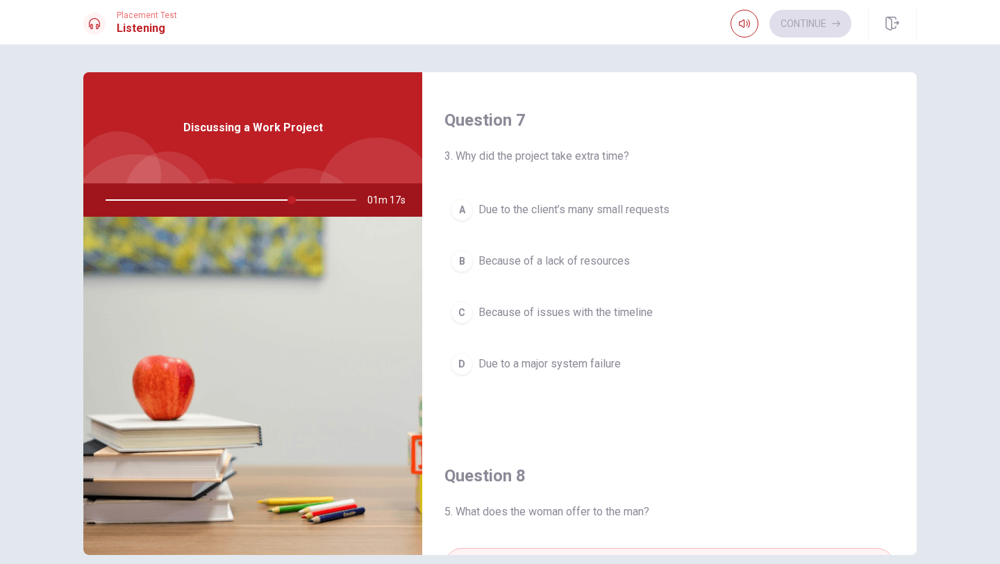
scroll to position [349, 0]
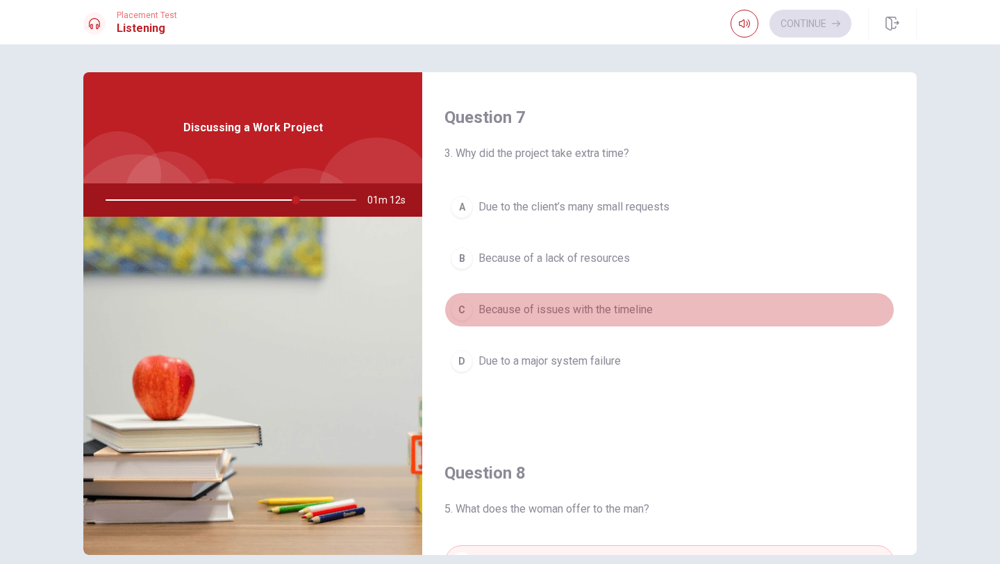
click at [614, 312] on span "Because of issues with the timeline" at bounding box center [565, 309] width 174 height 17
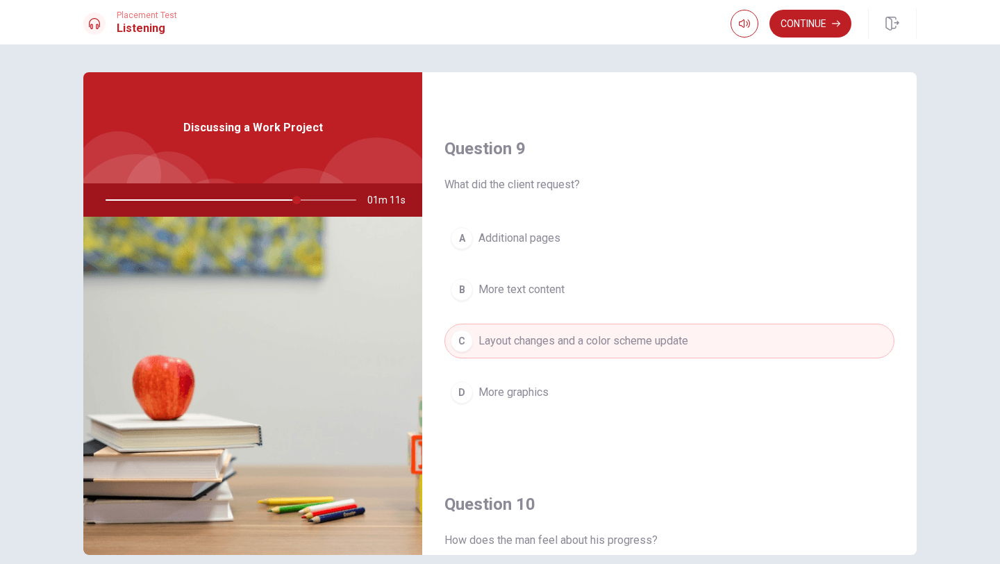
scroll to position [1295, 0]
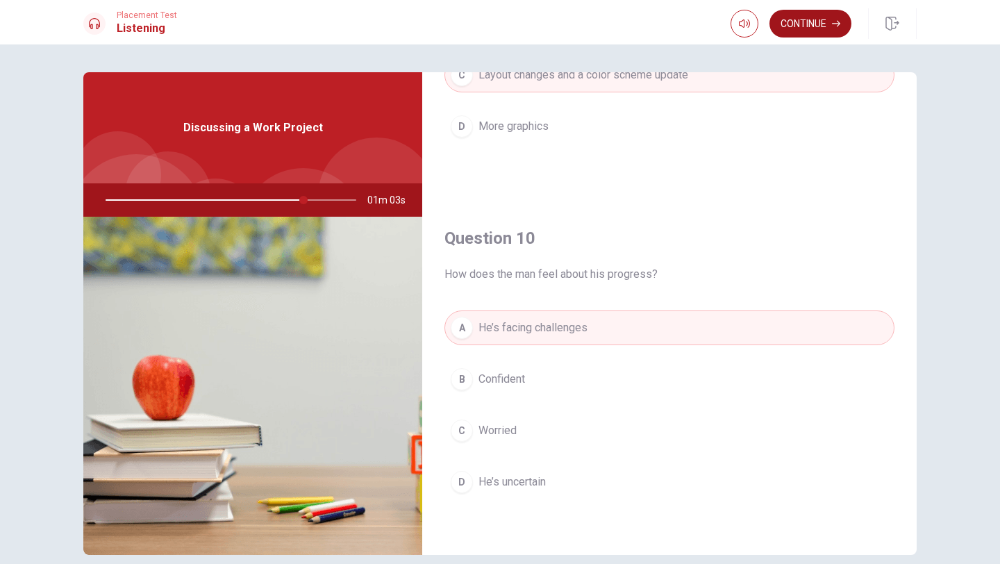
click at [803, 29] on button "Continue" at bounding box center [810, 24] width 82 height 28
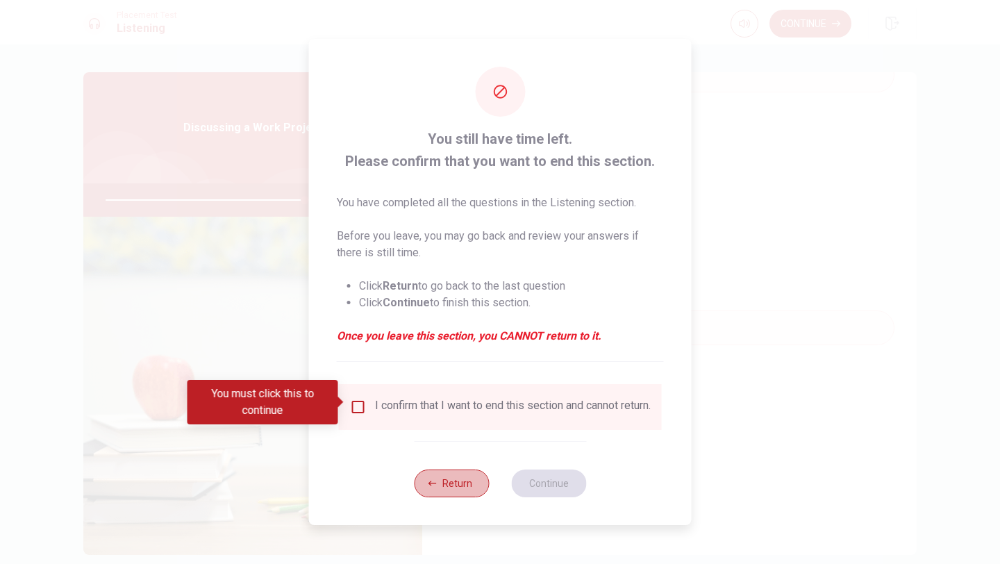
drag, startPoint x: 437, startPoint y: 489, endPoint x: 442, endPoint y: 483, distance: 7.5
click at [437, 489] on button "Return" at bounding box center [451, 483] width 75 height 28
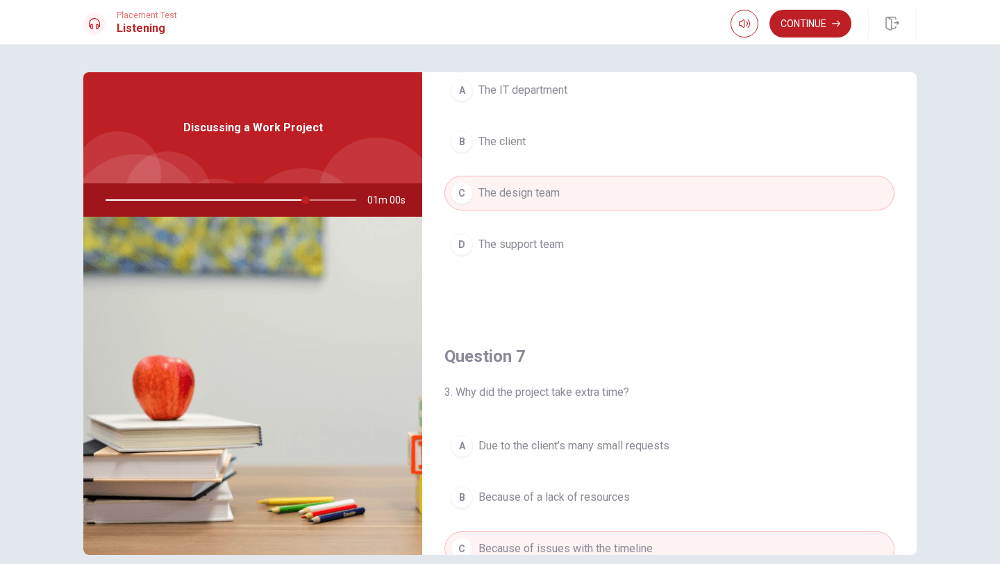
scroll to position [0, 0]
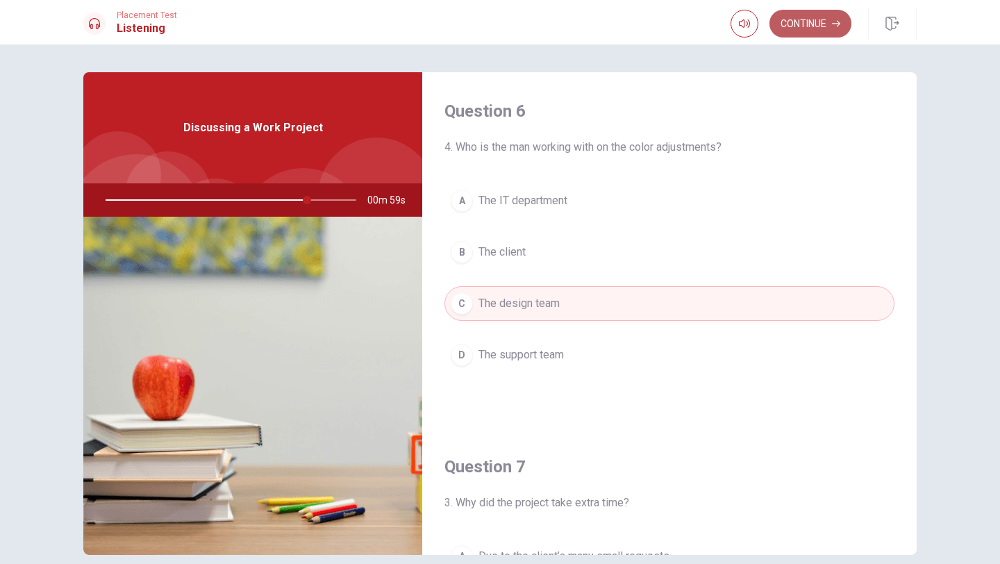
click at [805, 24] on button "Continue" at bounding box center [810, 24] width 82 height 28
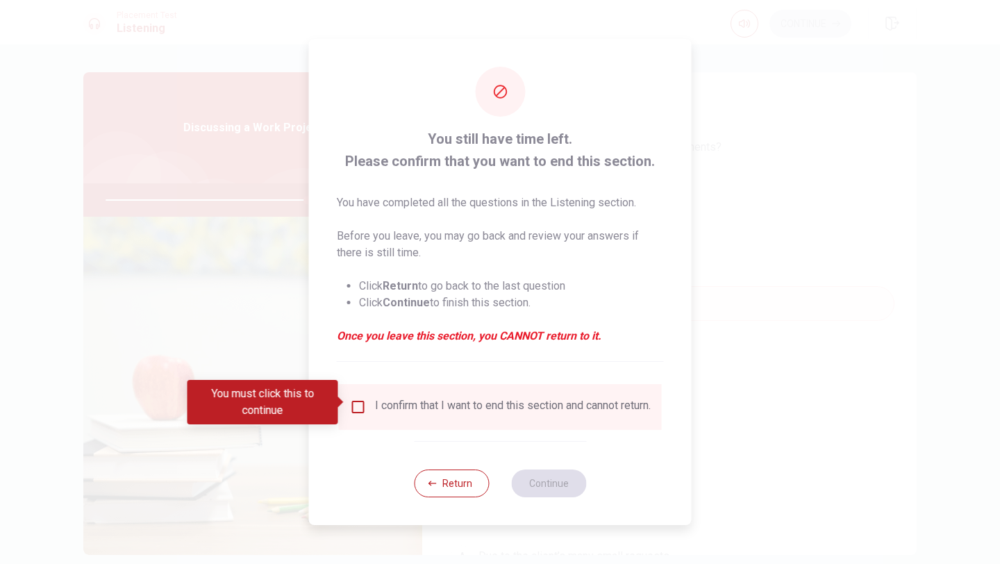
click at [433, 414] on div "I confirm that I want to end this section and cannot return." at bounding box center [513, 407] width 276 height 17
click at [351, 405] on input "You must click this to continue" at bounding box center [358, 407] width 17 height 17
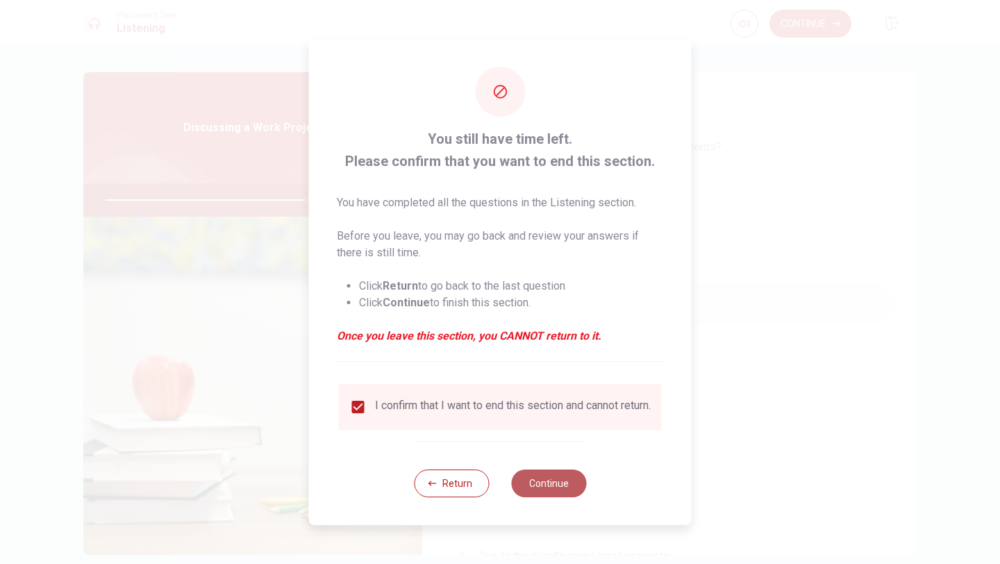
click at [542, 497] on button "Continue" at bounding box center [548, 483] width 75 height 28
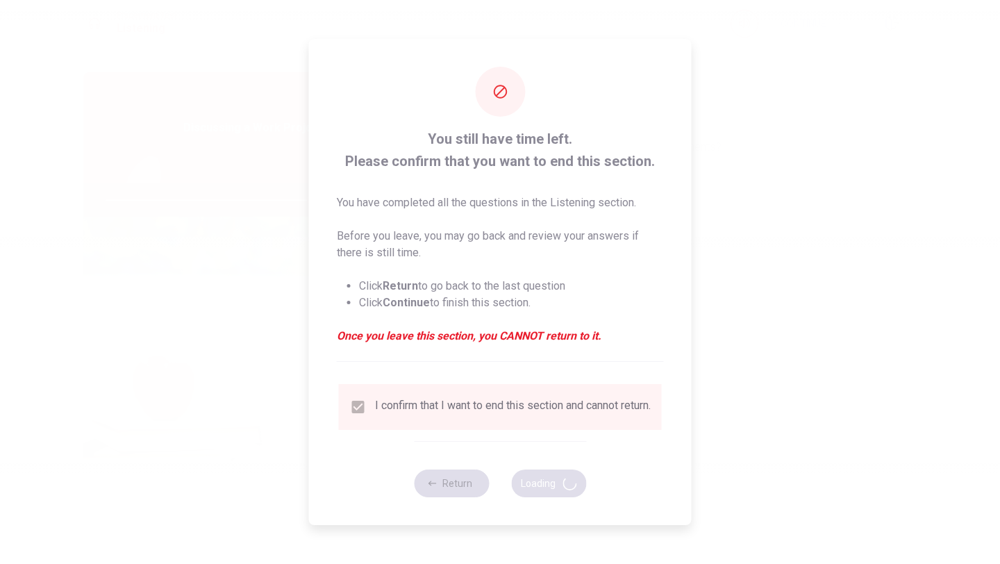
type input "82"
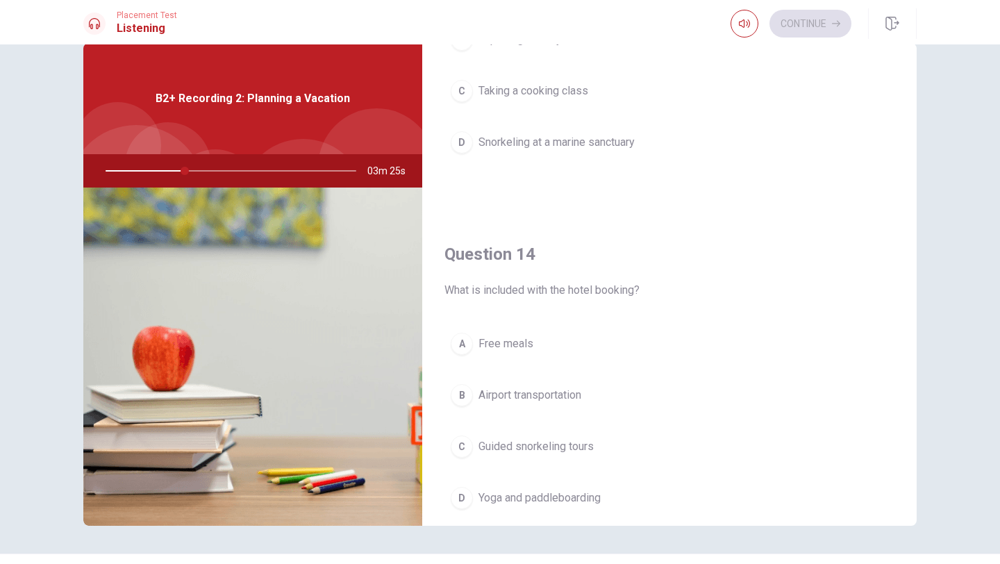
scroll to position [1295, 0]
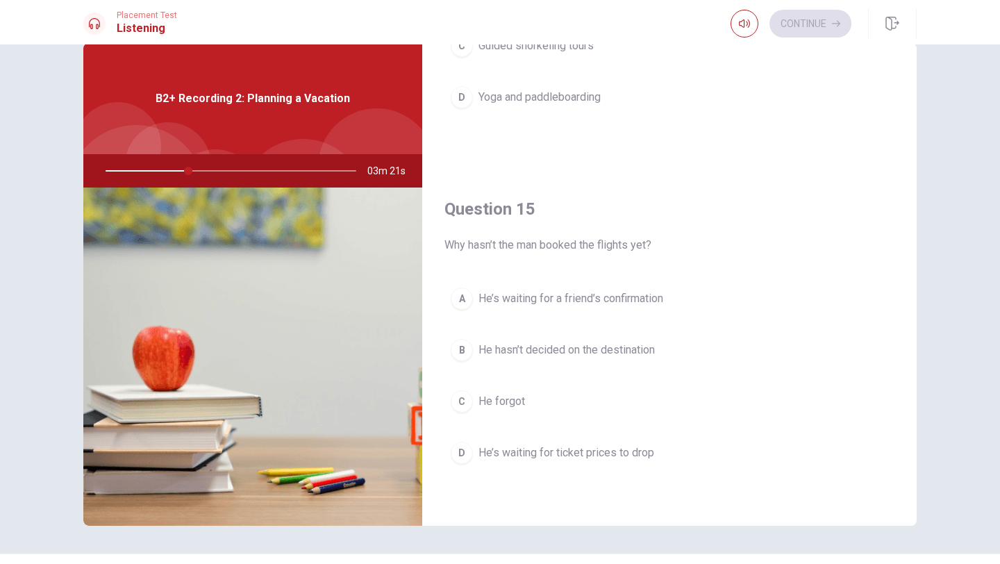
click at [643, 455] on span "He’s waiting for ticket prices to drop" at bounding box center [566, 452] width 176 height 17
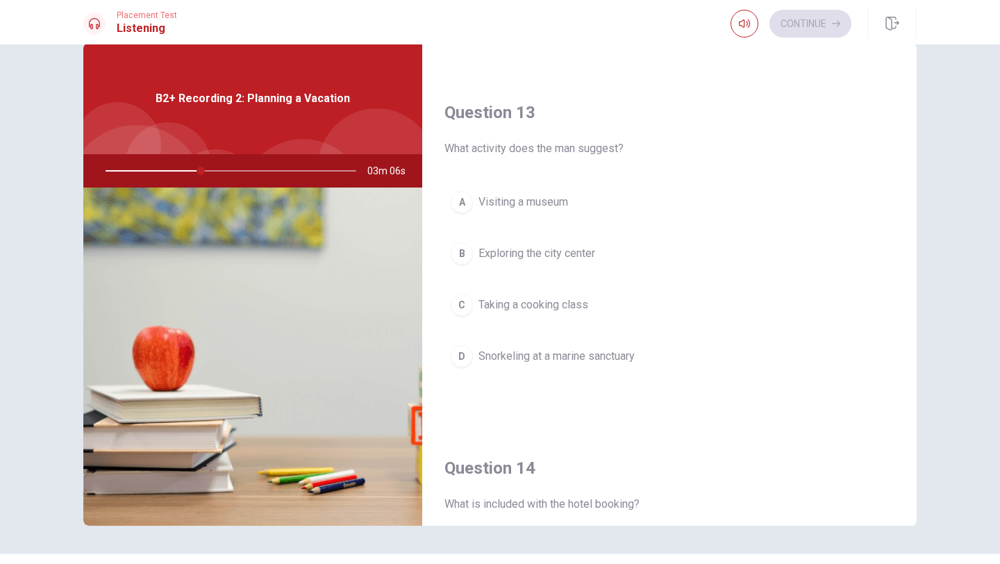
scroll to position [682, 0]
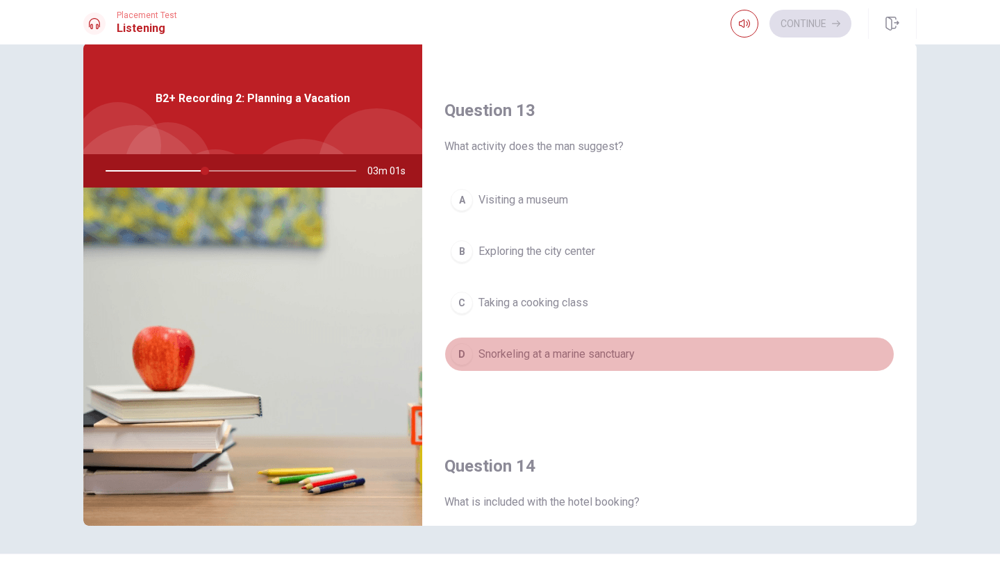
click at [545, 358] on span "Snorkeling at a marine sanctuary" at bounding box center [556, 354] width 156 height 17
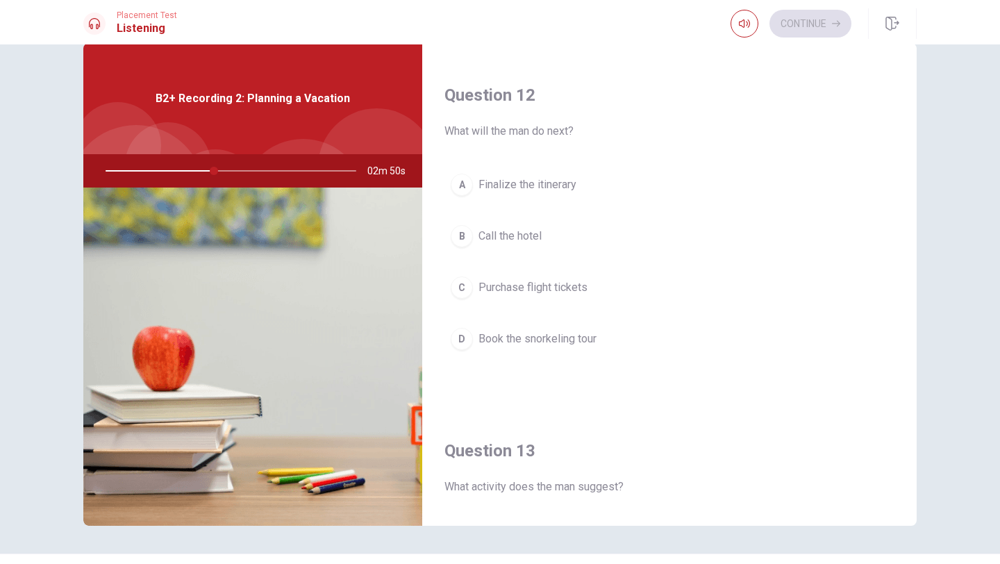
scroll to position [334, 0]
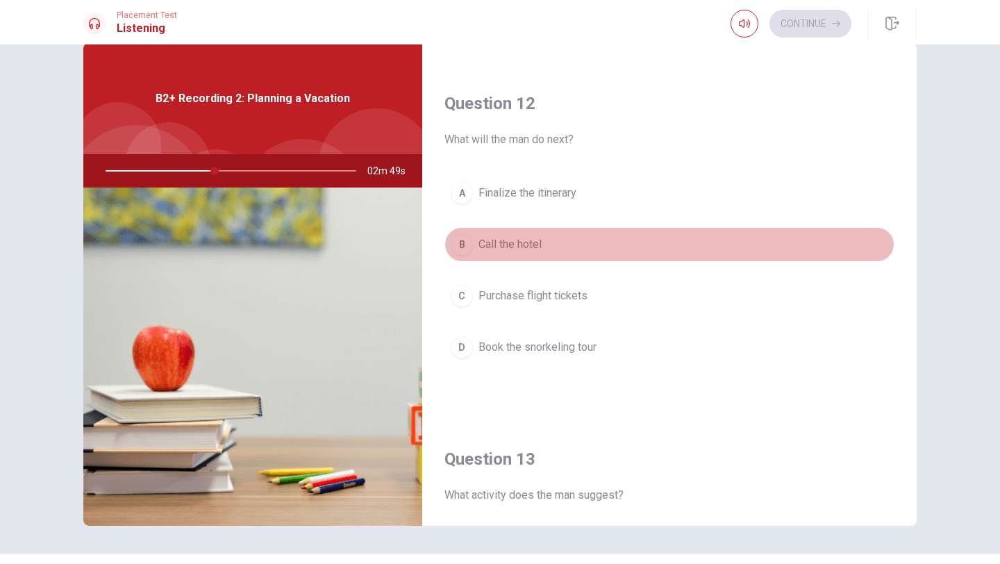
click at [528, 236] on span "Call the hotel" at bounding box center [509, 244] width 63 height 17
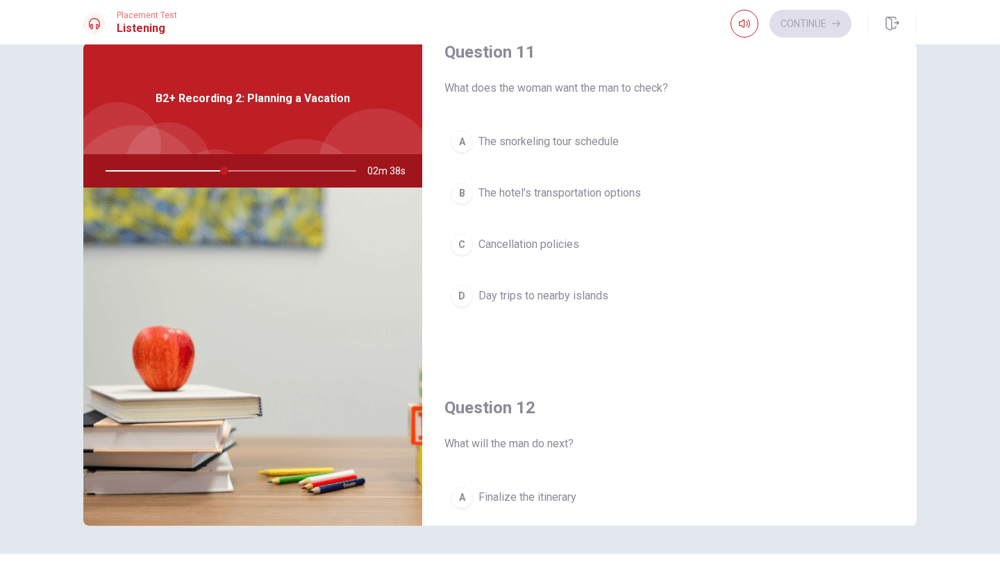
scroll to position [31, 0]
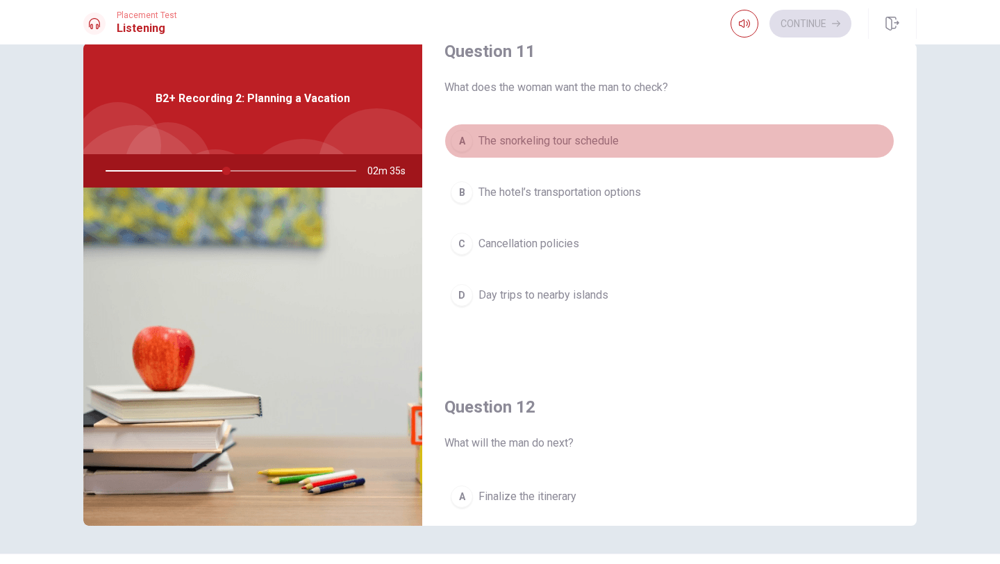
click at [703, 146] on button "A The snorkeling tour schedule" at bounding box center [669, 141] width 450 height 35
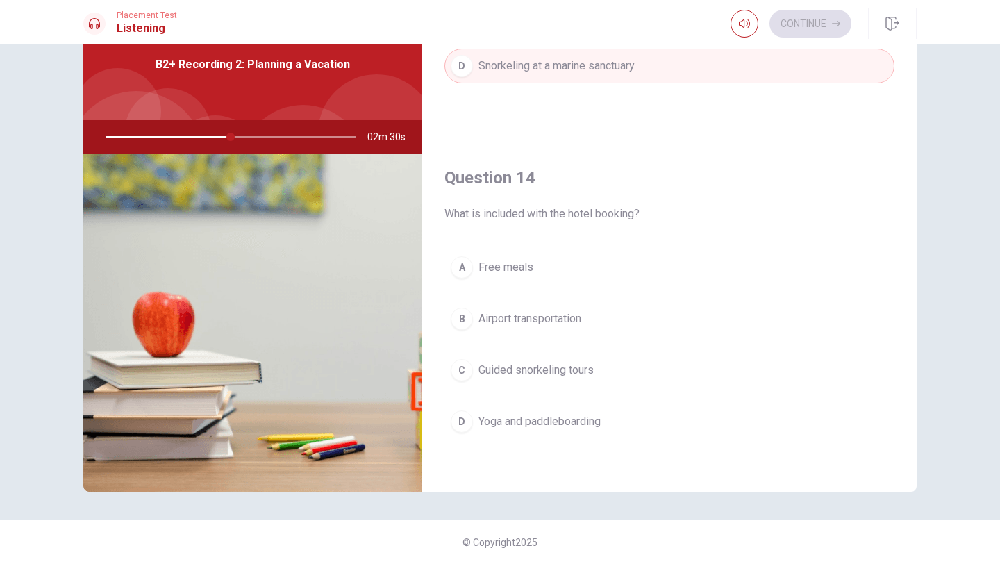
scroll to position [940, 0]
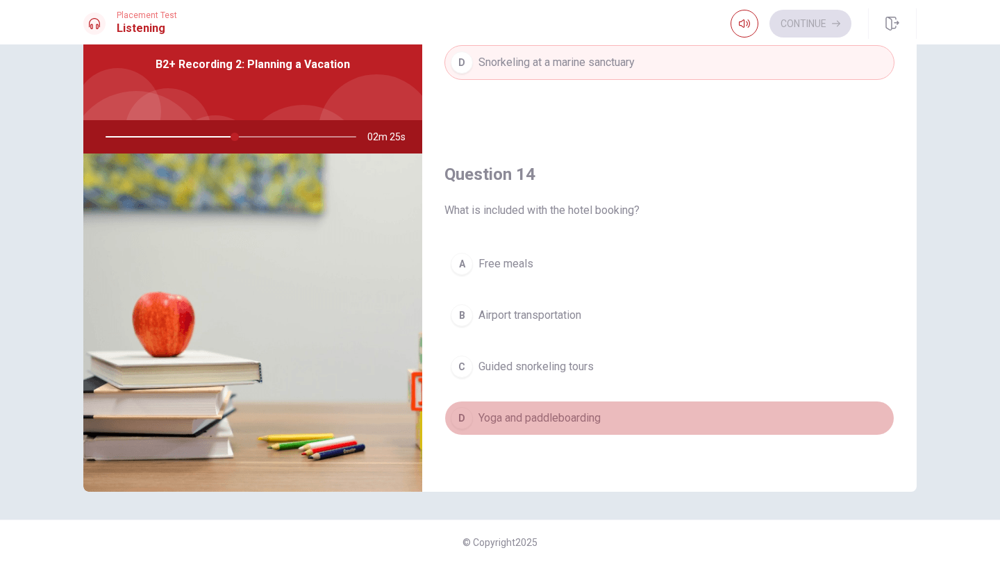
click at [584, 424] on span "Yoga and paddleboarding" at bounding box center [539, 418] width 122 height 17
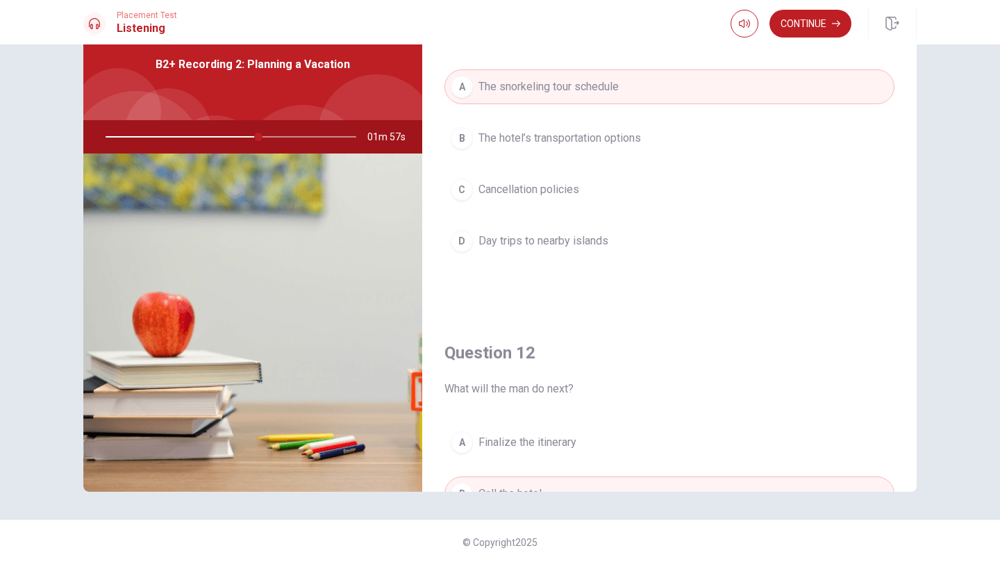
scroll to position [11, 0]
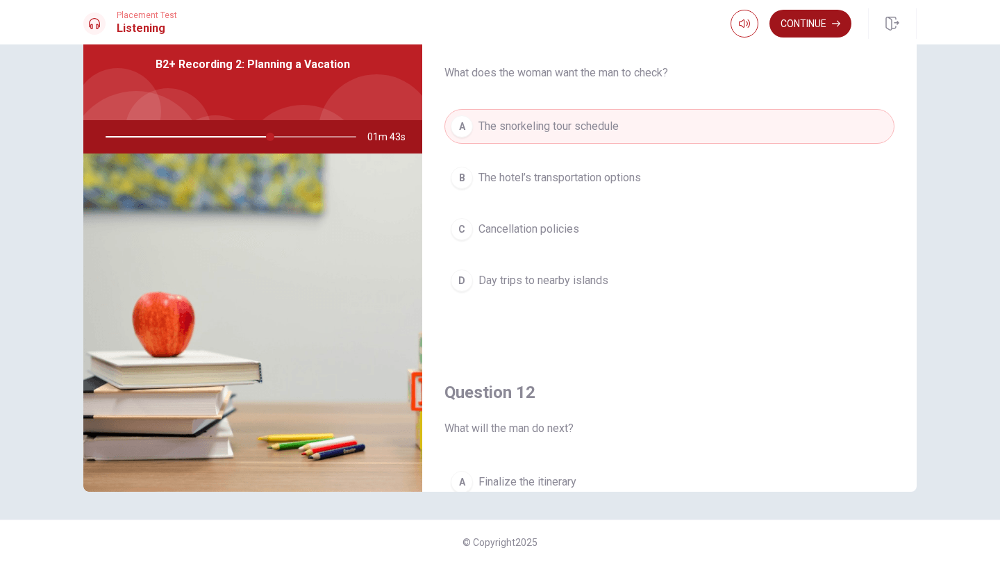
click at [798, 32] on button "Continue" at bounding box center [810, 24] width 82 height 28
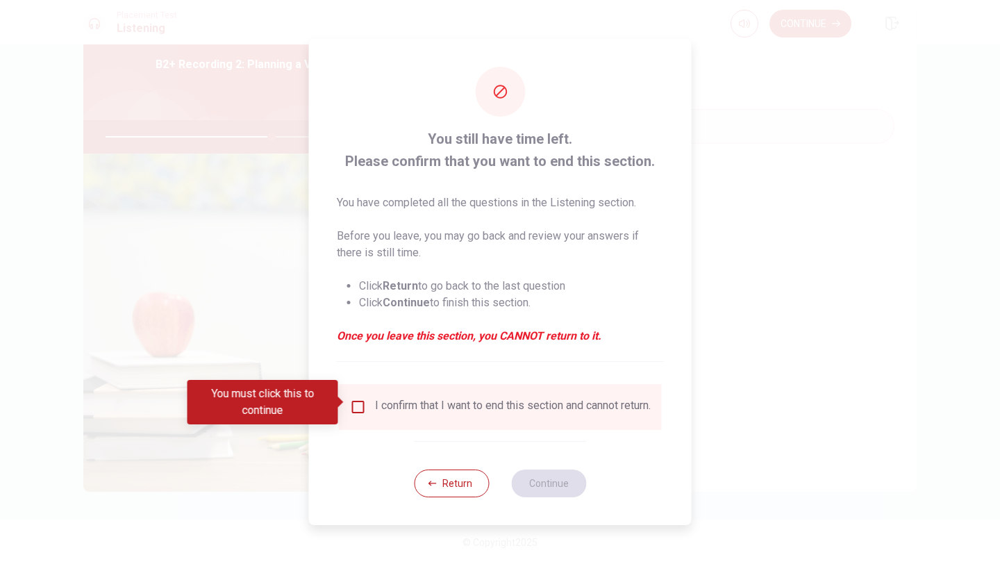
click at [358, 406] on input "You must click this to continue" at bounding box center [358, 407] width 17 height 17
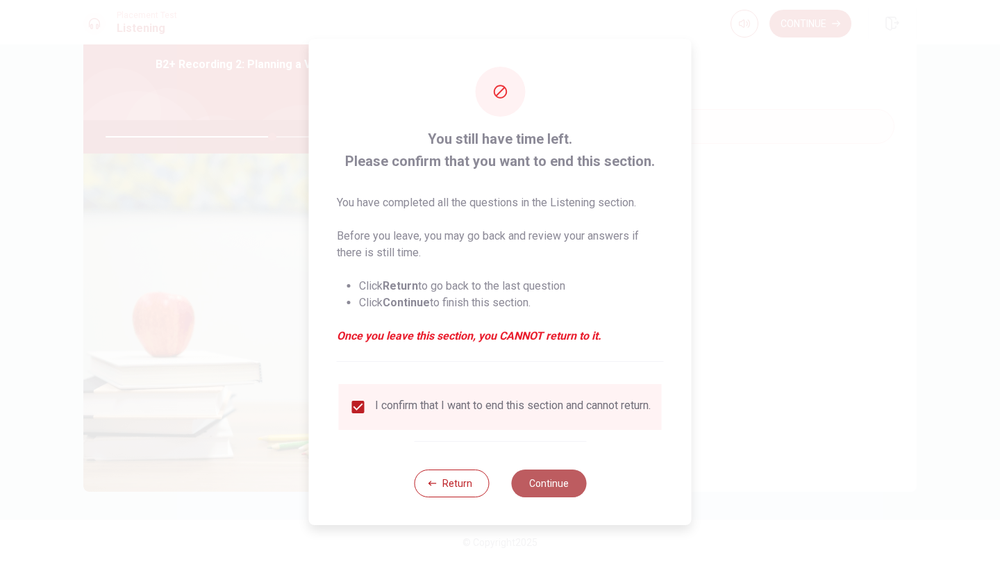
click at [532, 484] on button "Continue" at bounding box center [548, 483] width 75 height 28
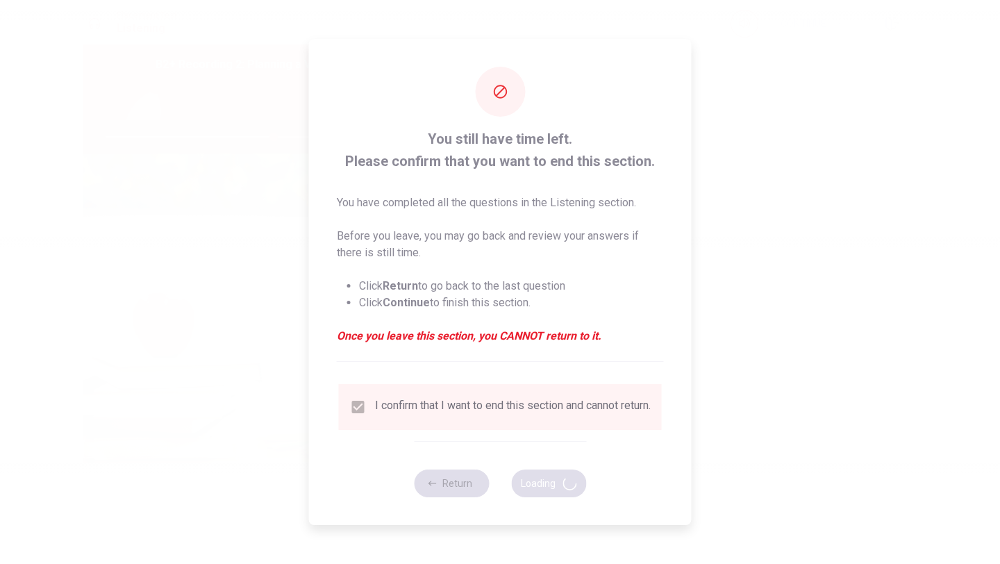
type input "67"
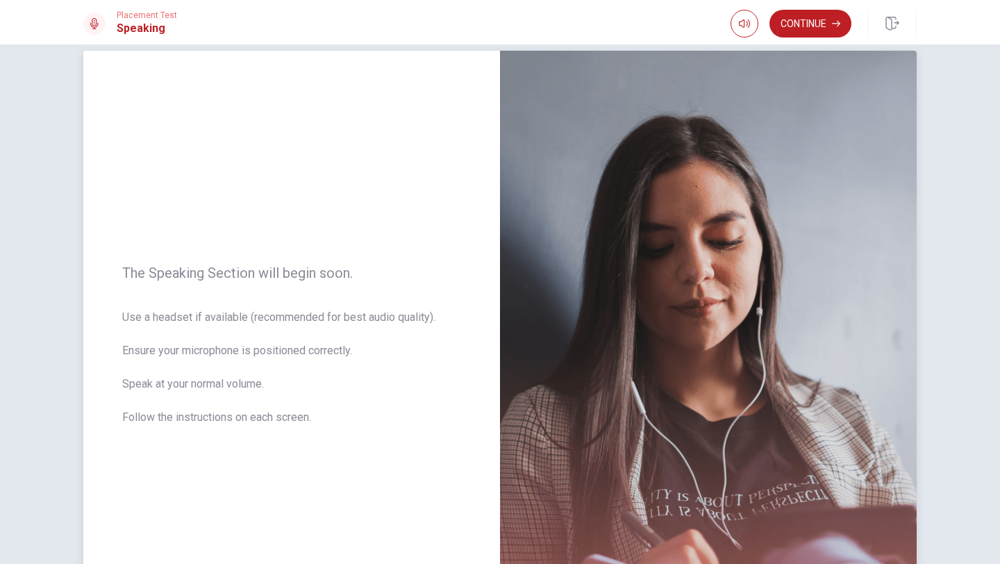
scroll to position [0, 0]
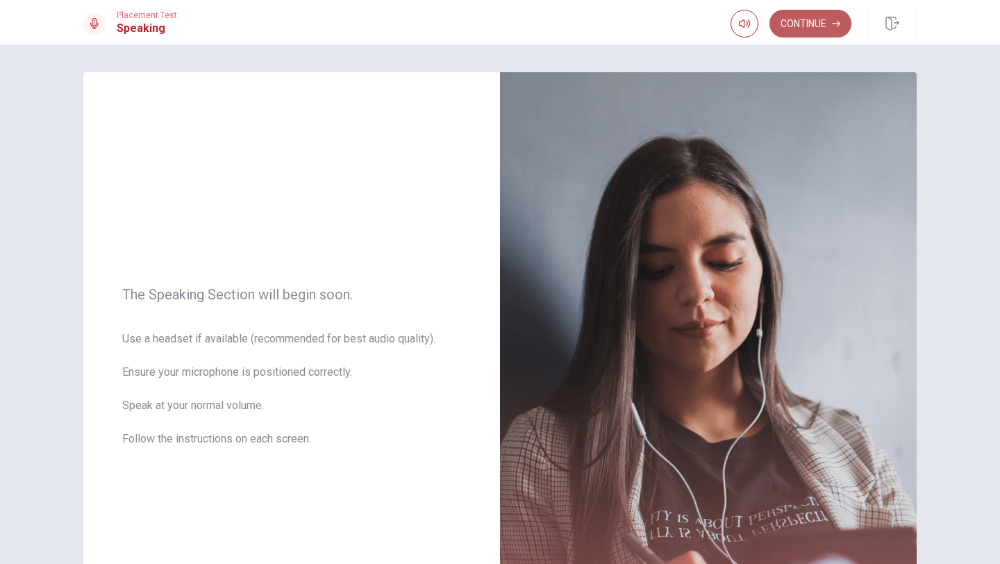
click at [783, 33] on button "Continue" at bounding box center [810, 24] width 82 height 28
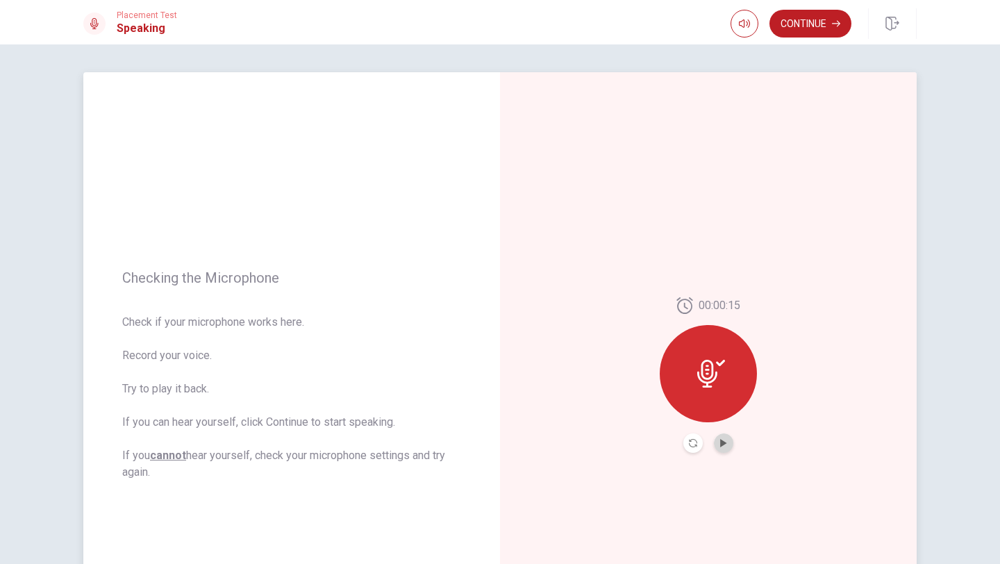
click at [727, 447] on button "Play Audio" at bounding box center [723, 442] width 19 height 19
click at [825, 30] on button "Continue" at bounding box center [810, 24] width 82 height 28
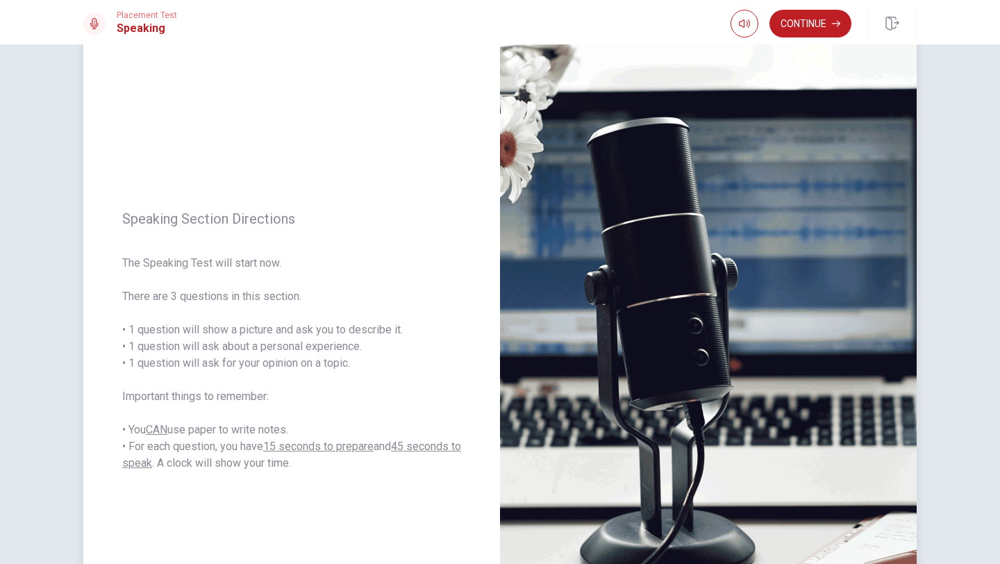
scroll to position [46, 0]
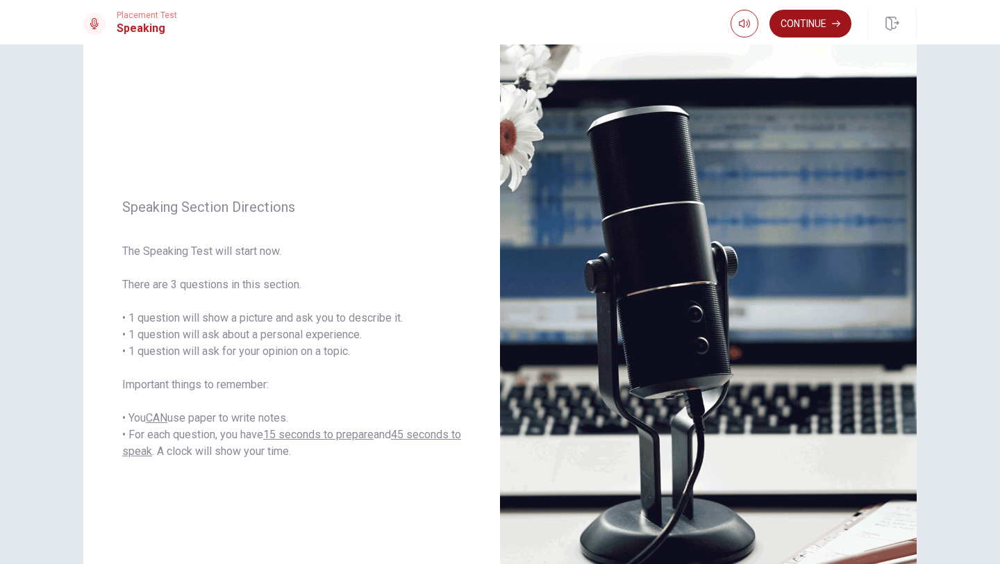
click at [798, 27] on button "Continue" at bounding box center [810, 24] width 82 height 28
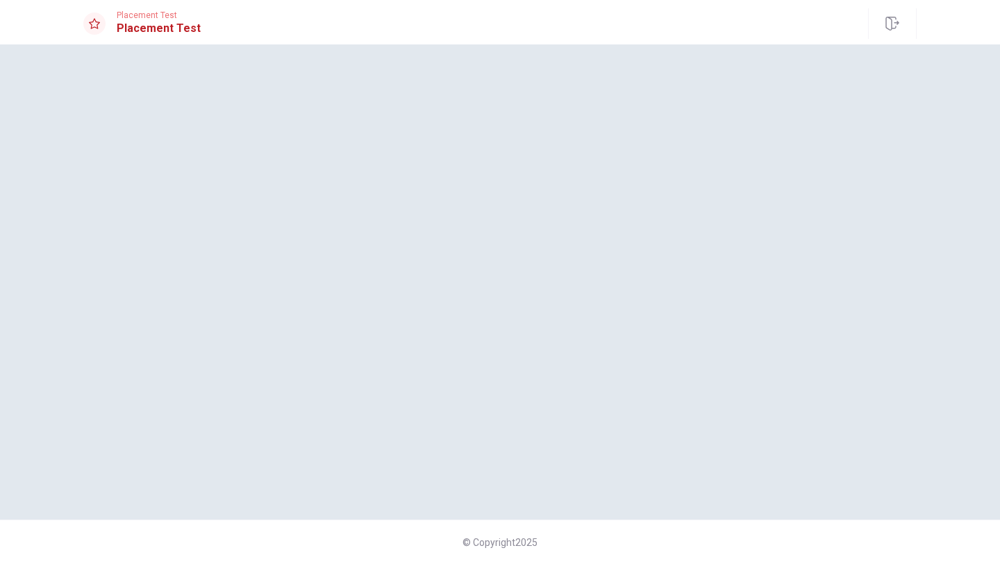
scroll to position [0, 0]
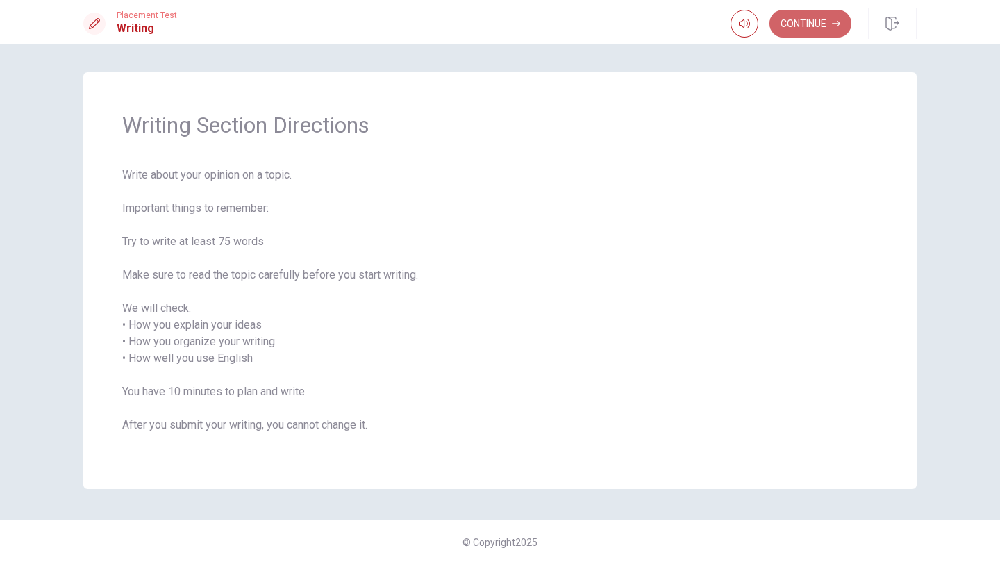
click at [798, 27] on button "Continue" at bounding box center [810, 24] width 82 height 28
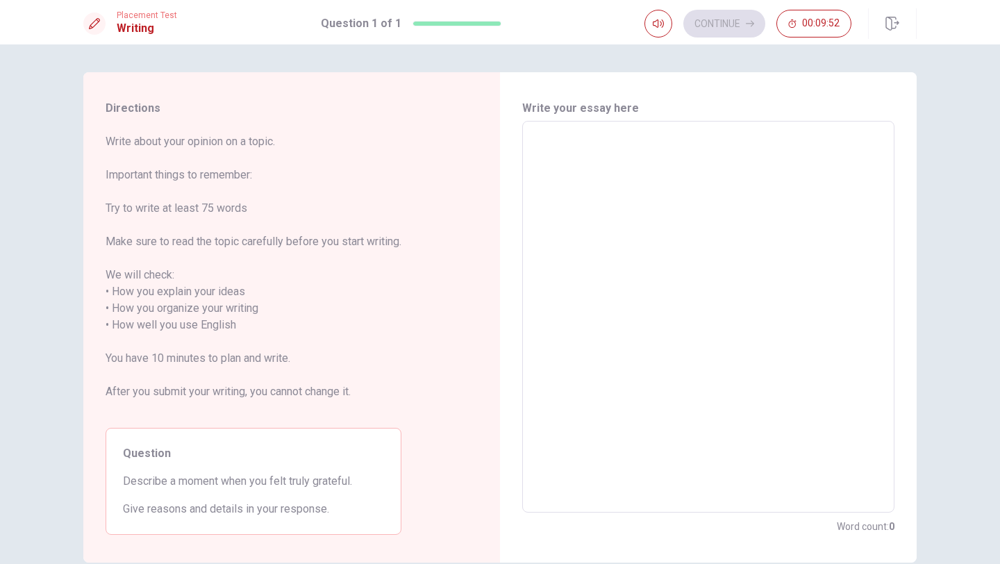
scroll to position [3, 0]
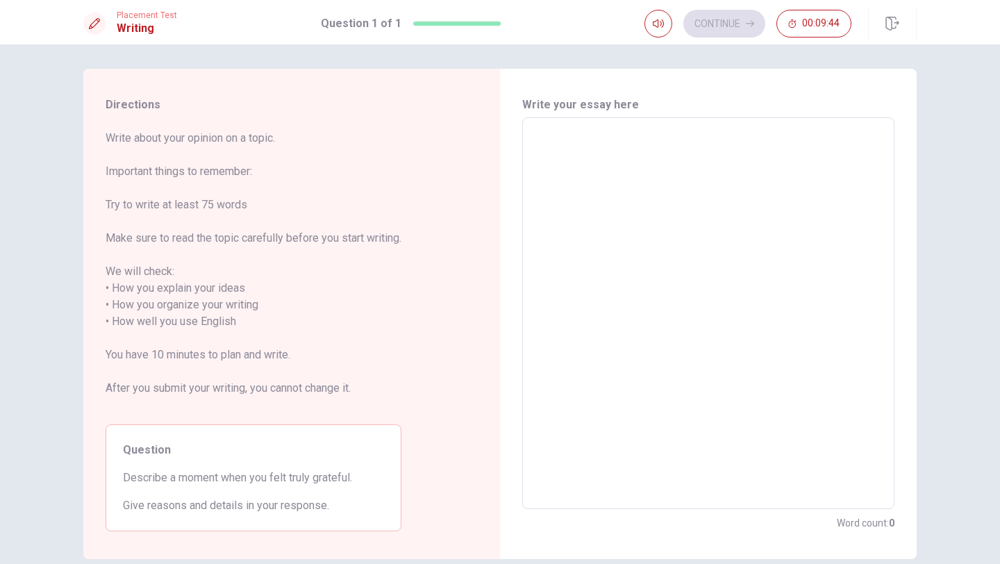
click at [712, 33] on div "Continue 00:09:44" at bounding box center [747, 24] width 207 height 28
click at [651, 242] on textarea at bounding box center [708, 313] width 353 height 369
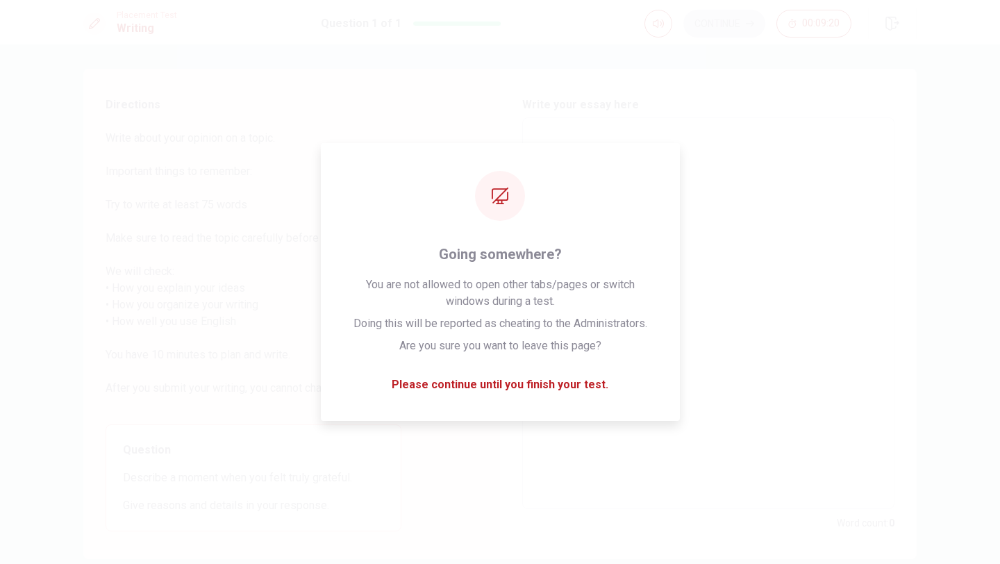
type textarea "i"
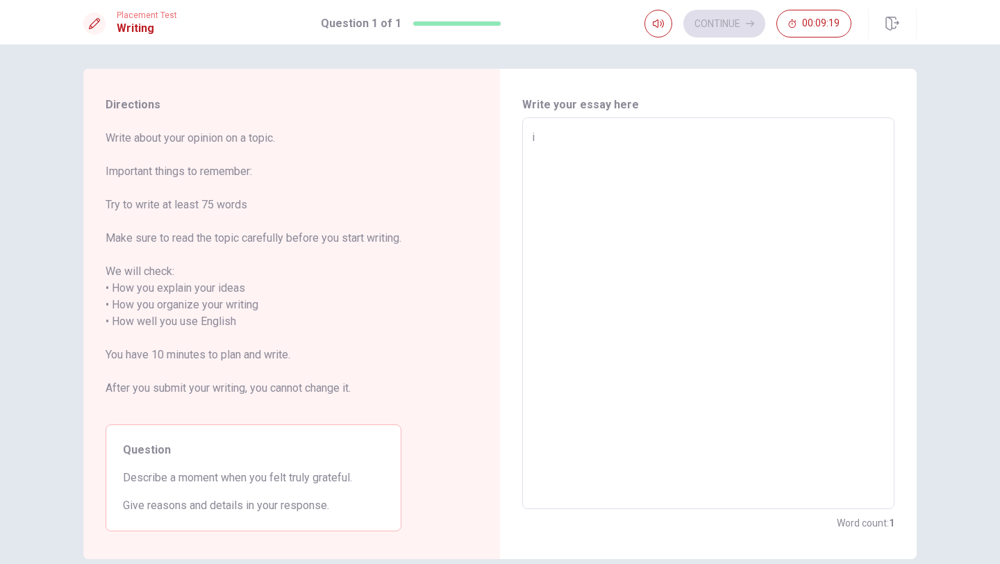
type textarea "x"
type textarea "I"
type textarea "x"
type textarea "I"
type textarea "x"
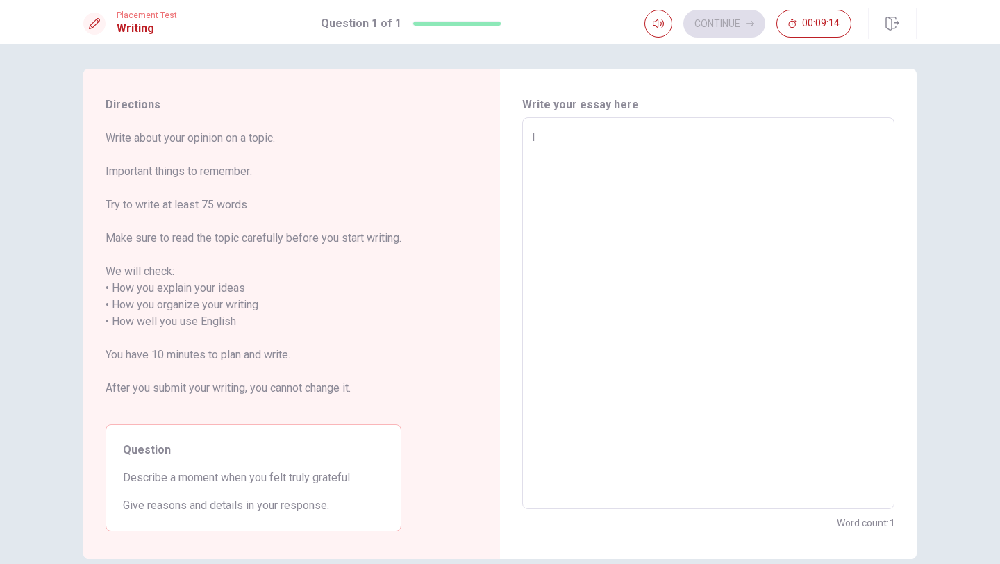
type textarea "I s"
type textarea "x"
type textarea "I st"
type textarea "x"
type textarea "I sti"
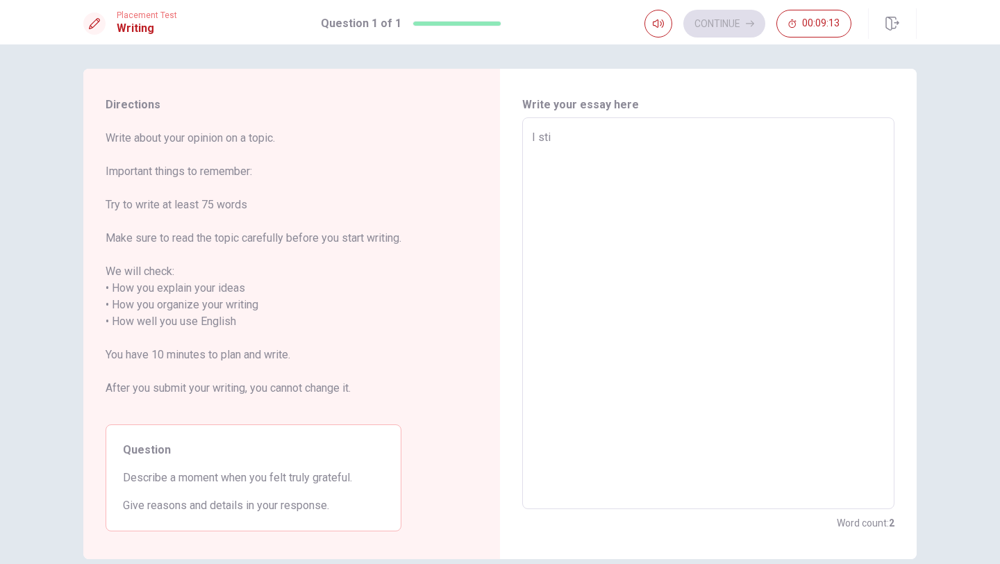
type textarea "x"
type textarea "I stil"
type textarea "x"
type textarea "I still"
type textarea "x"
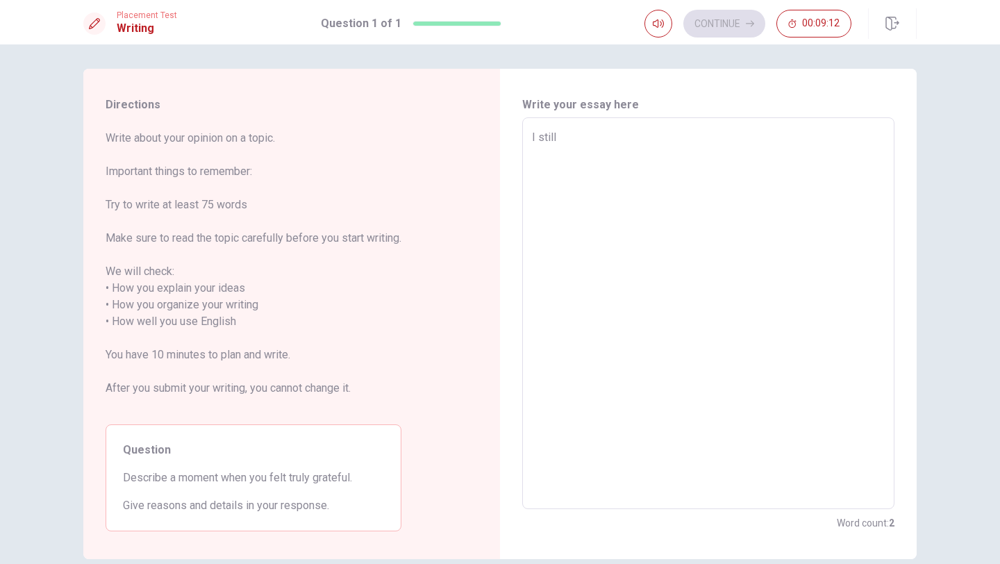
type textarea "I still"
type textarea "x"
type textarea "I still r"
type textarea "x"
type textarea "I still re"
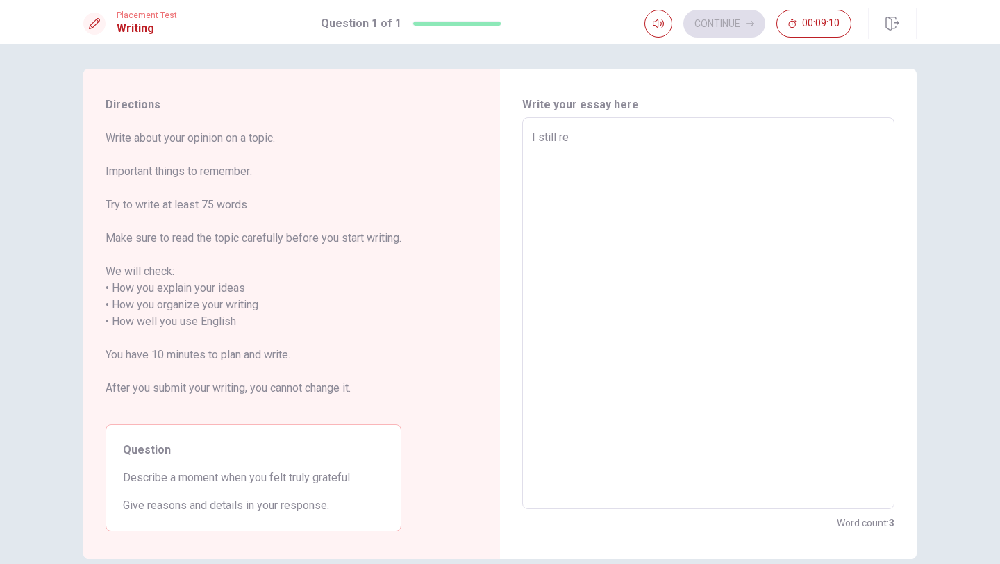
type textarea "x"
type textarea "I still rem"
type textarea "x"
type textarea "I still reme"
type textarea "x"
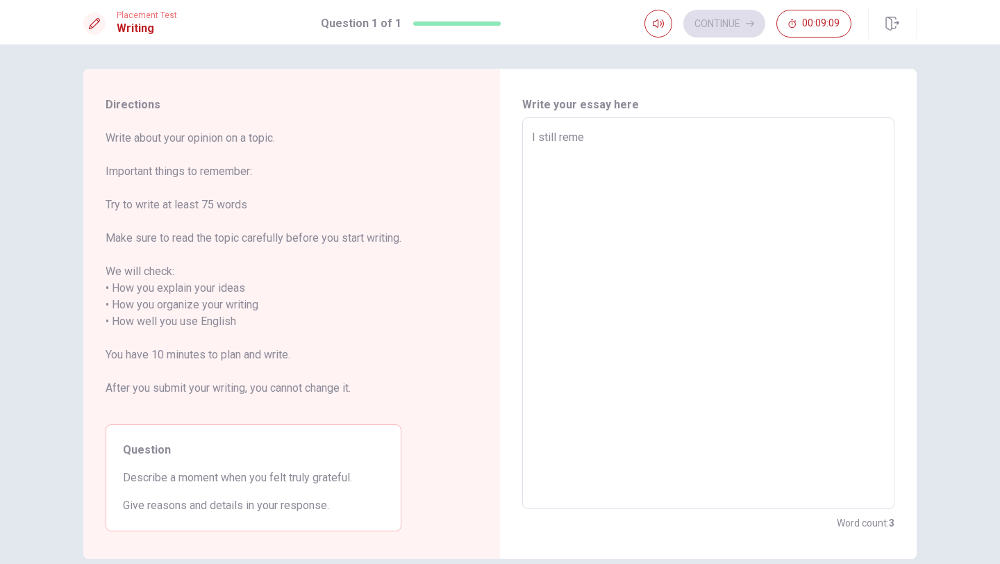
type textarea "I still remem"
type textarea "x"
type textarea "I still rememb"
type textarea "x"
type textarea "I still remembe"
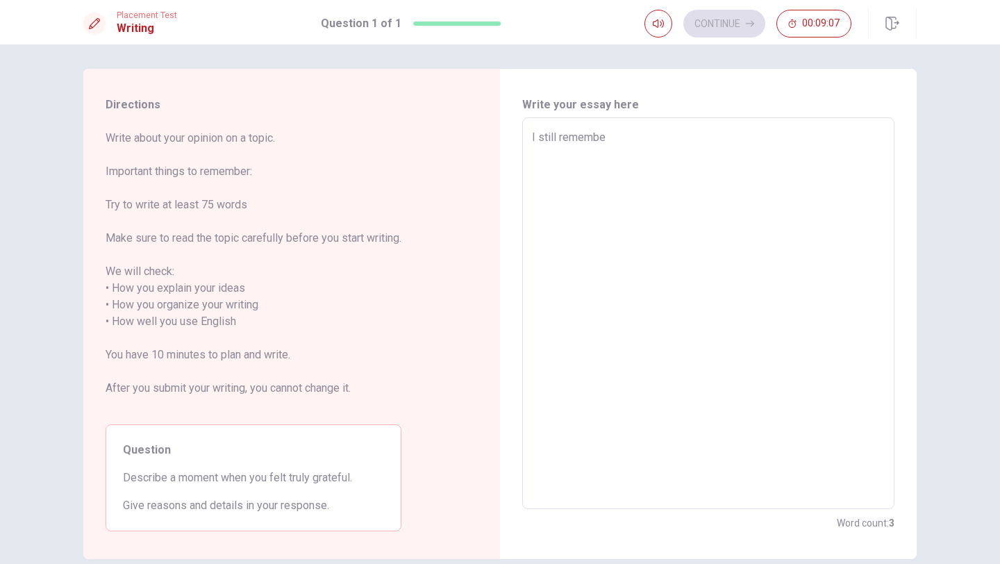
type textarea "x"
type textarea "I still remember"
type textarea "x"
type textarea "I still remember"
type textarea "x"
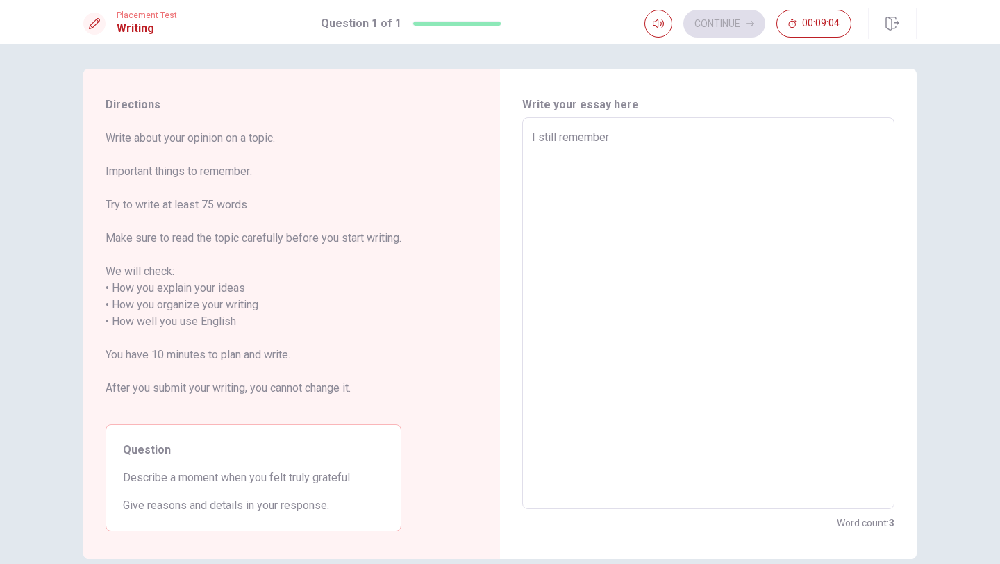
type textarea "I still remember t"
type textarea "x"
type textarea "I still remember th"
type textarea "x"
type textarea "I still remember tht"
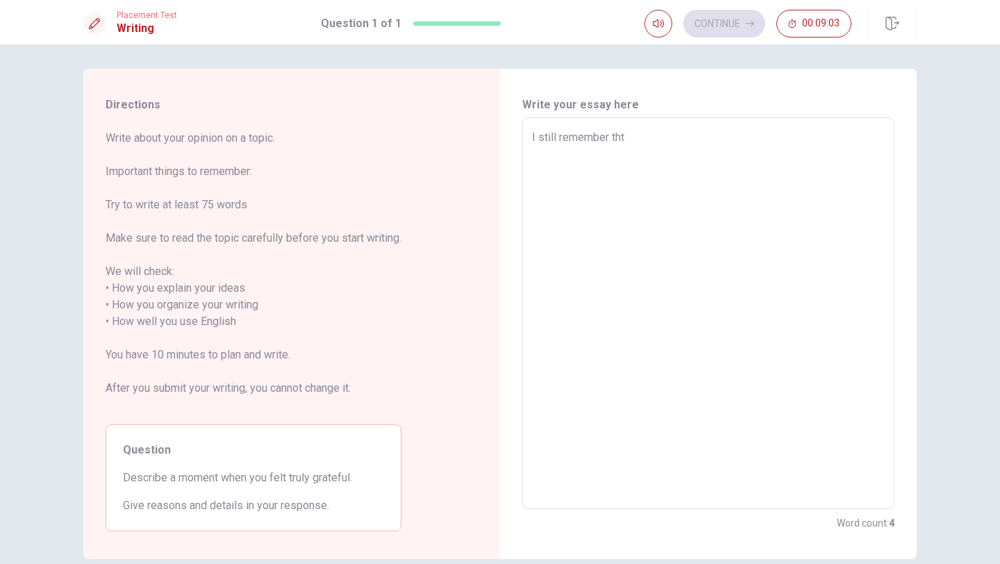
type textarea "x"
type textarea "I still remember th"
type textarea "x"
type textarea "I still remember tha"
type textarea "x"
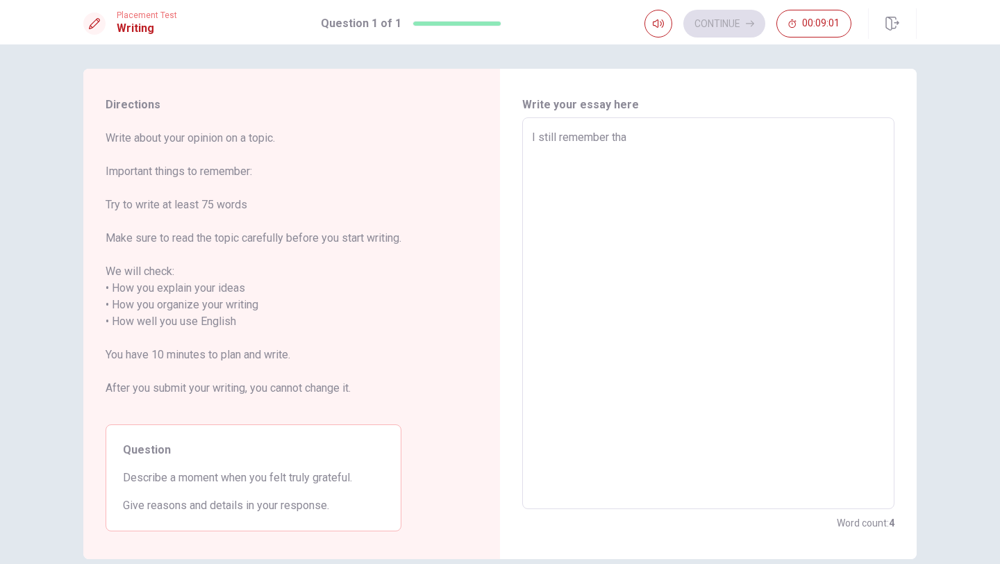
type textarea "I still remember that"
type textarea "x"
type textarea "I still remember that"
type textarea "x"
type textarea "I still remember that d"
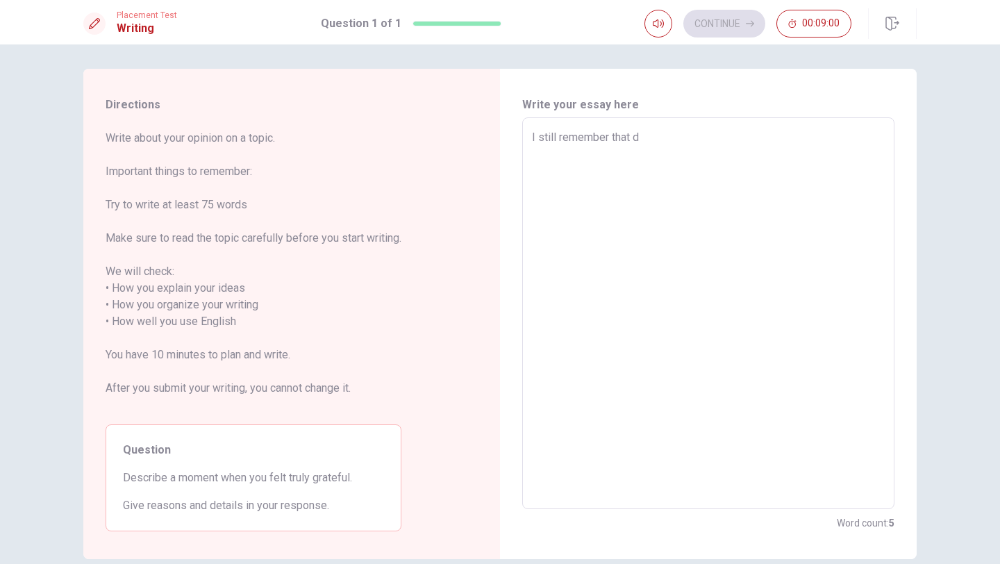
type textarea "x"
type textarea "I still remember that da"
type textarea "x"
type textarea "I still remember that day"
type textarea "x"
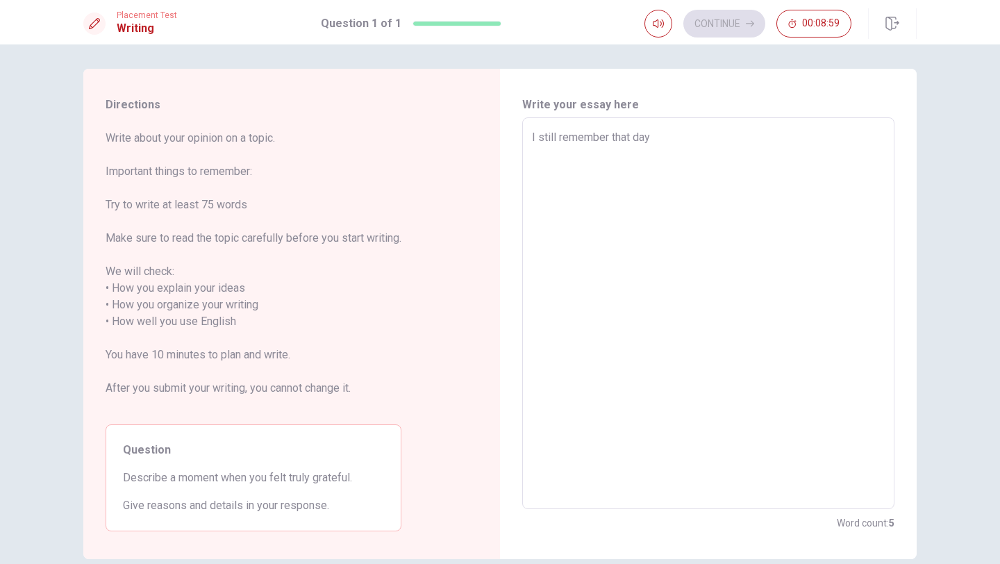
type textarea "I still remember that day"
type textarea "x"
type textarea "I still remember that day i"
type textarea "x"
type textarea "I still remember that day in"
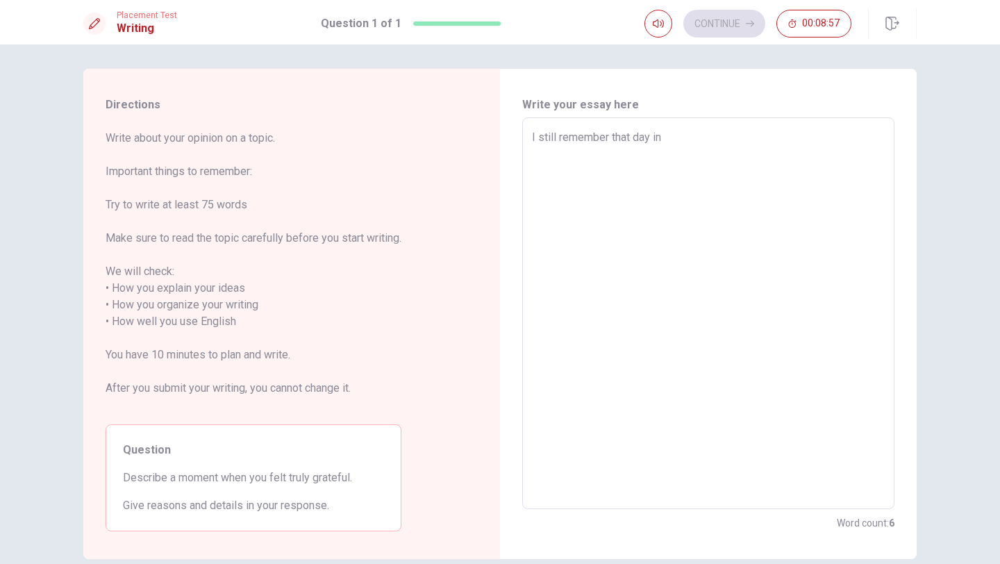
type textarea "x"
type textarea "I still remember that day in"
type textarea "x"
type textarea "I still remember that day in S"
type textarea "x"
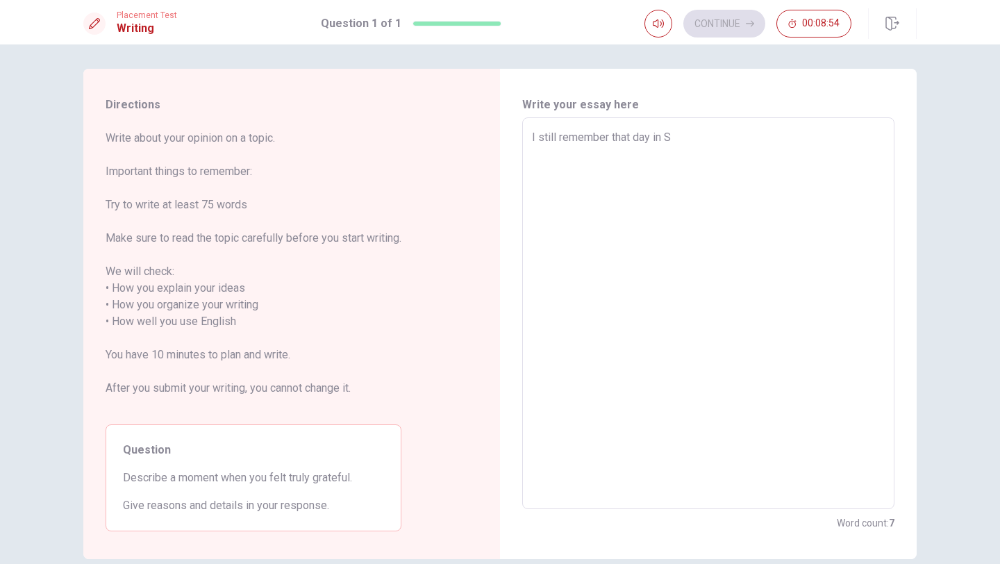
type textarea "I still remember that day in [GEOGRAPHIC_DATA]"
type textarea "x"
type textarea "I still remember that day in S"
type textarea "x"
type textarea "I still remember that day in [GEOGRAPHIC_DATA]"
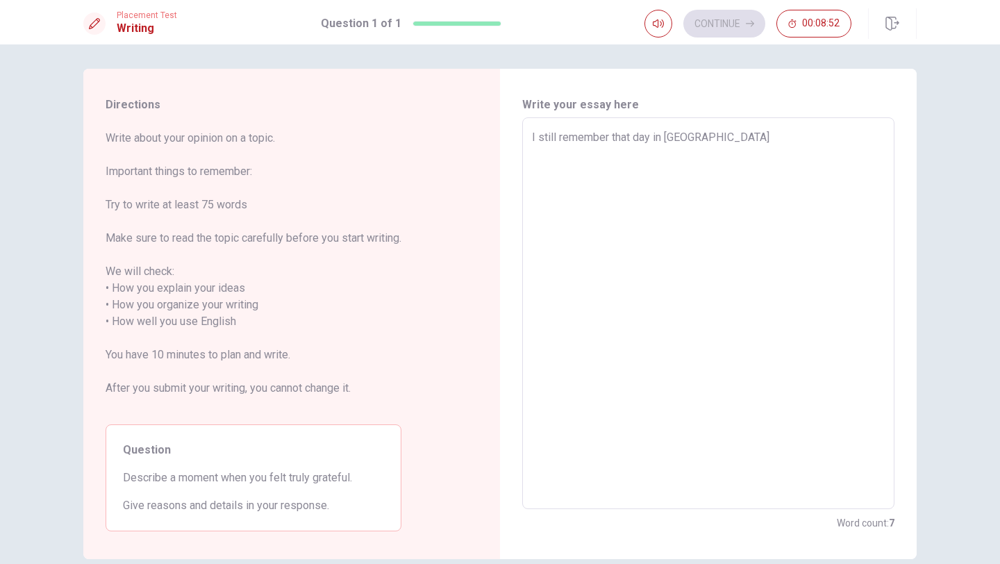
type textarea "x"
type textarea "I still remember that day in [GEOGRAPHIC_DATA]"
type textarea "x"
type textarea "I still remember that day in [GEOGRAPHIC_DATA]"
type textarea "x"
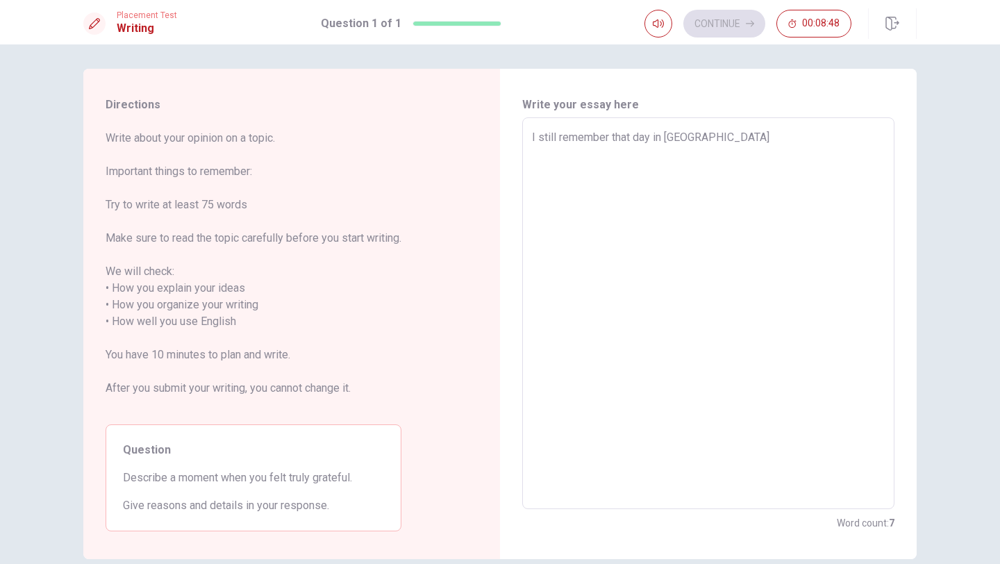
type textarea "I still remember that day in [GEOGRAPHIC_DATA]"
type textarea "x"
type textarea "I still remember that day in [GEOGRAPHIC_DATA]"
type textarea "x"
type textarea "I still remember that day in [GEOGRAPHIC_DATA]"
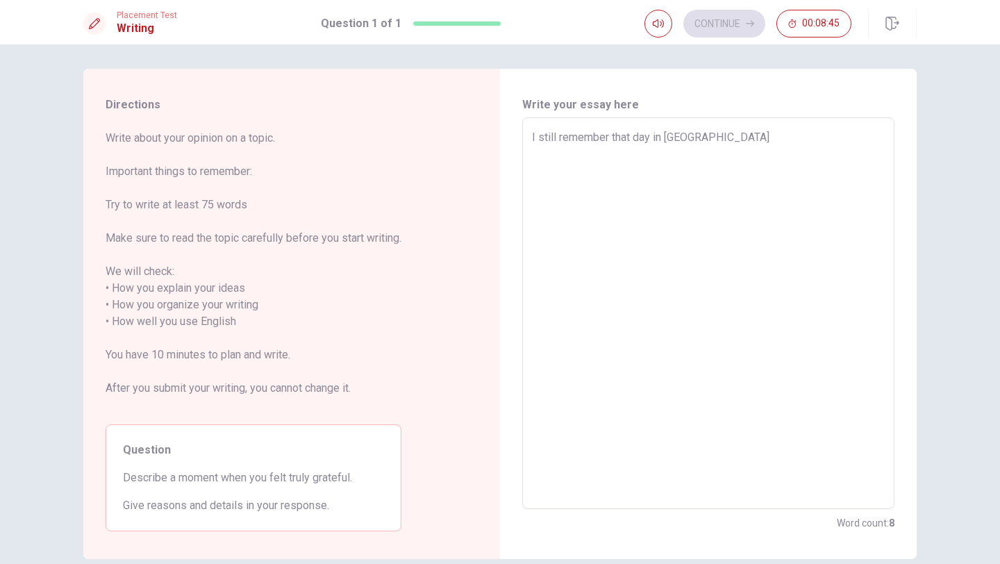
type textarea "x"
type textarea "I still remember that day in [GEOGRAPHIC_DATA][PERSON_NAME]"
type textarea "x"
type textarea "I still remember that day in [GEOGRAPHIC_DATA]"
type textarea "x"
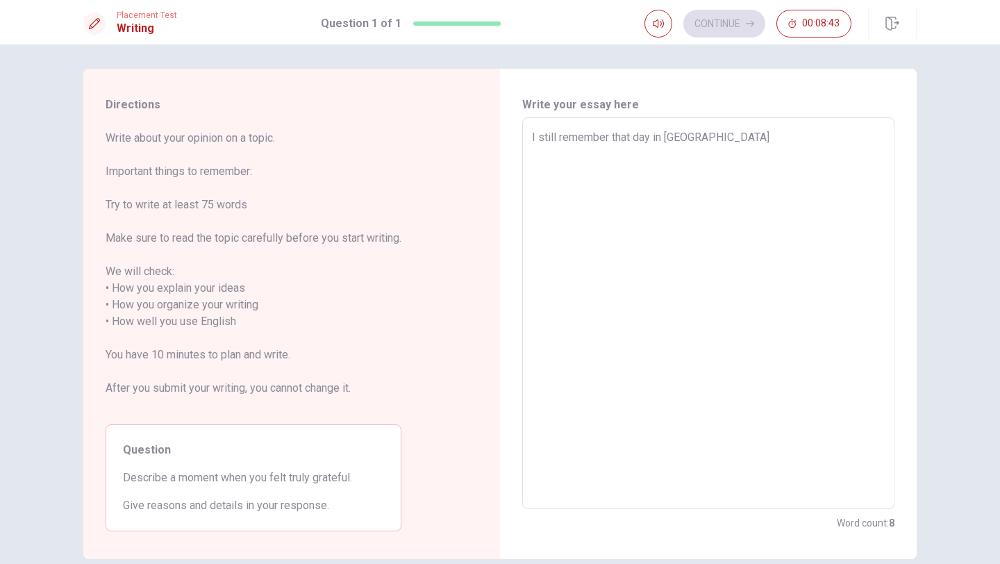
type textarea "I still remember that day in [GEOGRAPHIC_DATA]"
type textarea "x"
type textarea "I still remember that day in [GEOGRAPHIC_DATA]"
type textarea "x"
type textarea "I still remember that day in [GEOGRAPHIC_DATA][PERSON_NAME]"
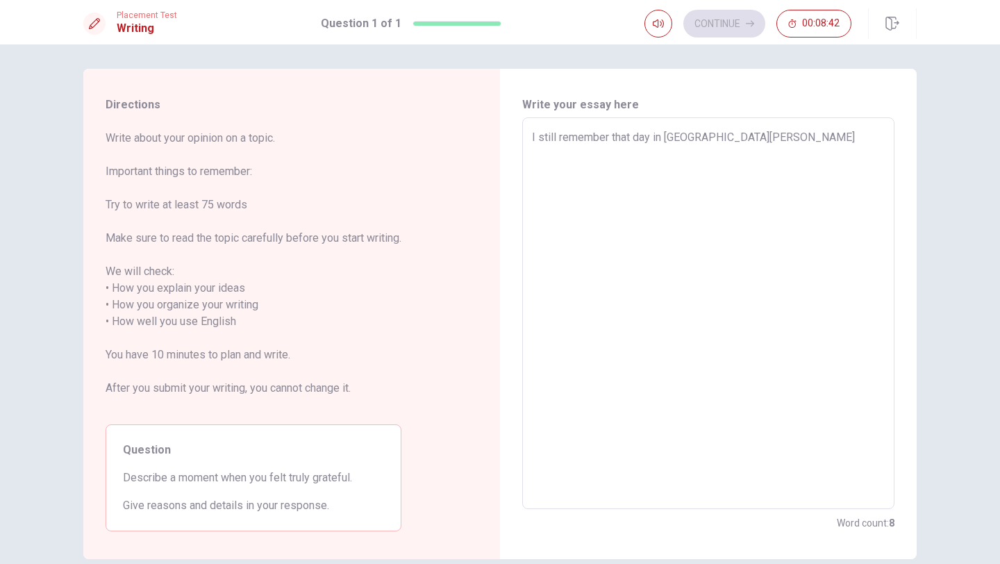
type textarea "x"
type textarea "I still remember that day in [GEOGRAPHIC_DATA]"
type textarea "x"
type textarea "I still remember that day in [GEOGRAPHIC_DATA][PERSON_NAME]"
type textarea "x"
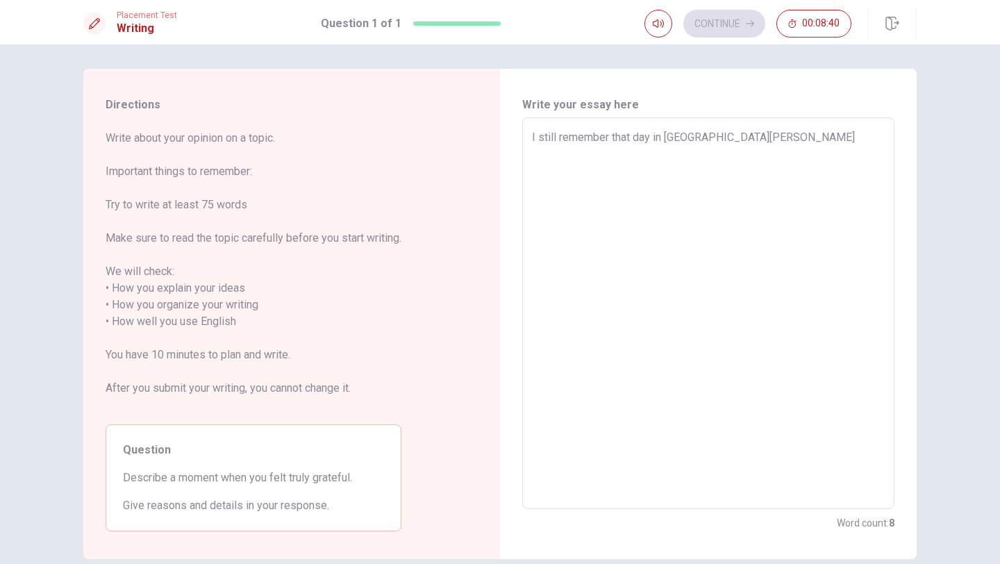
type textarea "I still remember that day in [GEOGRAPHIC_DATA][PERSON_NAME]"
type textarea "x"
type textarea "I still remember that day in [GEOGRAPHIC_DATA][PERSON_NAME]"
type textarea "x"
type textarea "I still remember that day in [GEOGRAPHIC_DATA]"
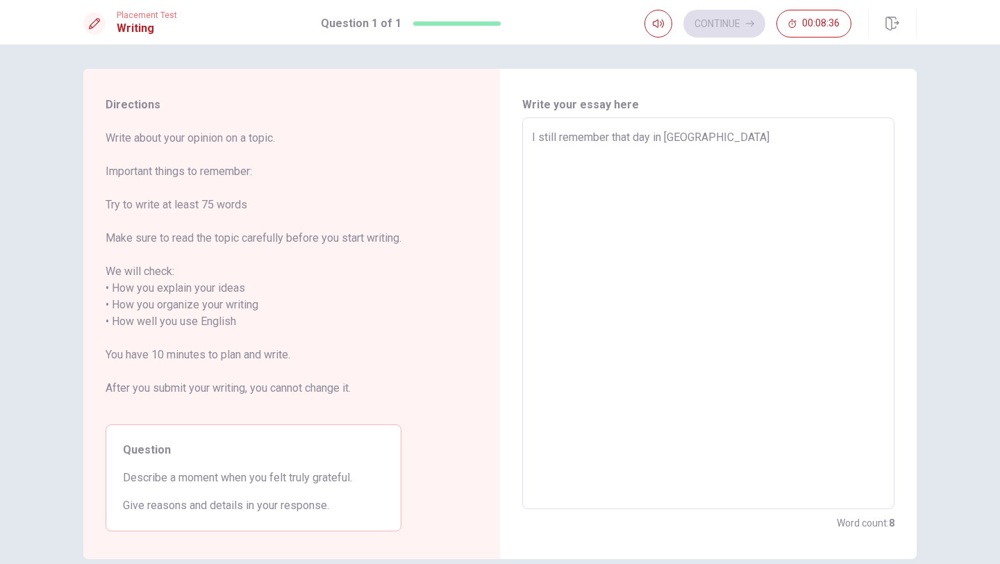
type textarea "x"
type textarea "I still remember that day in [GEOGRAPHIC_DATA]/"
type textarea "x"
type textarea "I still remember that day in [GEOGRAPHIC_DATA]"
type textarea "x"
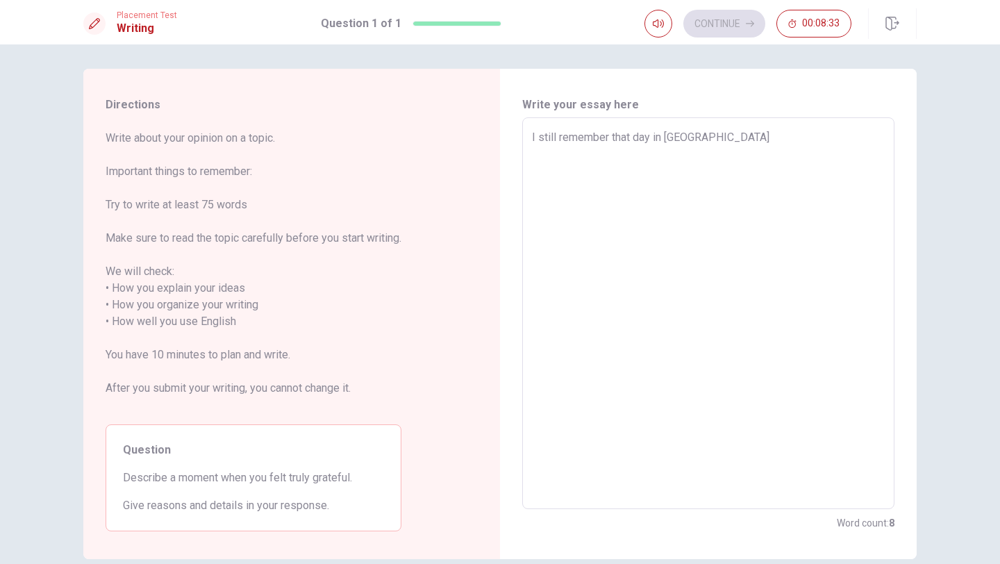
type textarea "I still remember that day in [GEOGRAPHIC_DATA]."
type textarea "x"
type textarea "I still remember that day in [GEOGRAPHIC_DATA]."
type textarea "x"
type textarea "I still remember that day in [GEOGRAPHIC_DATA]."
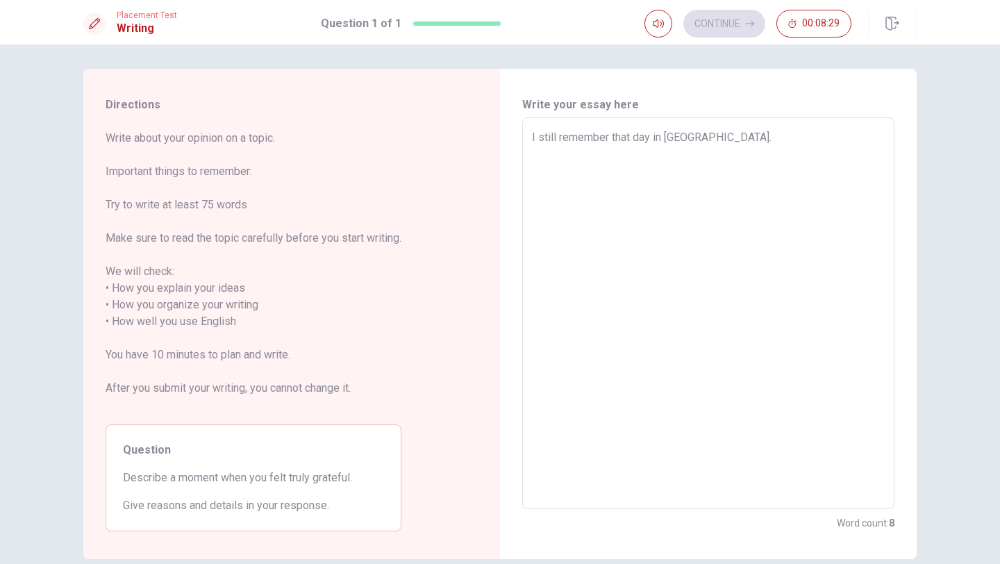
type textarea "x"
type textarea "I still remember that day in [GEOGRAPHIC_DATA]T"
type textarea "x"
type textarea "I still remember that day in [GEOGRAPHIC_DATA][DOMAIN_NAME]"
type textarea "x"
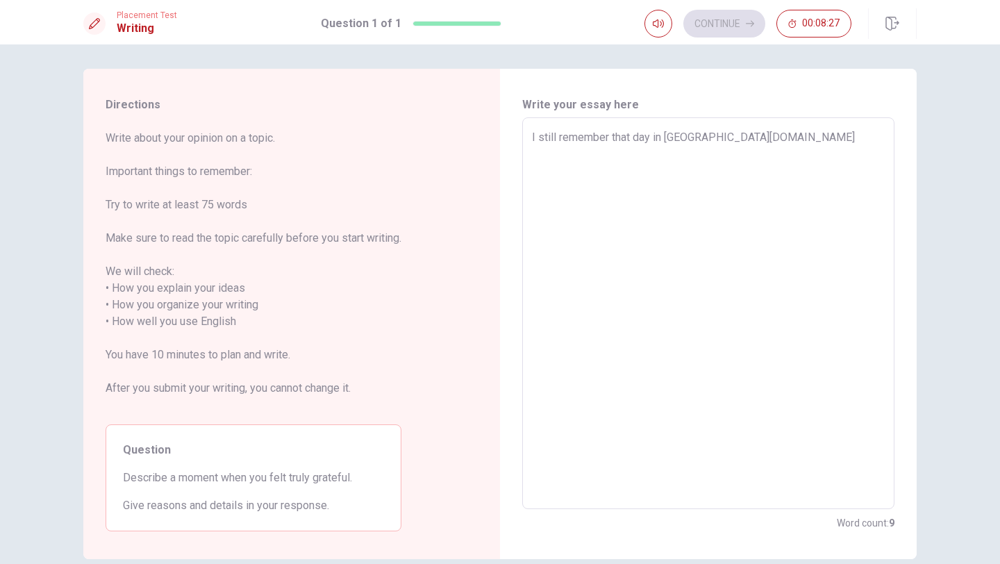
type textarea "I still remember that day in [GEOGRAPHIC_DATA]Tha"
type textarea "x"
type textarea "I still remember that day in [GEOGRAPHIC_DATA]That"
type textarea "x"
type textarea "I still remember that day in [GEOGRAPHIC_DATA]That"
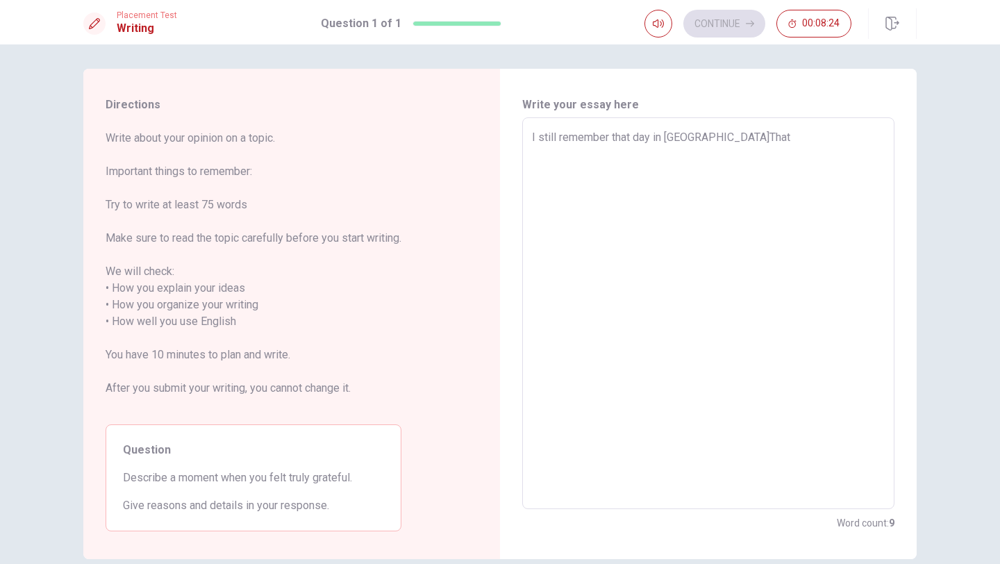
type textarea "x"
type textarea "I still remember that day in [GEOGRAPHIC_DATA]That i"
type textarea "x"
type textarea "I still remember that day in [GEOGRAPHIC_DATA]That is"
type textarea "x"
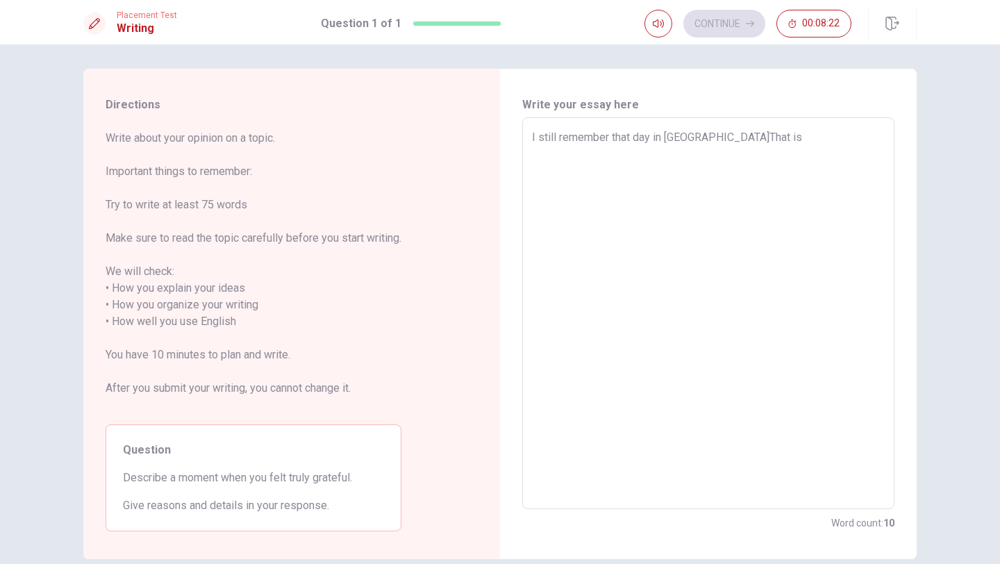
type textarea "I still remember that day in [GEOGRAPHIC_DATA]That is"
type textarea "x"
type textarea "I still remember that day in [GEOGRAPHIC_DATA]That is m"
type textarea "x"
type textarea "I still remember that day in [GEOGRAPHIC_DATA]That is my"
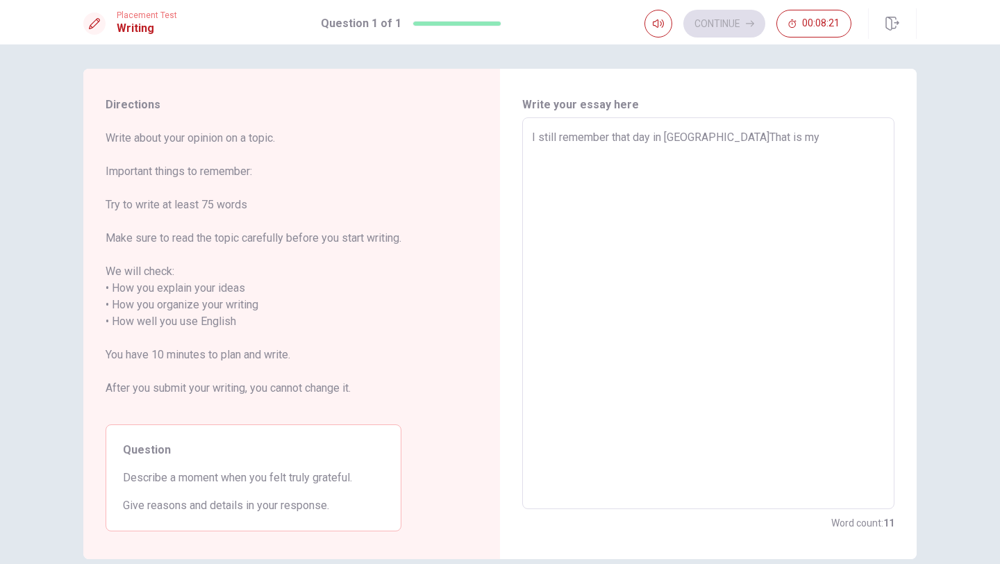
type textarea "x"
type textarea "I still remember that day in [GEOGRAPHIC_DATA]That is my"
type textarea "x"
type textarea "I still remember that day in [GEOGRAPHIC_DATA]That is my f"
type textarea "x"
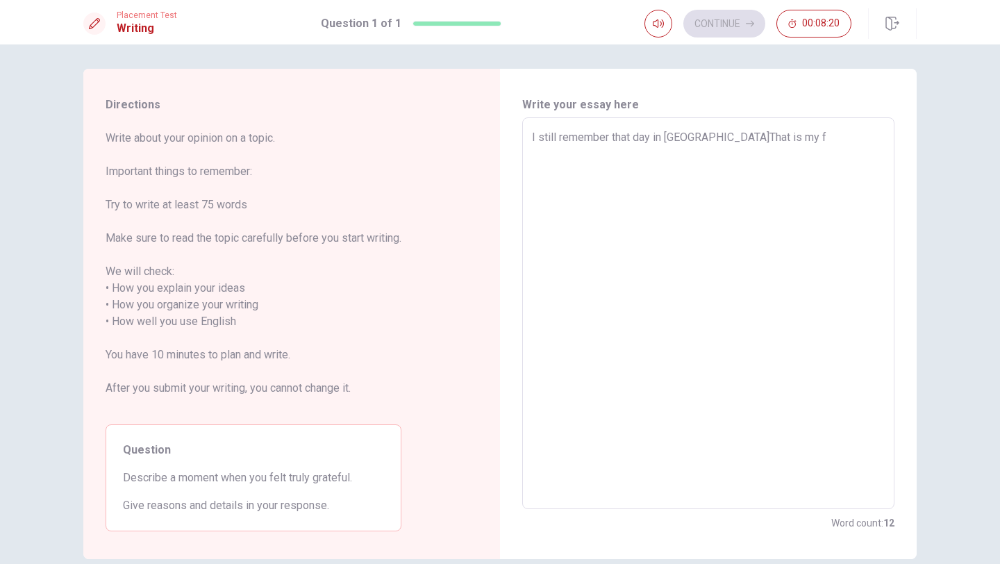
type textarea "I still remember that day in [GEOGRAPHIC_DATA]That is my fi"
type textarea "x"
type textarea "I still remember that day in [GEOGRAPHIC_DATA]That is my fir"
type textarea "x"
type textarea "I still remember that day in [GEOGRAPHIC_DATA]That is my firs"
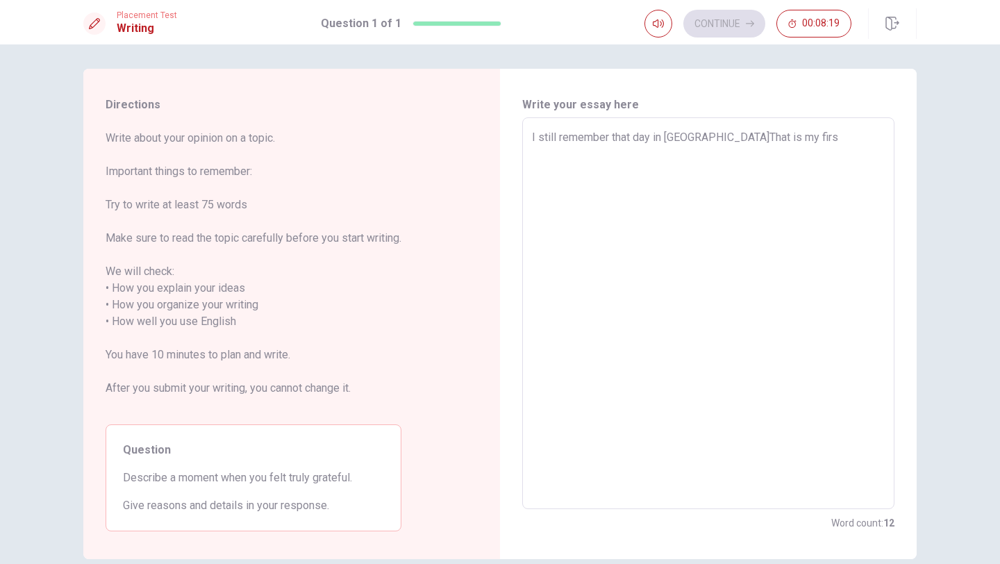
type textarea "x"
type textarea "I still remember that day in [GEOGRAPHIC_DATA]That is my first"
type textarea "x"
type textarea "I still remember that day in [GEOGRAPHIC_DATA]That is my first"
type textarea "x"
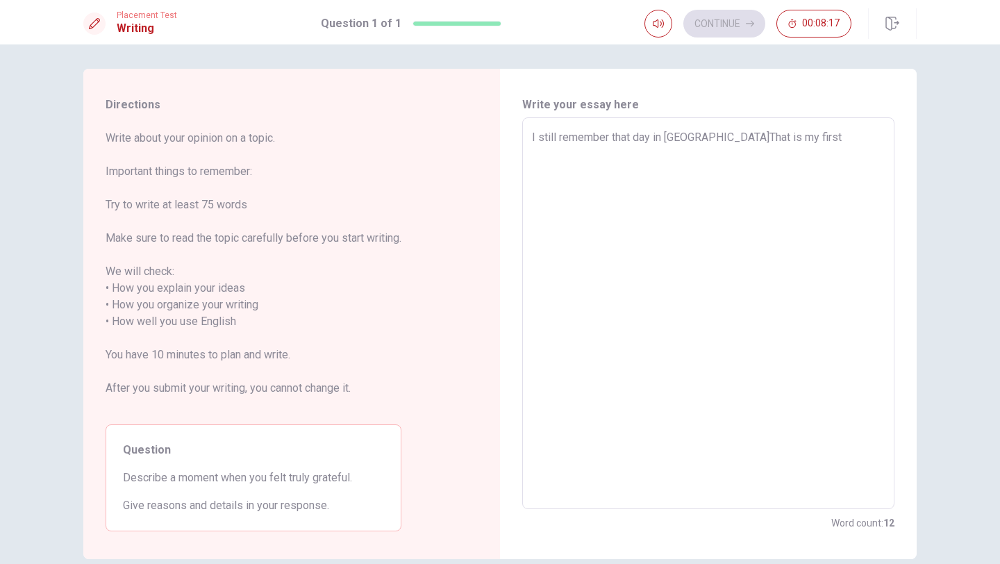
type textarea "I still remember that day in [GEOGRAPHIC_DATA]That is my first t"
type textarea "x"
type textarea "I still remember that day in [GEOGRAPHIC_DATA]That is my first ti"
type textarea "x"
type textarea "I still remember that day in [GEOGRAPHIC_DATA]That is my first [PERSON_NAME]"
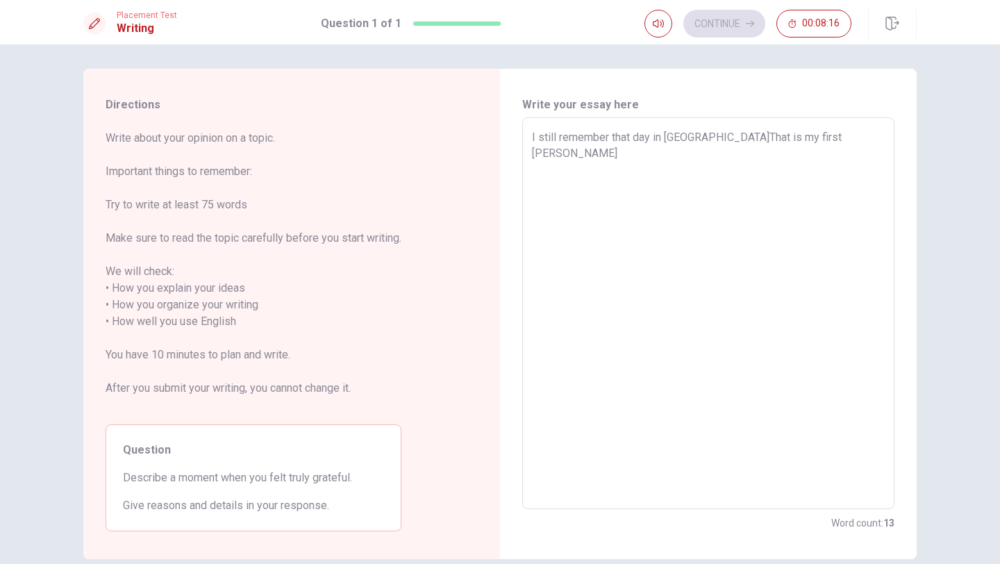
type textarea "x"
type textarea "I still remember that day in [GEOGRAPHIC_DATA]That is my first time"
type textarea "x"
type textarea "I still remember that day in [GEOGRAPHIC_DATA]That is my first time"
type textarea "x"
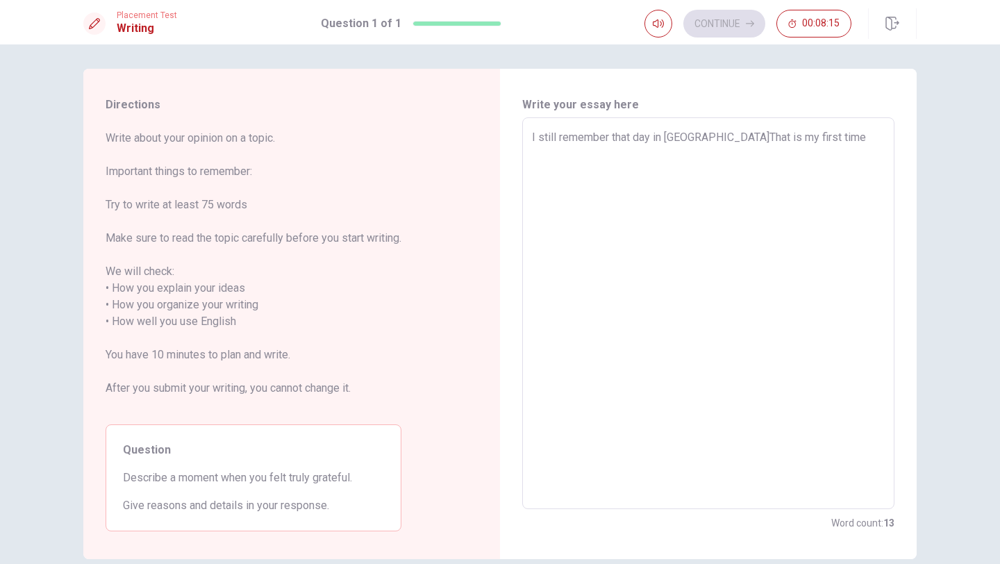
type textarea "I still remember that day in [GEOGRAPHIC_DATA]That is my first time t"
type textarea "x"
type textarea "I still remember that day in [GEOGRAPHIC_DATA]That is my first time to"
type textarea "x"
type textarea "I still remember that day in [GEOGRAPHIC_DATA]That is my first time to"
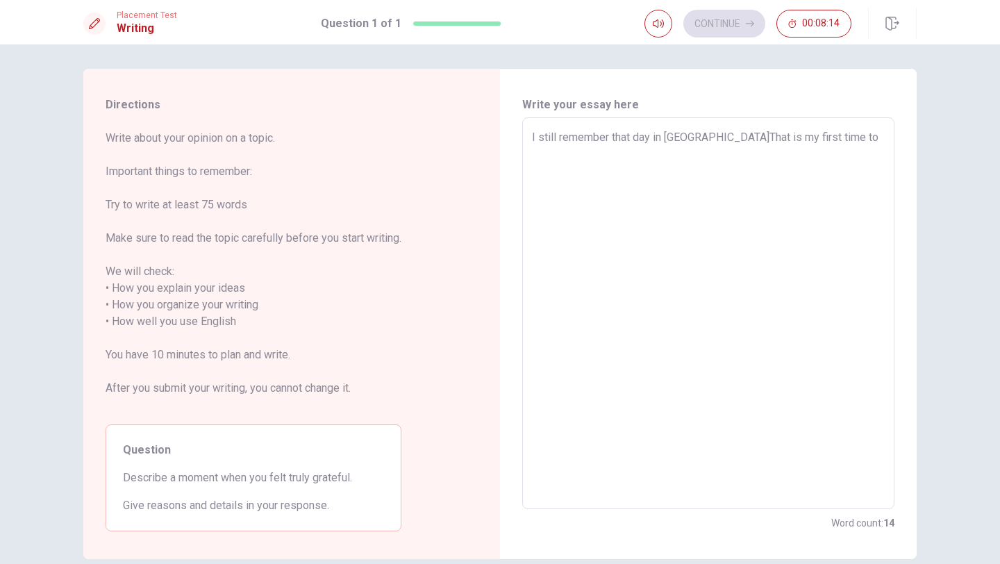
type textarea "x"
type textarea "I still remember that day in [GEOGRAPHIC_DATA]That is my first time to a"
type textarea "x"
type textarea "I still remember that day in [GEOGRAPHIC_DATA]That is my first time to a"
type textarea "x"
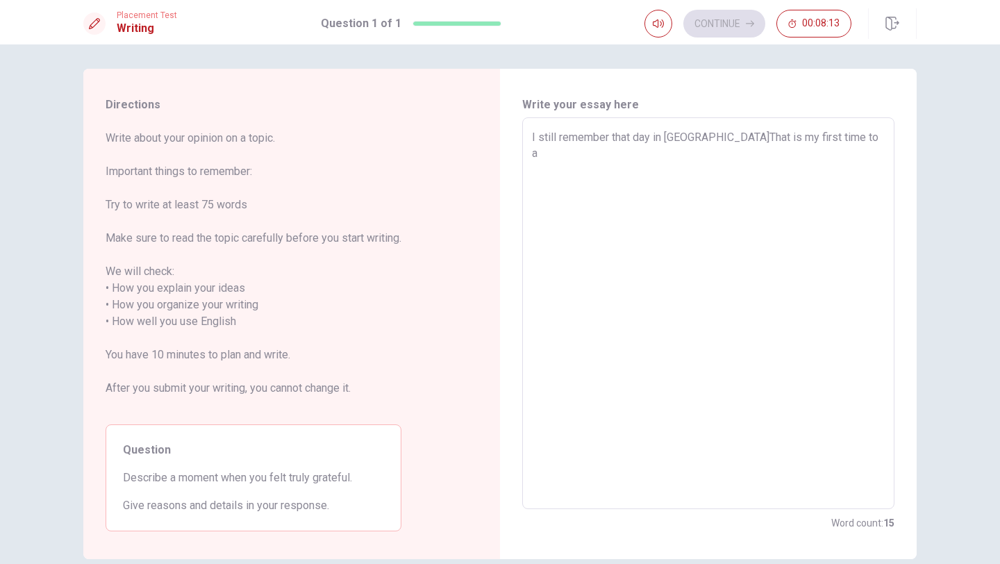
type textarea "I still remember that day in [GEOGRAPHIC_DATA]That is my first time to a p"
type textarea "x"
type textarea "I still remember that day in [GEOGRAPHIC_DATA]That is my first time to a"
type textarea "x"
type textarea "I still remember that day in [GEOGRAPHIC_DATA]That is my first time to a c"
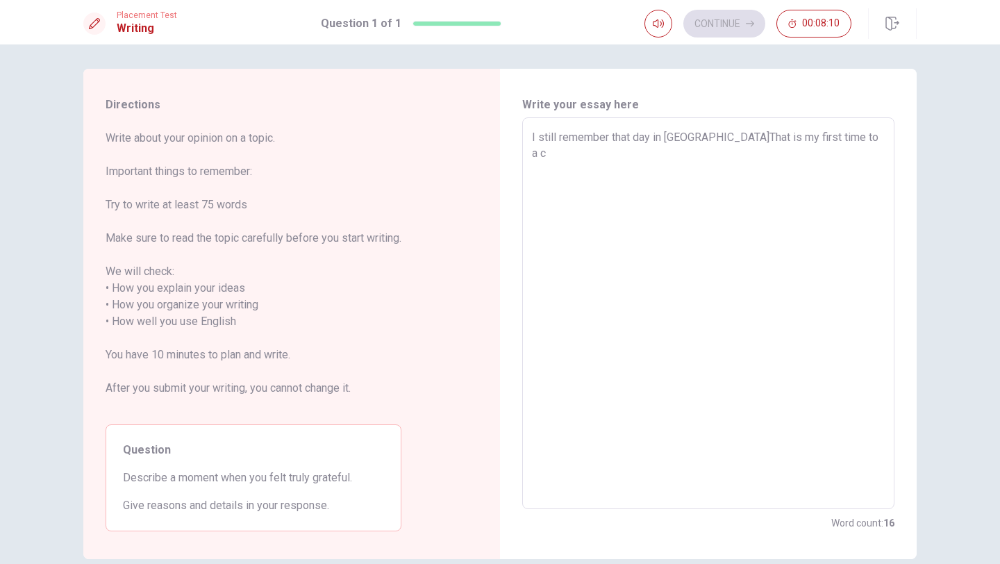
type textarea "x"
type textarea "I still remember that day in [GEOGRAPHIC_DATA]That is my first time to a co"
type textarea "x"
type textarea "I still remember that day in [GEOGRAPHIC_DATA]That is my first time to a cou"
type textarea "x"
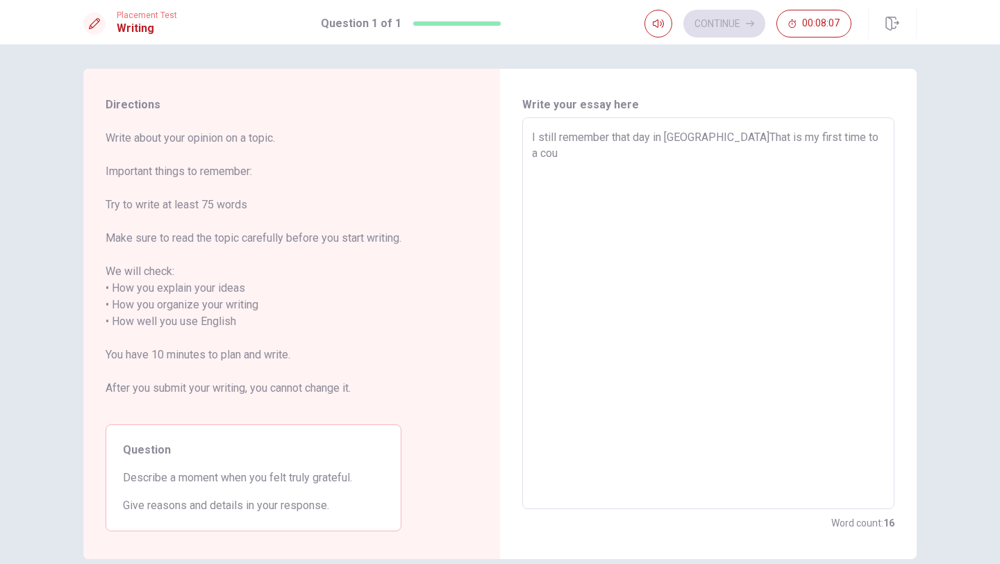
type textarea "I still remember that day in [GEOGRAPHIC_DATA]That is my first time to a coun"
type textarea "x"
type textarea "I still remember that day in [GEOGRAPHIC_DATA]That is my first time to a count"
type textarea "x"
type textarea "I still remember that day in [GEOGRAPHIC_DATA]That is my first time to a countr"
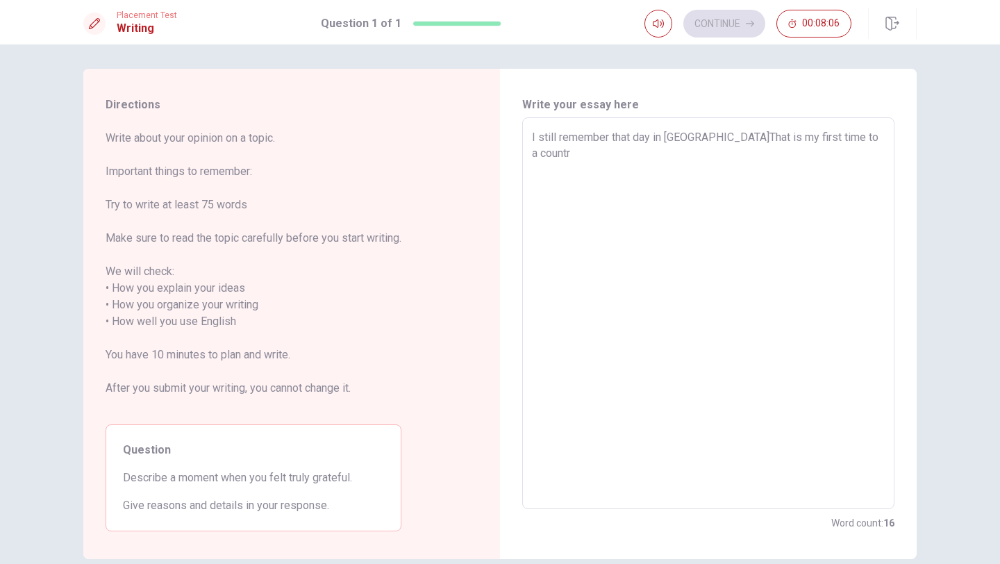
type textarea "x"
type textarea "I still remember that day in [GEOGRAPHIC_DATA]That is my first time to a country"
type textarea "x"
type textarea "I still remember that day in [GEOGRAPHIC_DATA]That is my first time to a country"
type textarea "x"
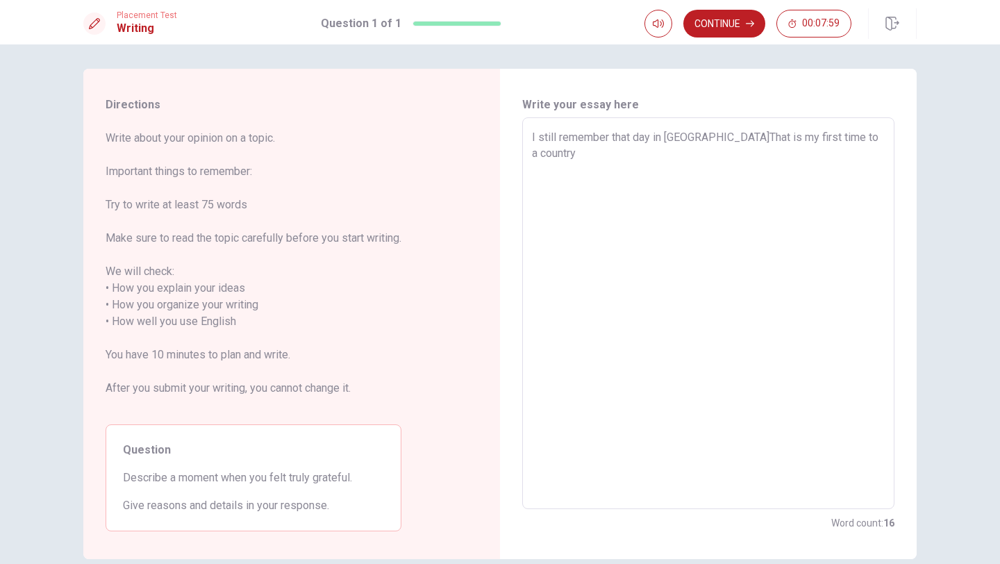
type textarea "I still remember that day in [GEOGRAPHIC_DATA]That is my first time to a countr…"
type textarea "x"
type textarea "I still remember that day in [GEOGRAPHIC_DATA]That is my first time to a countr…"
type textarea "x"
type textarea "I still remember that day in [GEOGRAPHIC_DATA]That is my first time to a countr…"
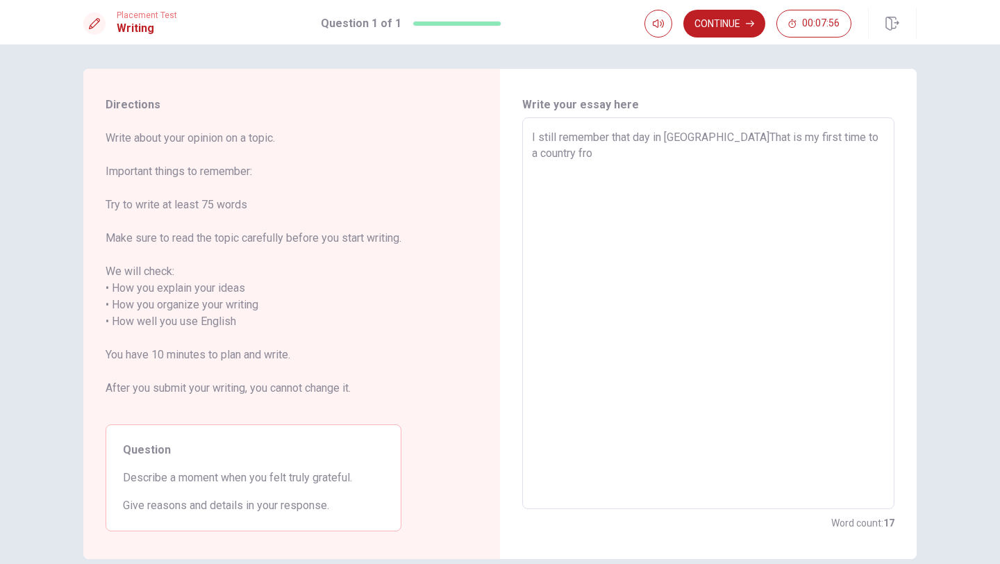
type textarea "x"
type textarea "I still remember that day in [GEOGRAPHIC_DATA]That is my first time to a countr…"
type textarea "x"
type textarea "I still remember that day in [GEOGRAPHIC_DATA]That is my first time to a countr…"
type textarea "x"
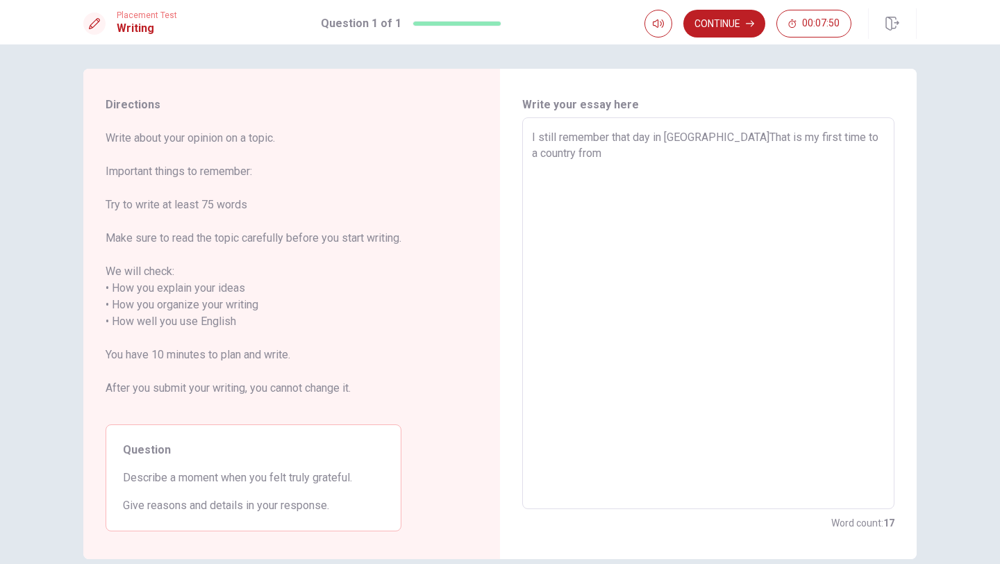
type textarea "I still remember that day in [GEOGRAPHIC_DATA]That is my first time to a countr…"
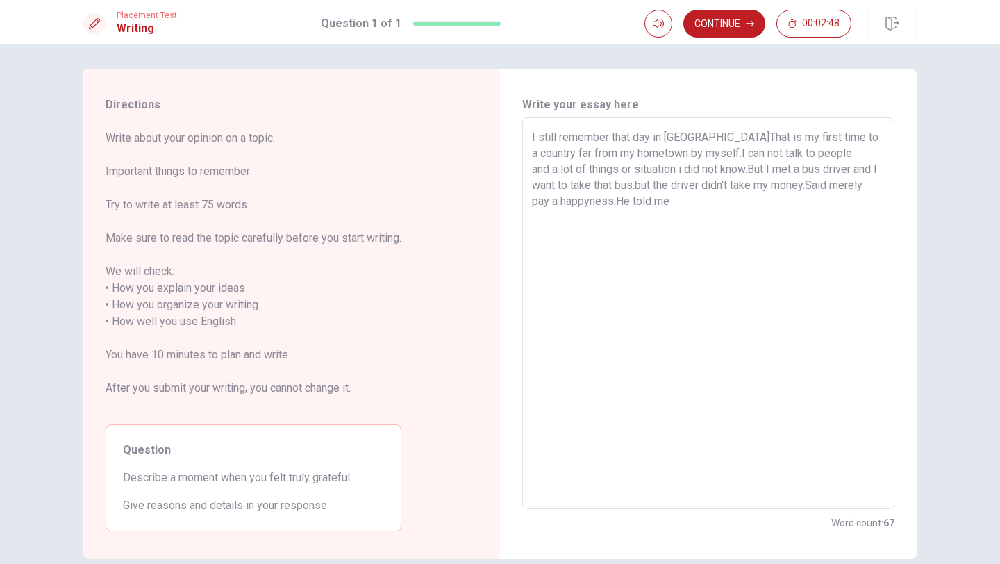
drag, startPoint x: 735, startPoint y: 140, endPoint x: 665, endPoint y: 143, distance: 69.5
click at [665, 143] on textarea "I still remember that day in [GEOGRAPHIC_DATA]That is my first time to a countr…" at bounding box center [708, 313] width 353 height 369
click at [712, 204] on textarea "I still remember that day in [GEOGRAPHIC_DATA]That is my first time to a countr…" at bounding box center [708, 313] width 353 height 369
paste textarea "a"
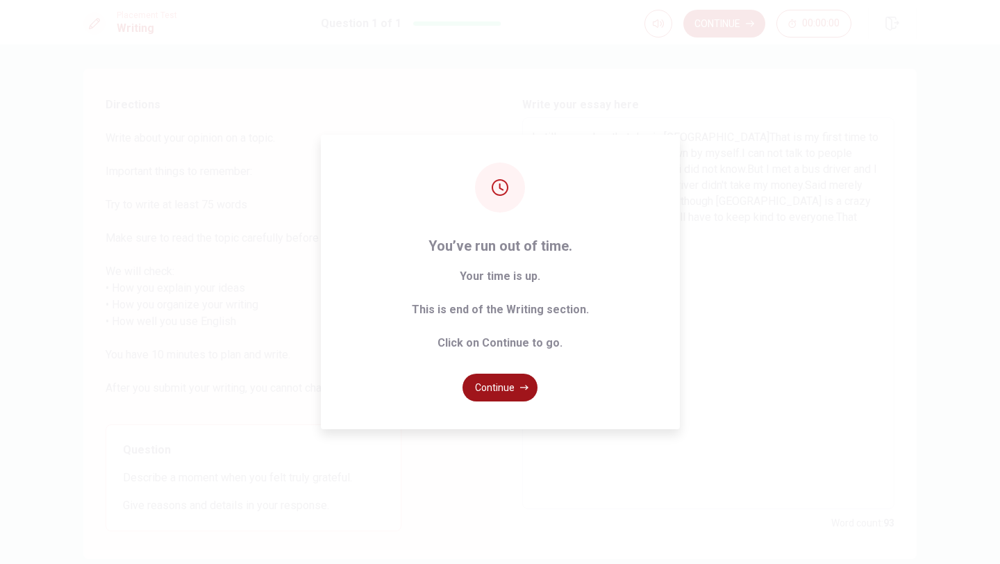
click at [497, 392] on button "Continue" at bounding box center [499, 388] width 75 height 28
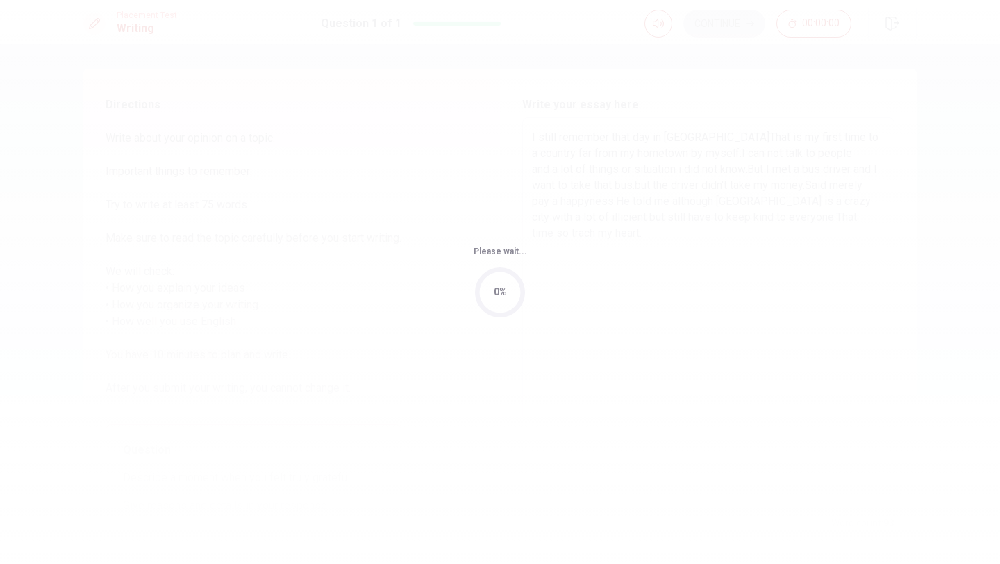
scroll to position [0, 0]
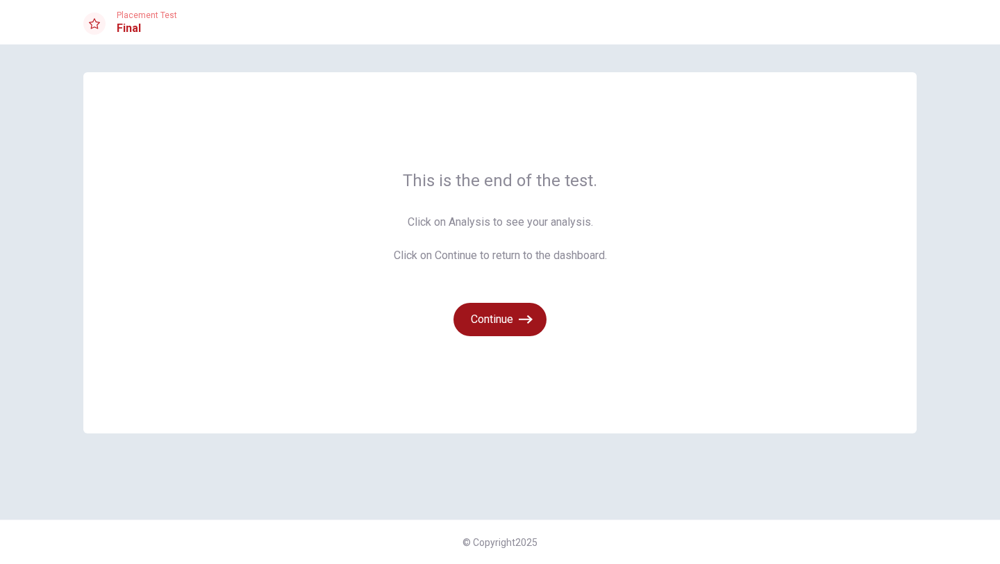
click at [494, 330] on button "Continue" at bounding box center [499, 319] width 93 height 33
